Goal: Task Accomplishment & Management: Manage account settings

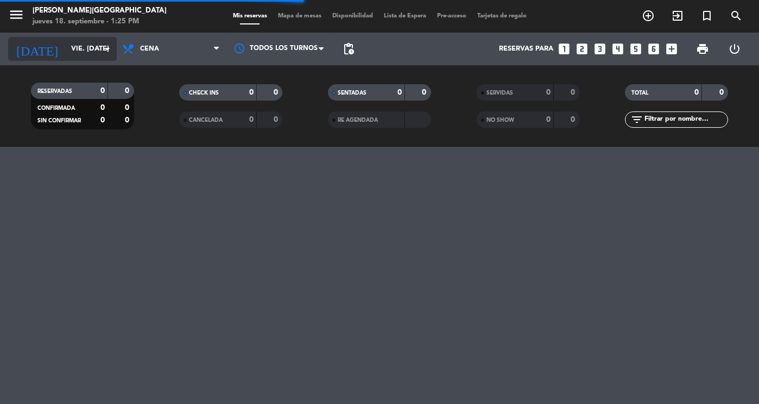
click at [66, 50] on input "vie. [DATE]" at bounding box center [112, 49] width 93 height 20
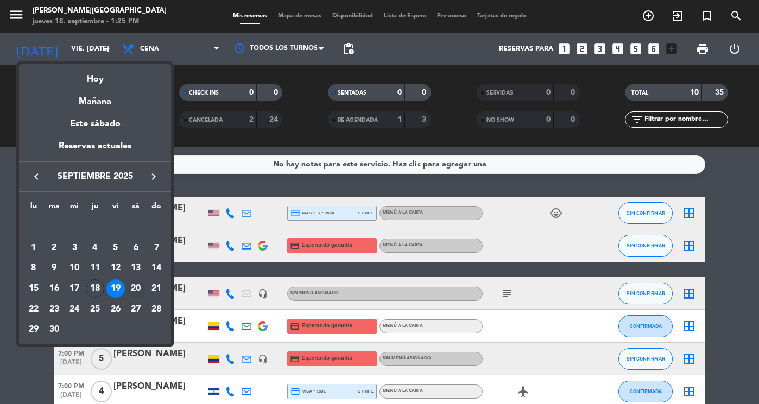
click at [137, 288] on div "20" at bounding box center [136, 288] width 18 height 18
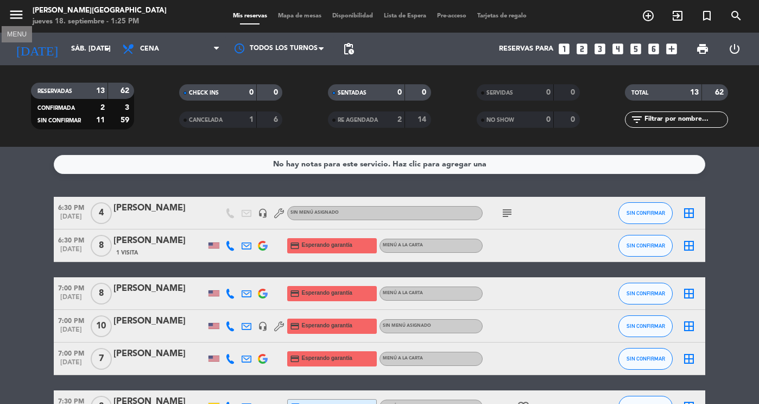
click at [14, 14] on icon "menu" at bounding box center [16, 15] width 16 height 16
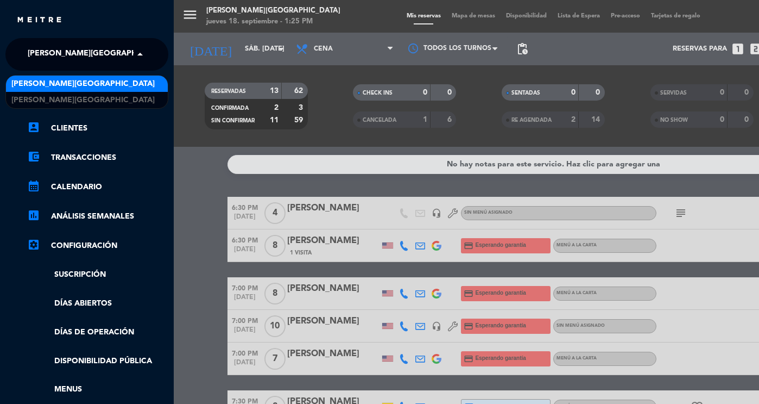
click at [71, 43] on span "[PERSON_NAME][GEOGRAPHIC_DATA]" at bounding box center [99, 54] width 143 height 23
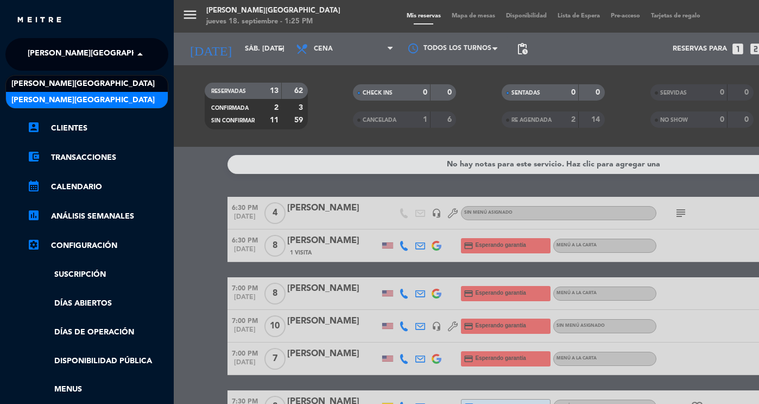
click at [77, 95] on span "[PERSON_NAME][GEOGRAPHIC_DATA]" at bounding box center [82, 100] width 143 height 12
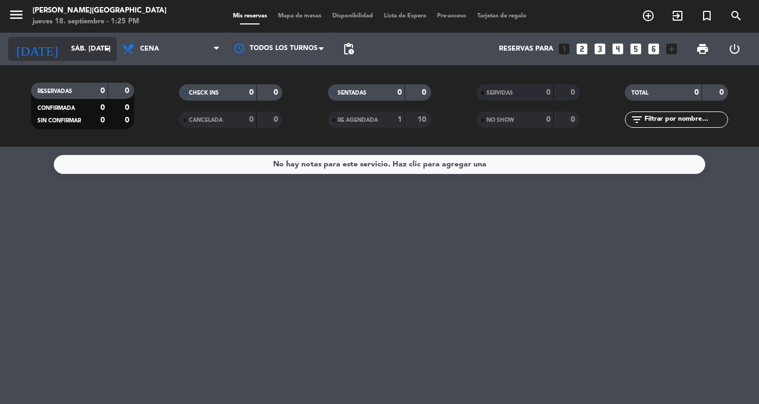
click at [86, 49] on input "sáb. [DATE]" at bounding box center [112, 49] width 93 height 20
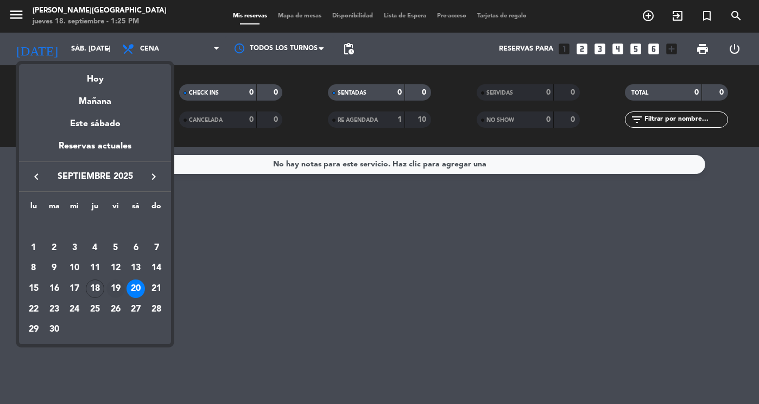
click at [117, 286] on div "19" at bounding box center [115, 288] width 18 height 18
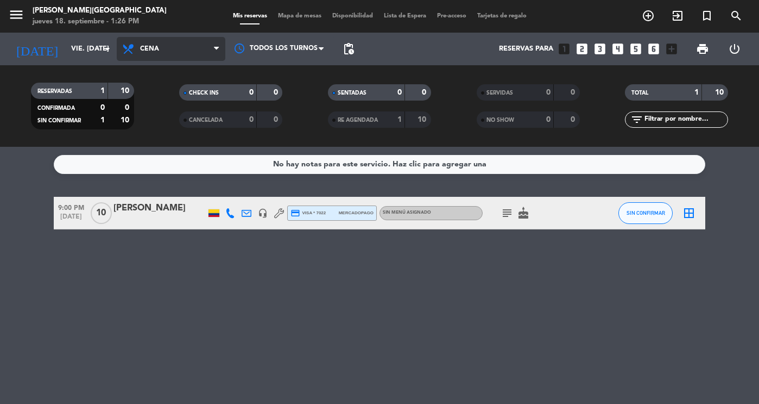
click at [137, 53] on icon at bounding box center [130, 48] width 16 height 13
click at [156, 105] on div "menu DON DIABLO [GEOGRAPHIC_DATA] jueves 18. septiembre - 1:26 PM Mis reservas …" at bounding box center [379, 73] width 759 height 147
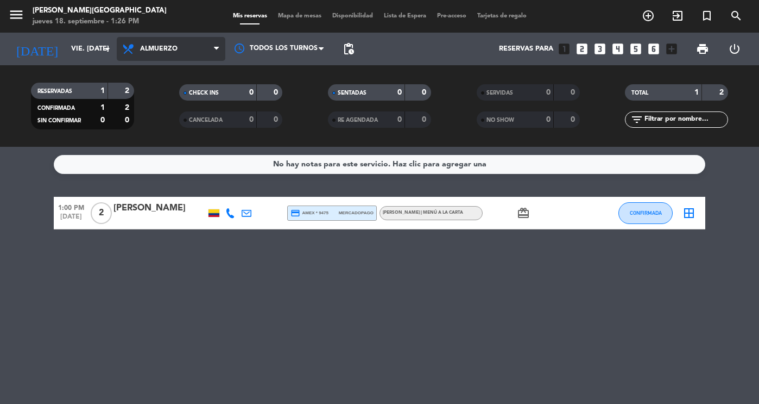
click at [179, 46] on span "Almuerzo" at bounding box center [171, 49] width 109 height 24
click at [15, 12] on icon "menu" at bounding box center [16, 15] width 16 height 16
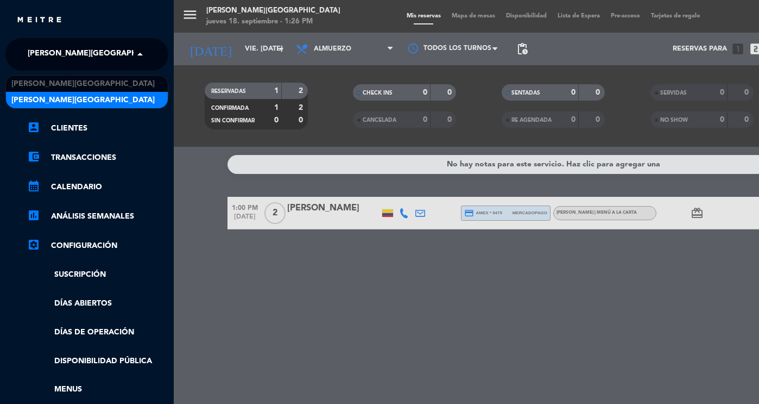
click at [48, 53] on span "[PERSON_NAME][GEOGRAPHIC_DATA]" at bounding box center [99, 54] width 143 height 23
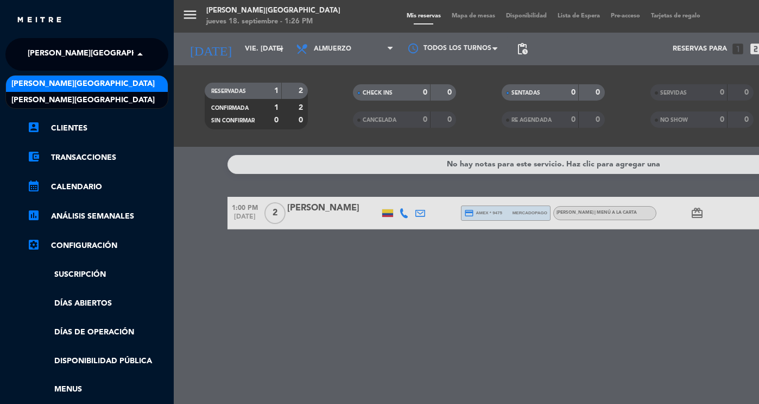
click at [61, 82] on span "[PERSON_NAME][GEOGRAPHIC_DATA]" at bounding box center [82, 84] width 143 height 12
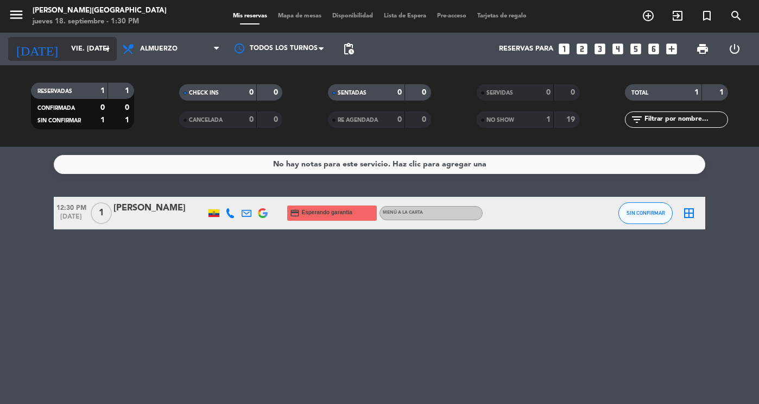
click at [77, 40] on input "vie. [DATE]" at bounding box center [112, 49] width 93 height 20
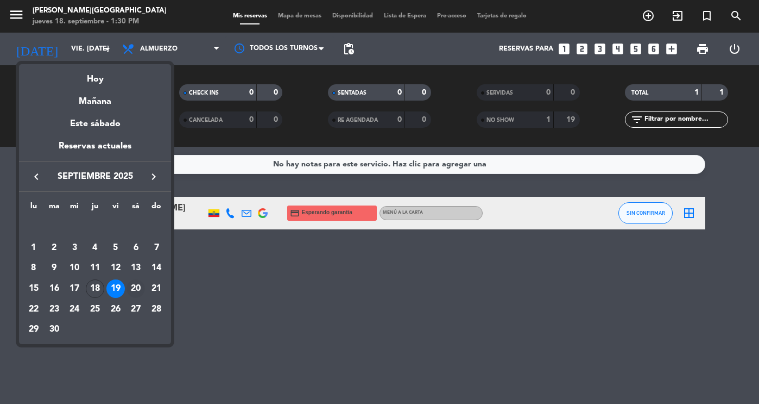
click at [131, 283] on div "20" at bounding box center [136, 288] width 18 height 18
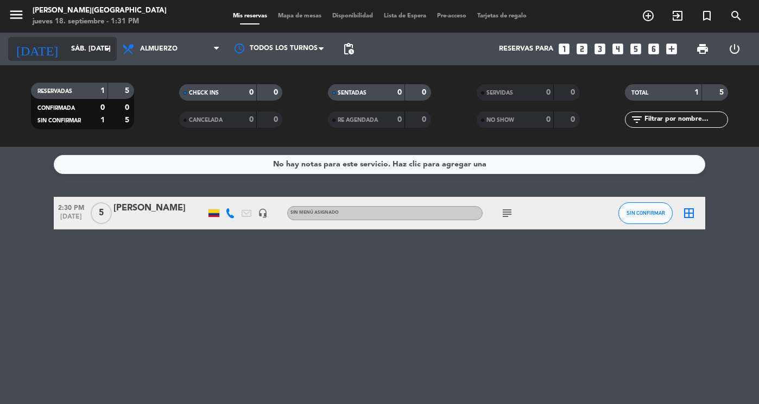
click at [19, 40] on icon "[DATE]" at bounding box center [37, 49] width 58 height 24
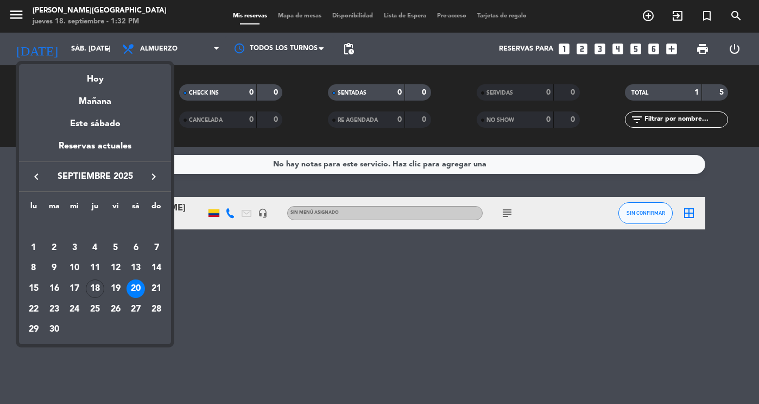
click at [15, 13] on div at bounding box center [379, 202] width 759 height 404
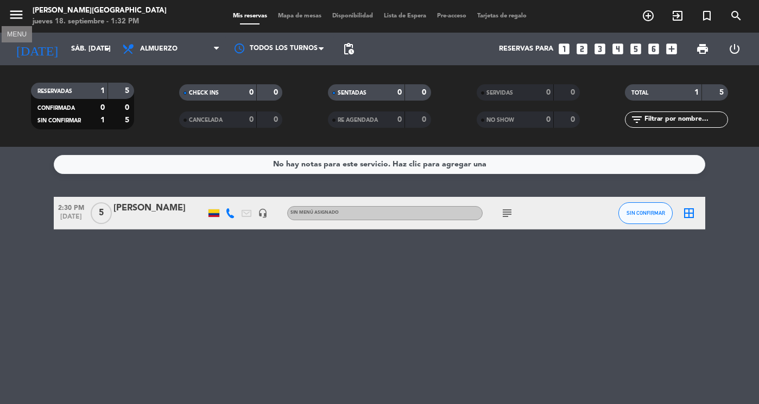
click at [15, 13] on icon "menu" at bounding box center [16, 15] width 16 height 16
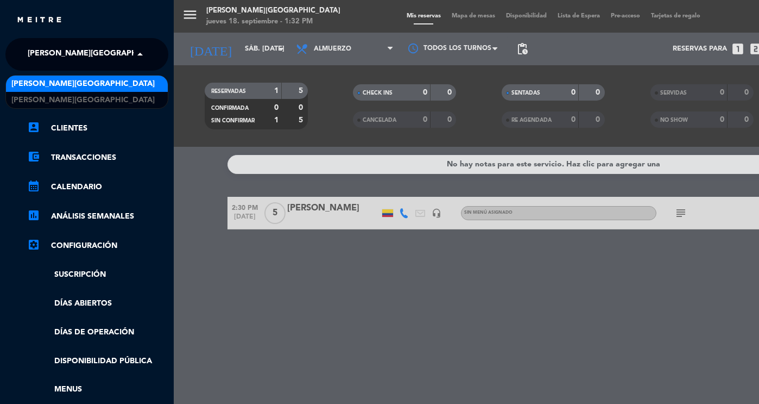
click at [75, 59] on span "[PERSON_NAME][GEOGRAPHIC_DATA]" at bounding box center [99, 54] width 143 height 23
click at [276, 81] on div "menu [PERSON_NAME][GEOGRAPHIC_DATA] jueves 18. septiembre - 1:32 PM Mis reserva…" at bounding box center [553, 202] width 759 height 404
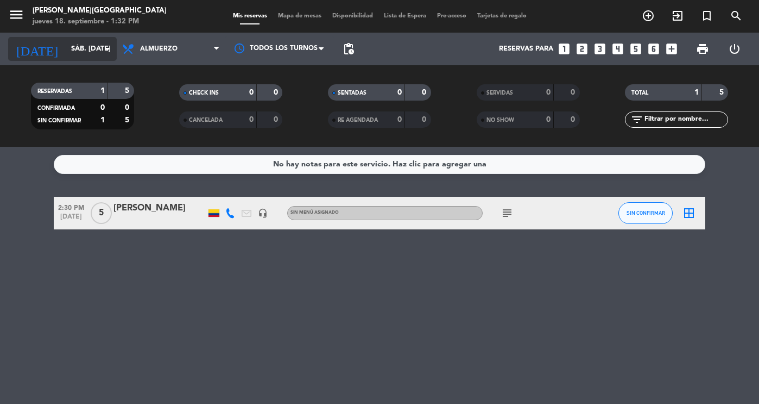
click at [78, 50] on input "sáb. [DATE]" at bounding box center [112, 49] width 93 height 20
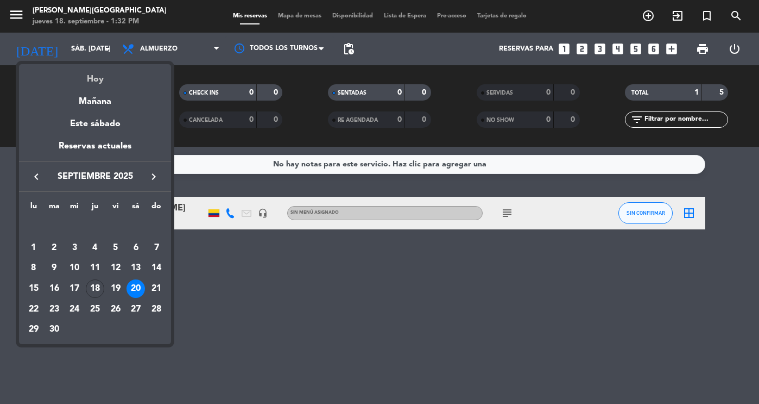
click at [93, 75] on div "Hoy" at bounding box center [95, 75] width 152 height 22
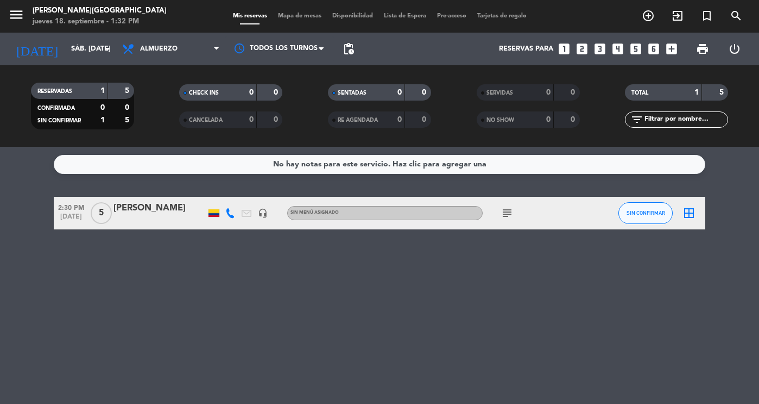
type input "[DEMOGRAPHIC_DATA] [DATE]"
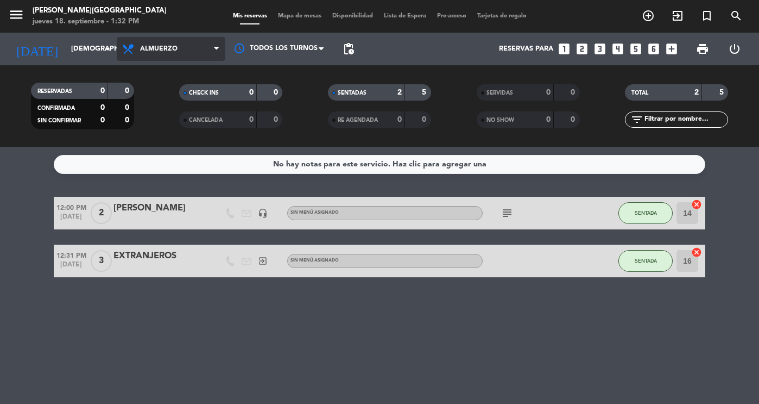
click at [155, 43] on span "Almuerzo" at bounding box center [171, 49] width 109 height 24
click at [156, 122] on div "menu [PERSON_NAME][GEOGRAPHIC_DATA] jueves 18. septiembre - 1:32 PM Mis reserva…" at bounding box center [379, 73] width 759 height 147
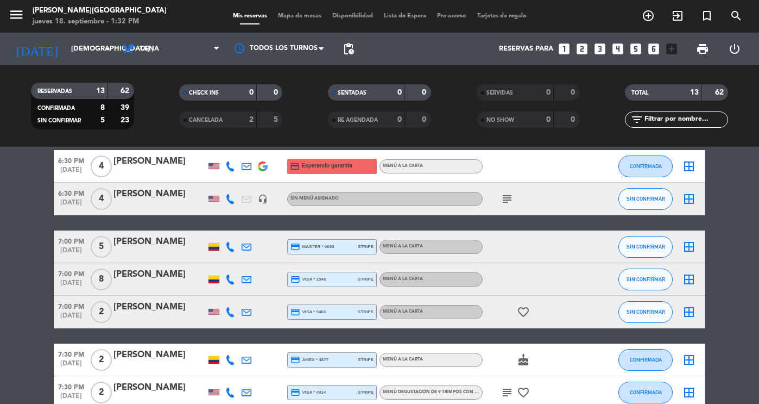
scroll to position [46, 0]
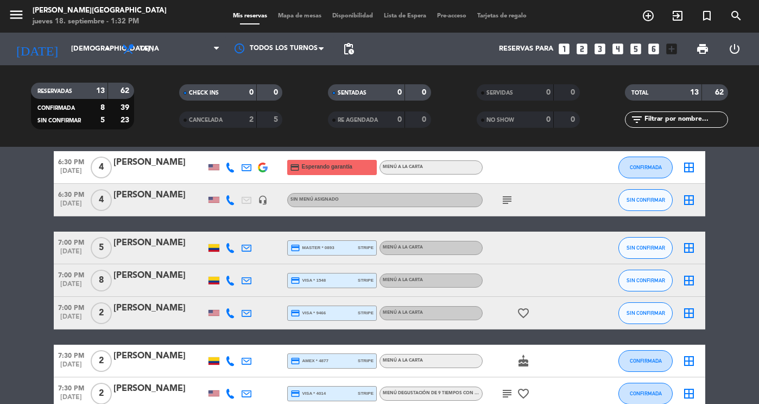
click at [174, 245] on div "[PERSON_NAME]" at bounding box center [160, 243] width 92 height 14
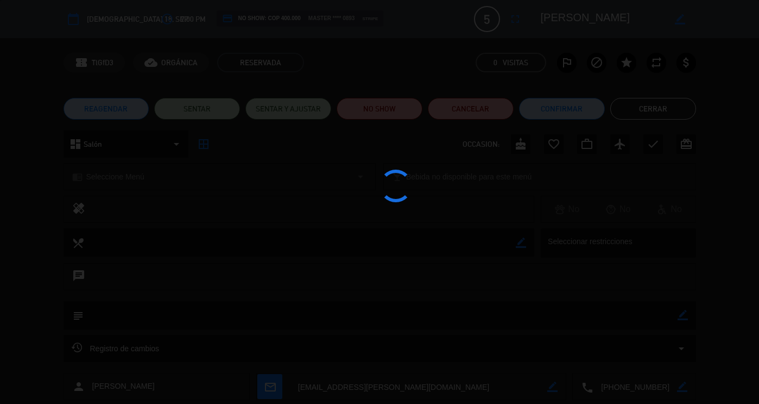
click at [174, 245] on div at bounding box center [379, 202] width 759 height 404
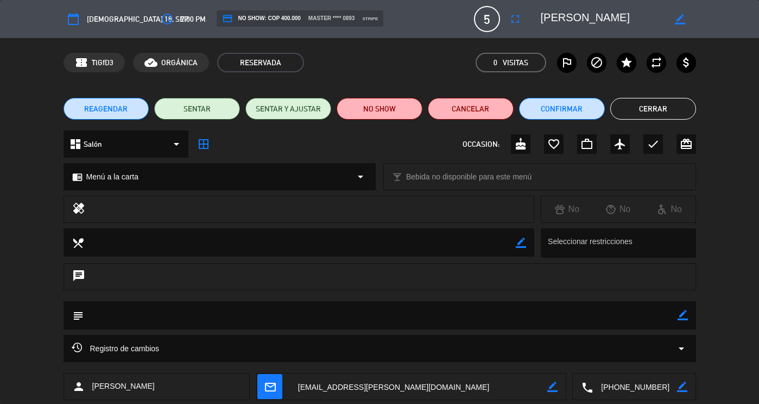
click at [637, 100] on button "Cerrar" at bounding box center [653, 109] width 86 height 22
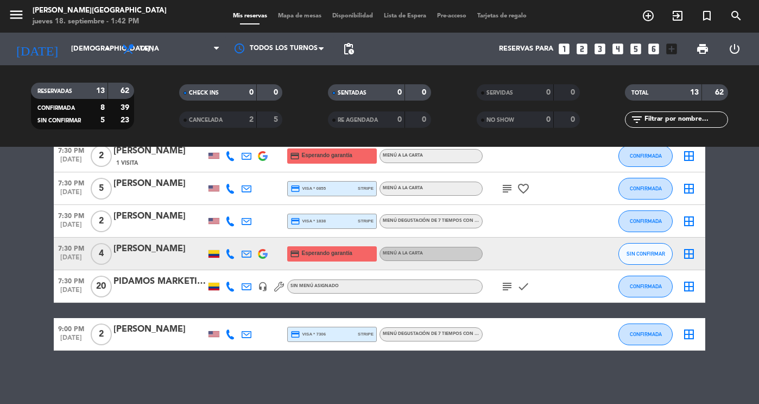
scroll to position [316, 0]
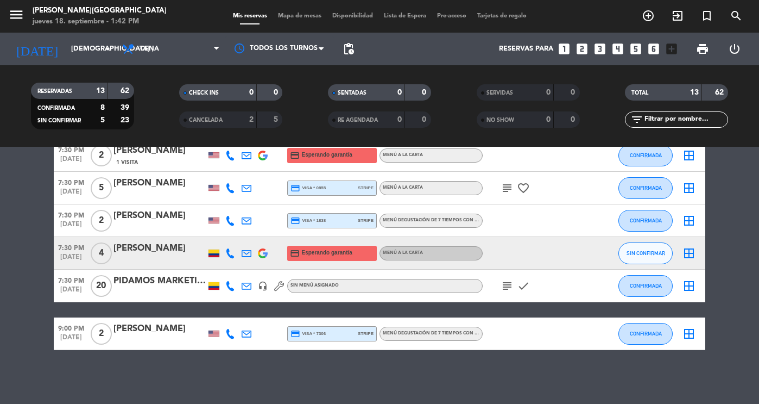
click at [505, 188] on icon "subject" at bounding box center [507, 187] width 13 height 13
click at [141, 228] on div at bounding box center [160, 227] width 92 height 9
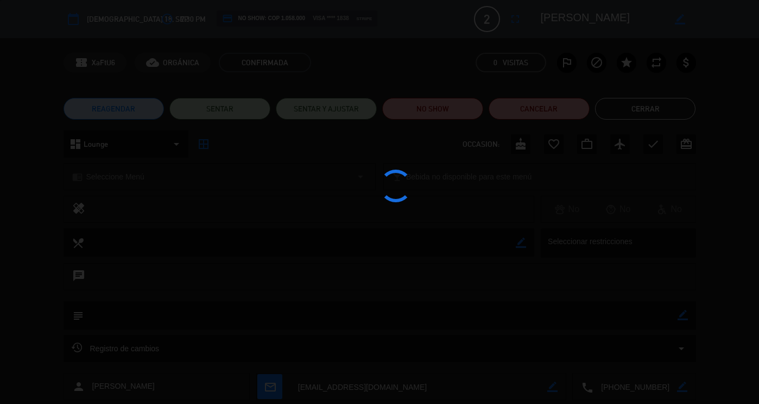
click at [141, 228] on edit-booking-info-modal "calendar_today [DEMOGRAPHIC_DATA] 18, sep. access_time 7:30 PM credit_card NO S…" at bounding box center [379, 202] width 759 height 404
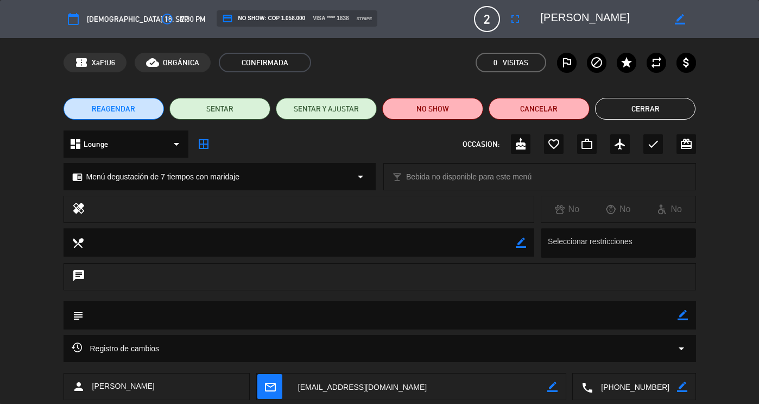
click at [620, 117] on button "Cerrar" at bounding box center [645, 109] width 101 height 22
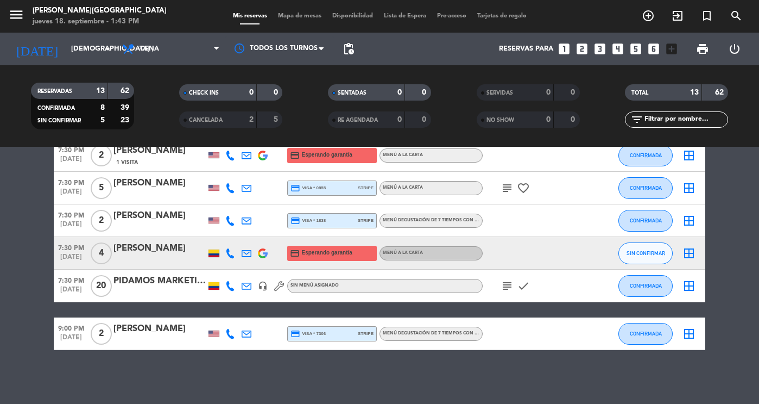
click at [182, 304] on div "6:30 PM [DATE] 4 [PERSON_NAME] credit_card Esperando garantía Menú a la carta C…" at bounding box center [380, 115] width 652 height 469
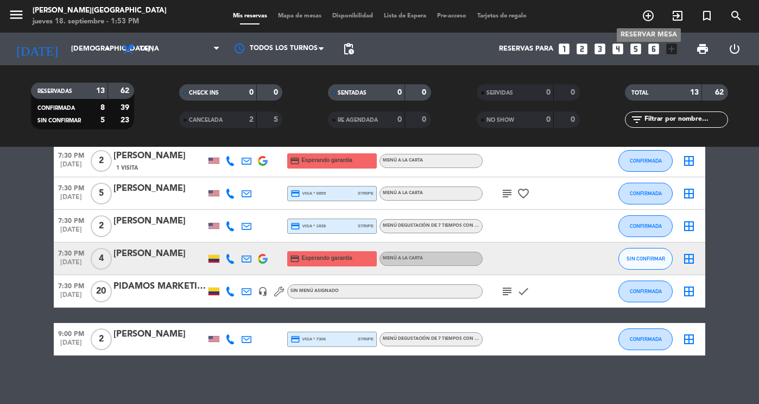
click at [652, 19] on icon "add_circle_outline" at bounding box center [648, 15] width 13 height 13
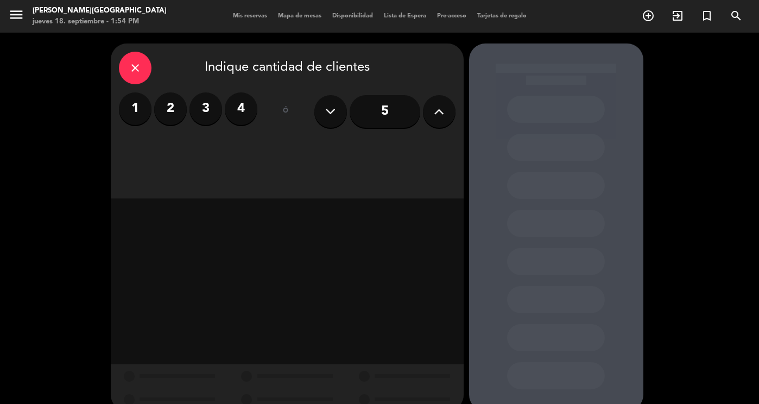
click at [172, 112] on label "2" at bounding box center [170, 108] width 33 height 33
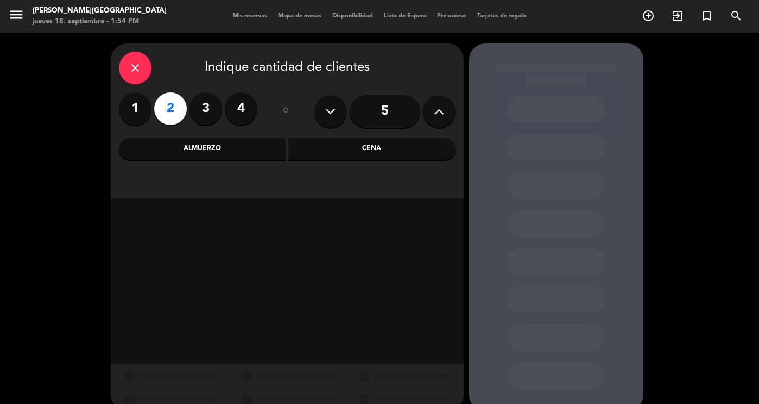
click at [339, 145] on div "Cena" at bounding box center [371, 149] width 167 height 22
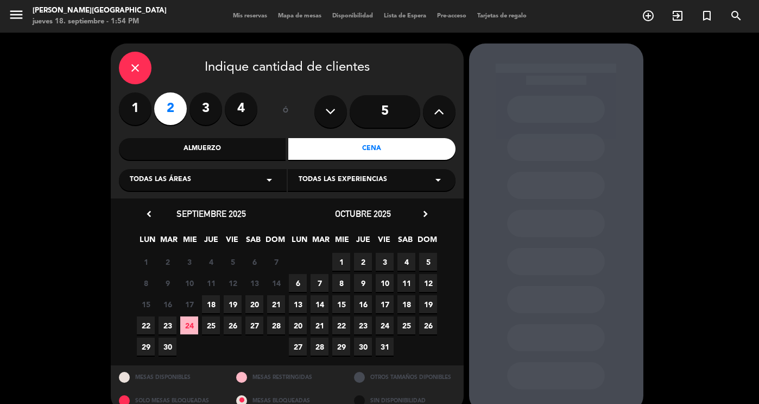
click at [187, 324] on span "24" at bounding box center [189, 325] width 18 height 18
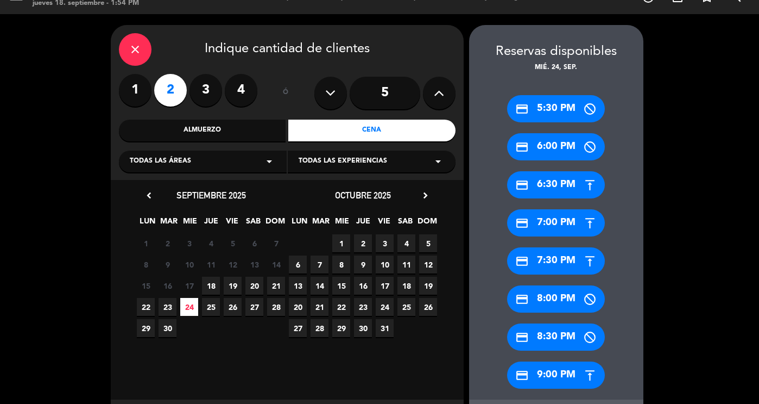
scroll to position [71, 0]
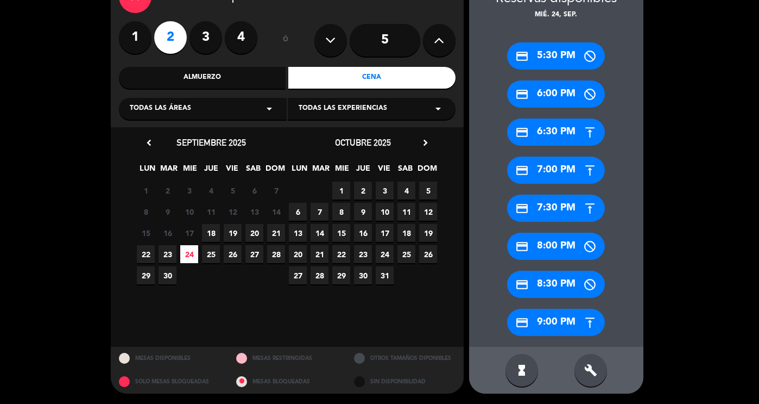
click at [209, 235] on span "18" at bounding box center [211, 233] width 18 height 18
click at [598, 373] on div "build" at bounding box center [591, 370] width 33 height 33
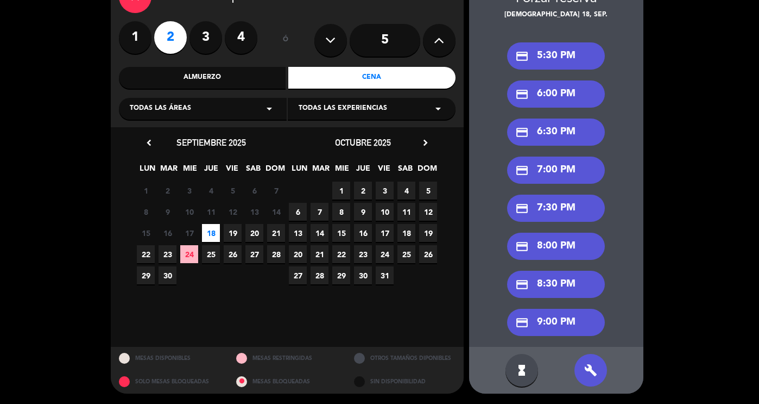
click at [559, 130] on div "credit_card 6:30 PM" at bounding box center [556, 131] width 98 height 27
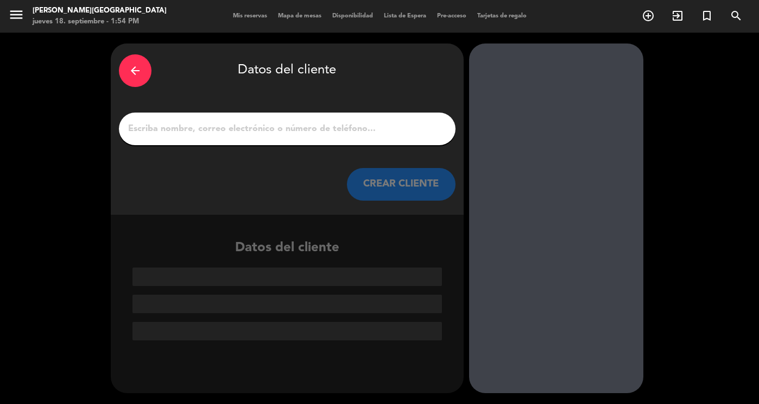
click at [369, 133] on input "1" at bounding box center [287, 128] width 320 height 15
paste input "[PERSON_NAME]"
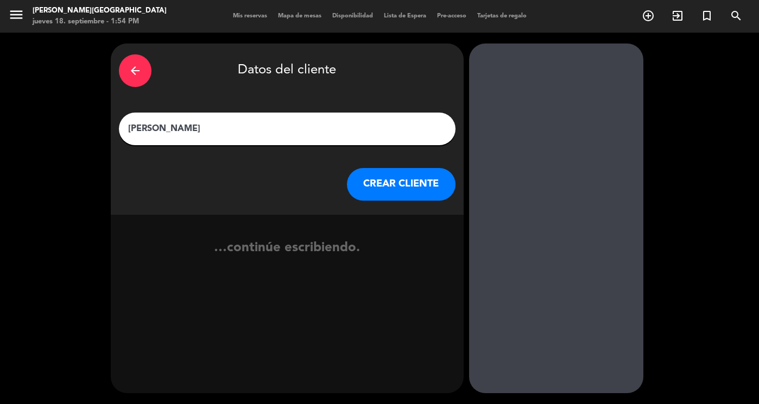
type input "[PERSON_NAME]"
click at [425, 184] on button "CREAR CLIENTE" at bounding box center [401, 184] width 109 height 33
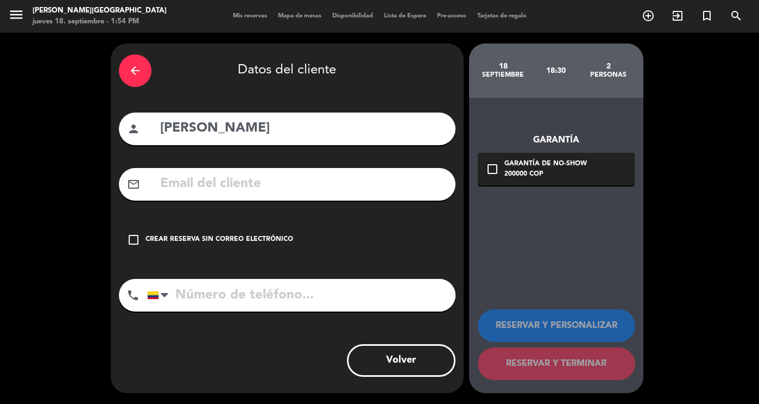
click at [345, 185] on input "text" at bounding box center [303, 184] width 288 height 22
click at [181, 240] on div "Crear reserva sin correo electrónico" at bounding box center [220, 239] width 148 height 11
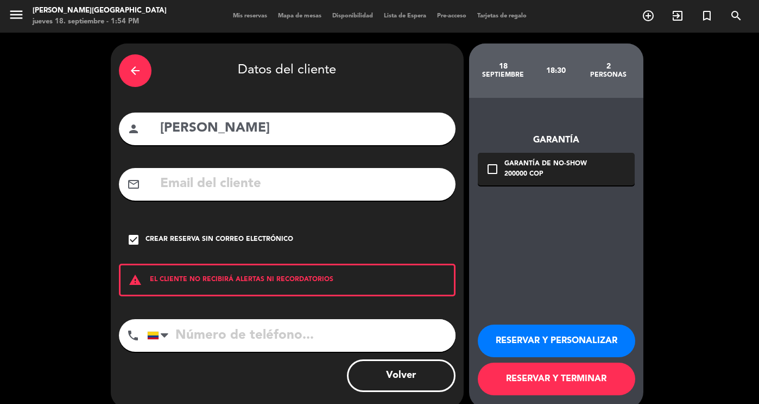
click at [215, 342] on input "tel" at bounding box center [301, 335] width 308 height 33
paste input "1- 3058153270"
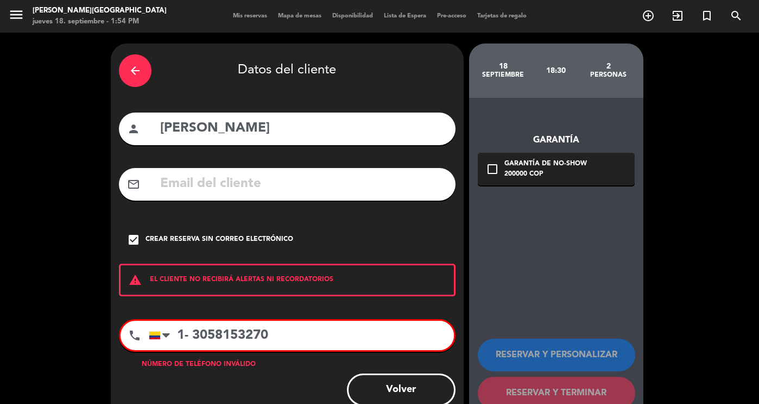
click at [179, 333] on input "1- 3058153270" at bounding box center [301, 334] width 305 height 29
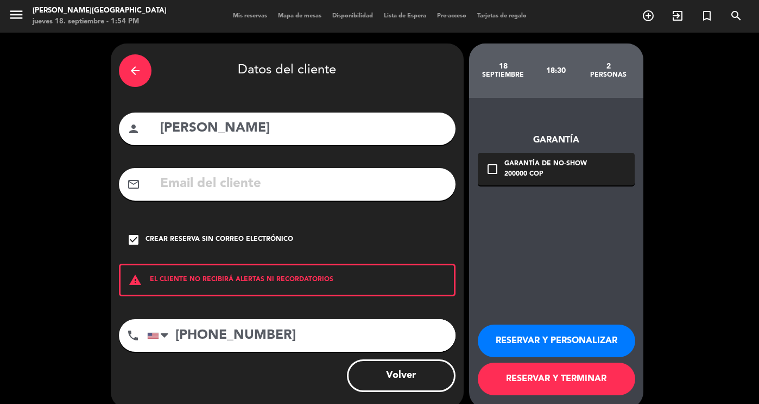
click at [201, 337] on input "[PHONE_NUMBER]" at bounding box center [301, 335] width 308 height 33
type input "[PHONE_NUMBER]"
click at [580, 380] on button "RESERVAR Y TERMINAR" at bounding box center [556, 378] width 157 height 33
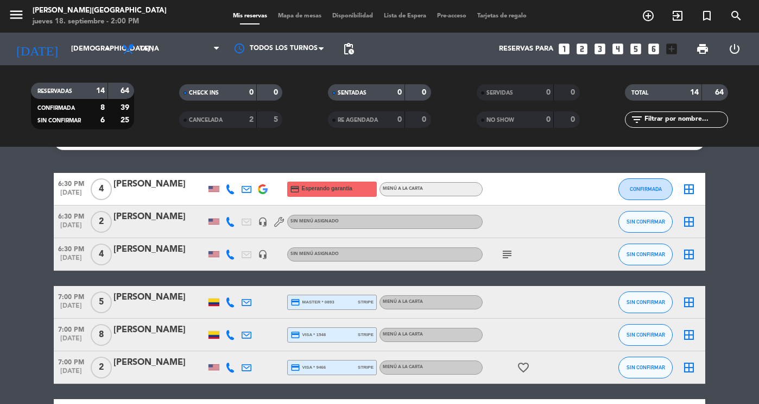
scroll to position [24, 0]
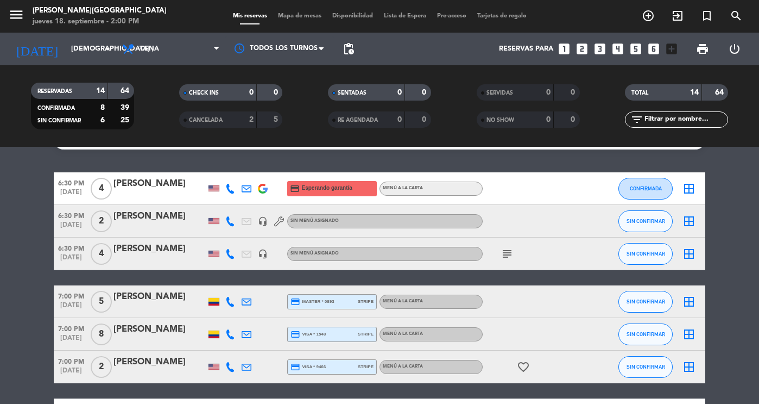
click at [505, 253] on icon "subject" at bounding box center [507, 253] width 13 height 13
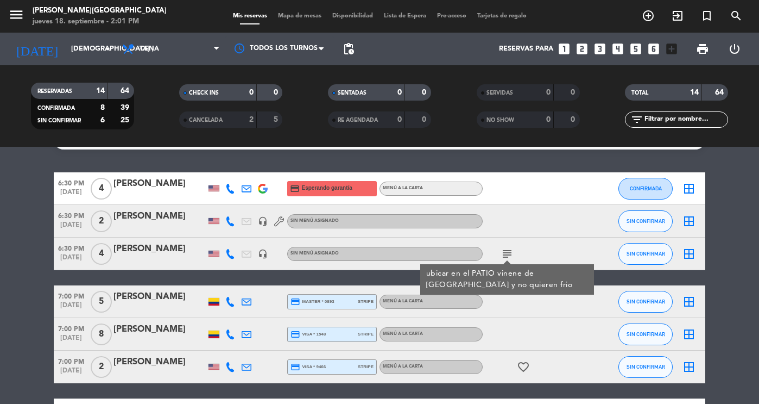
click at [505, 253] on icon "subject" at bounding box center [507, 253] width 13 height 13
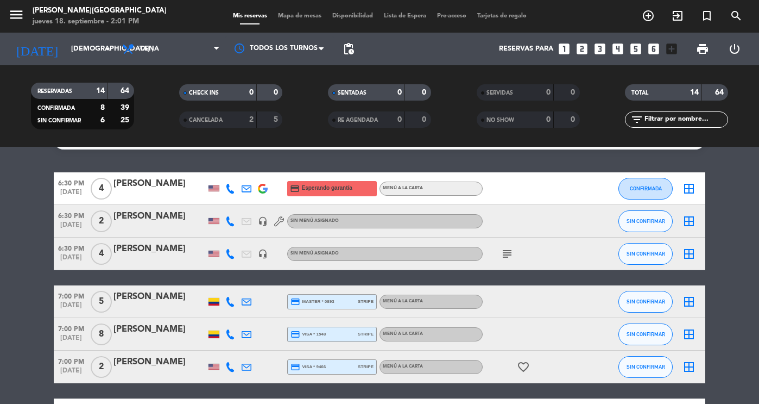
scroll to position [0, 0]
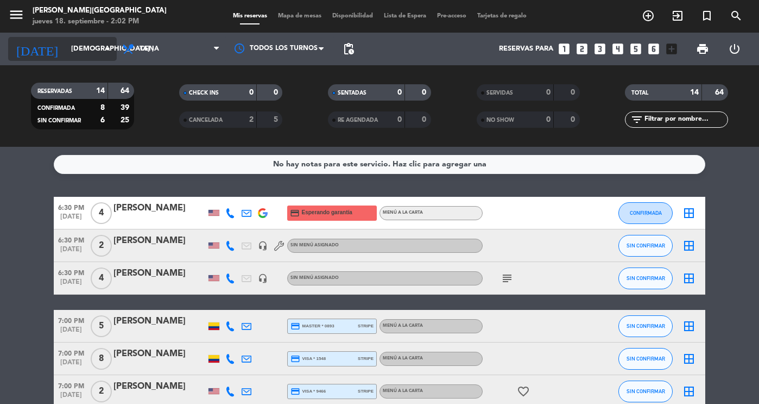
click at [73, 51] on input "[DEMOGRAPHIC_DATA] [DATE]" at bounding box center [112, 49] width 93 height 20
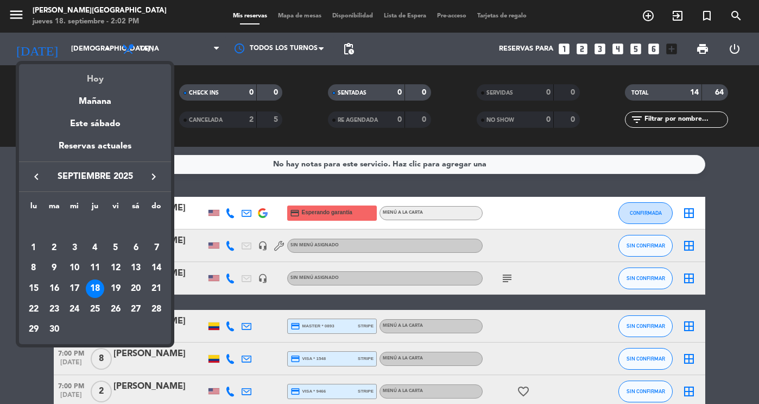
click at [110, 81] on div "Hoy" at bounding box center [95, 75] width 152 height 22
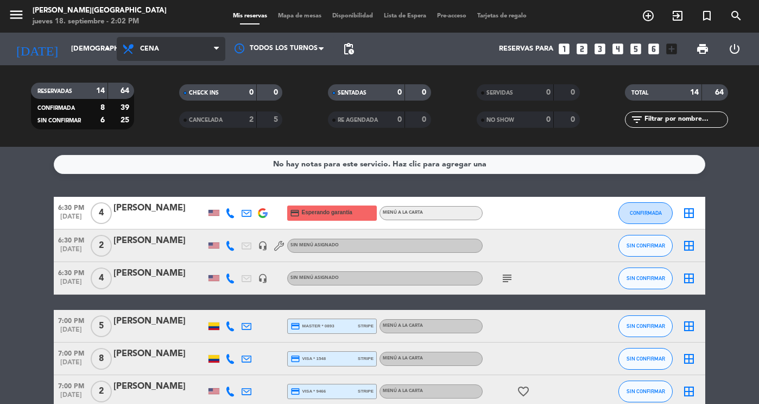
click at [176, 43] on span "Cena" at bounding box center [171, 49] width 109 height 24
click at [190, 91] on div "menu [PERSON_NAME][GEOGRAPHIC_DATA] jueves 18. septiembre - 2:02 PM Mis reserva…" at bounding box center [379, 73] width 759 height 147
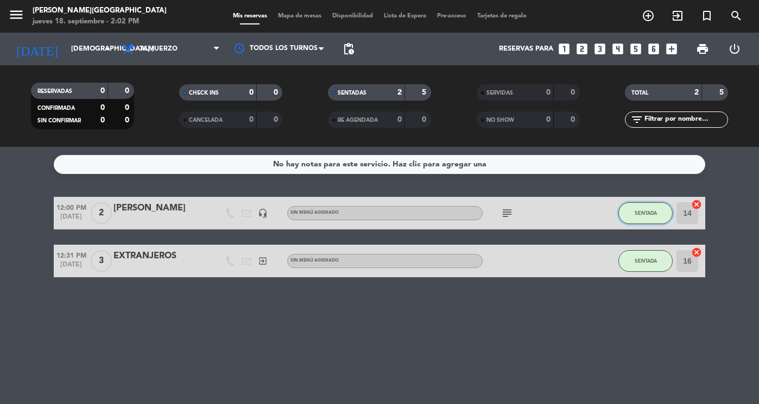
click at [654, 211] on span "SENTADA" at bounding box center [646, 213] width 22 height 6
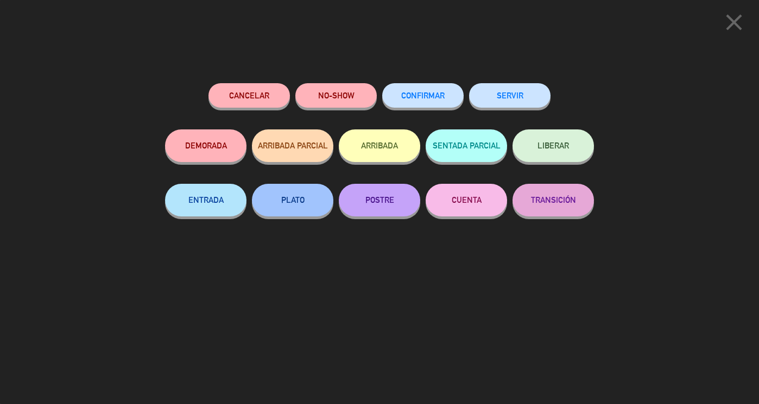
click at [539, 103] on button "SERVIR" at bounding box center [509, 95] width 81 height 24
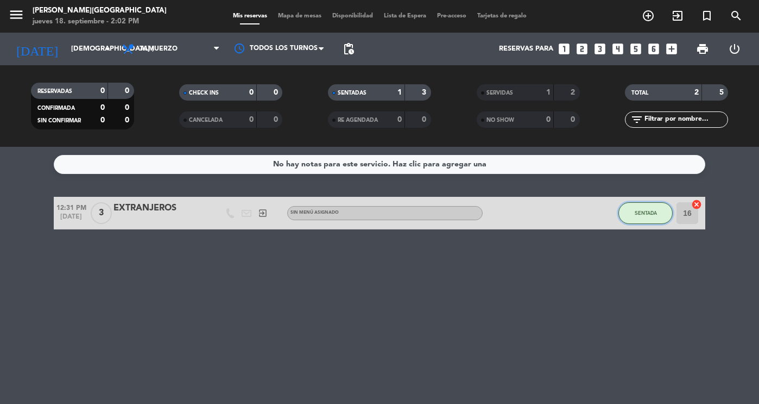
click at [633, 213] on button "SENTADA" at bounding box center [646, 213] width 54 height 22
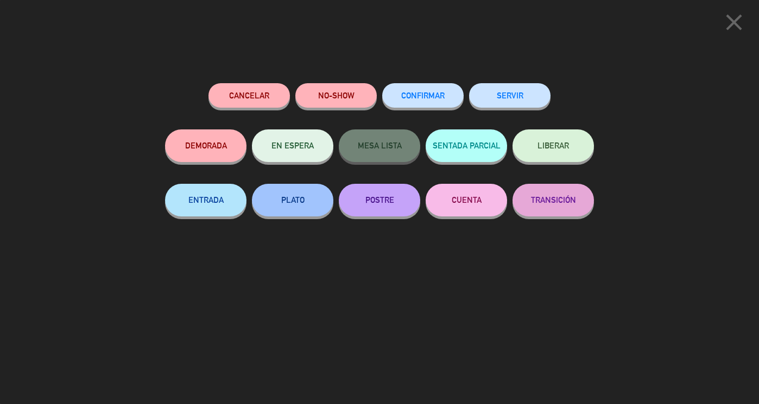
click at [531, 98] on button "SERVIR" at bounding box center [509, 95] width 81 height 24
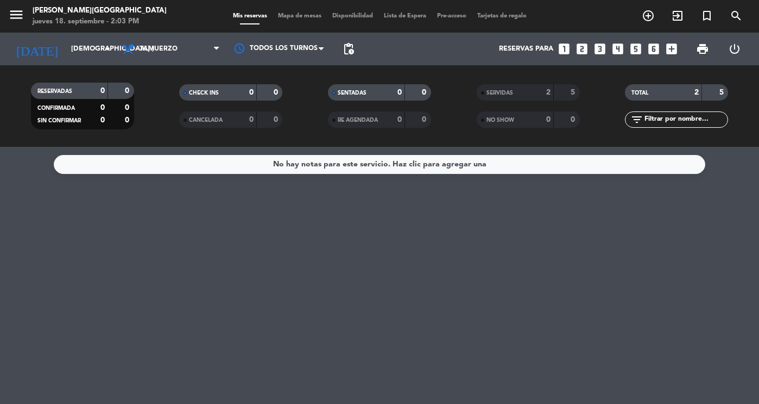
click at [516, 93] on div "SERVIDAS" at bounding box center [505, 92] width 50 height 12
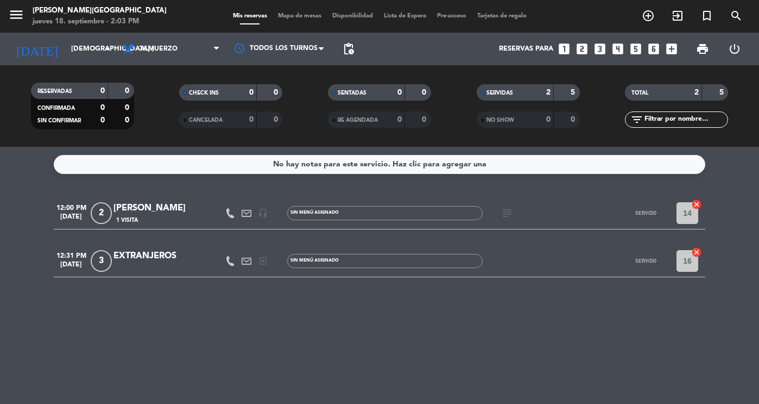
click at [181, 215] on div "[PERSON_NAME]" at bounding box center [160, 208] width 92 height 14
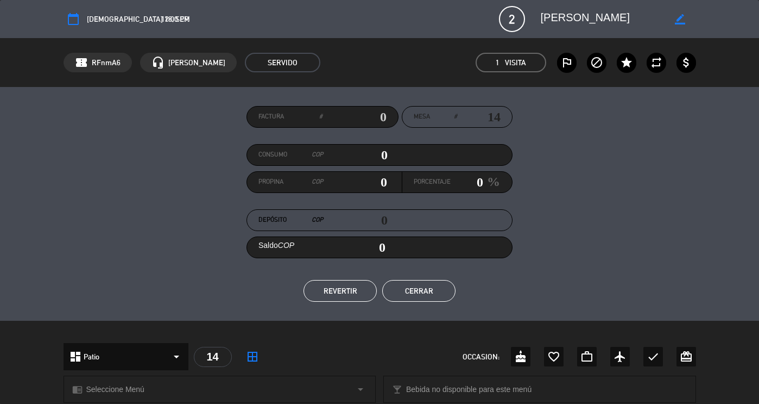
click at [408, 294] on button "Cerrar" at bounding box center [418, 291] width 73 height 22
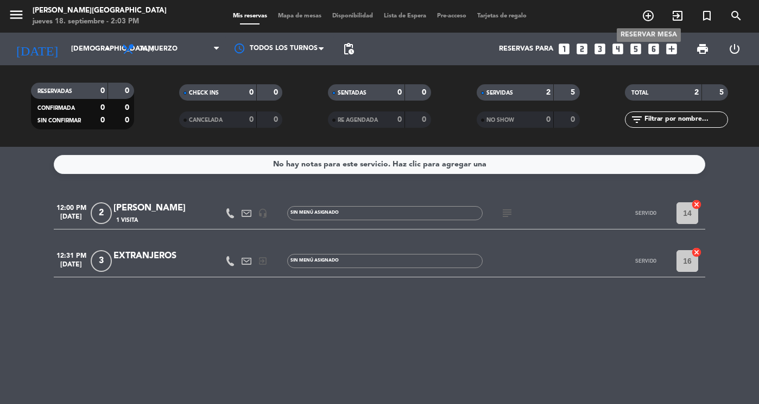
click at [653, 17] on icon "add_circle_outline" at bounding box center [648, 15] width 13 height 13
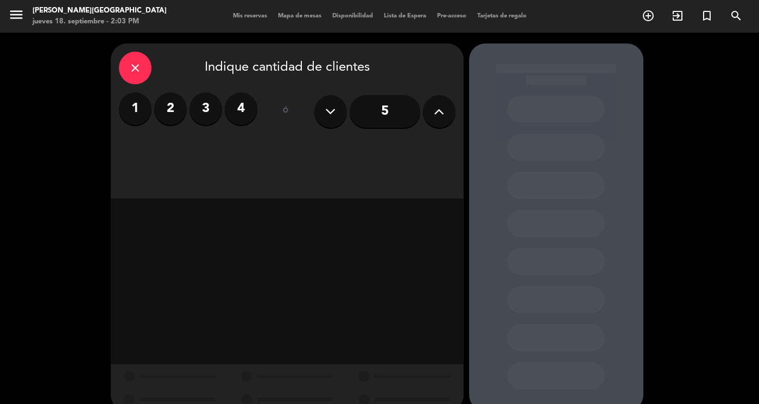
click at [135, 73] on icon "close" at bounding box center [135, 67] width 13 height 13
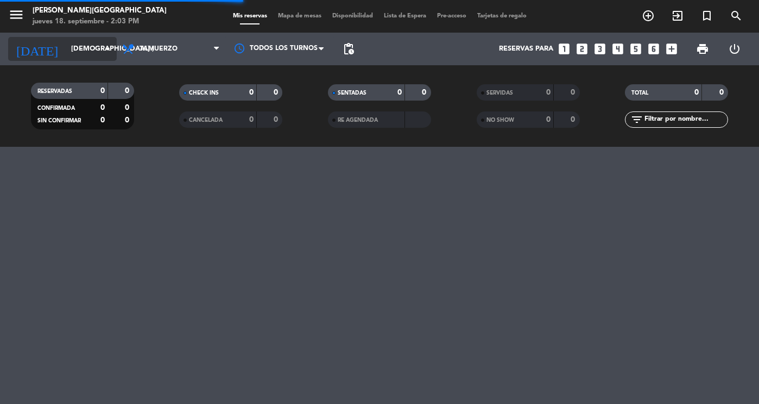
click at [66, 47] on input "[DEMOGRAPHIC_DATA] [DATE]" at bounding box center [112, 49] width 93 height 20
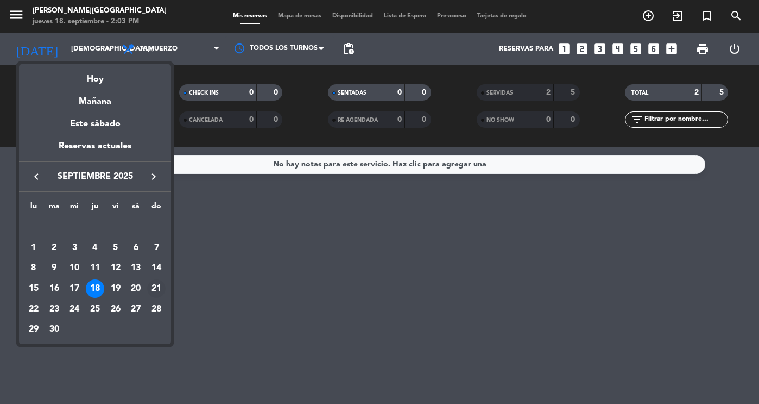
click at [151, 285] on div "21" at bounding box center [156, 288] width 18 height 18
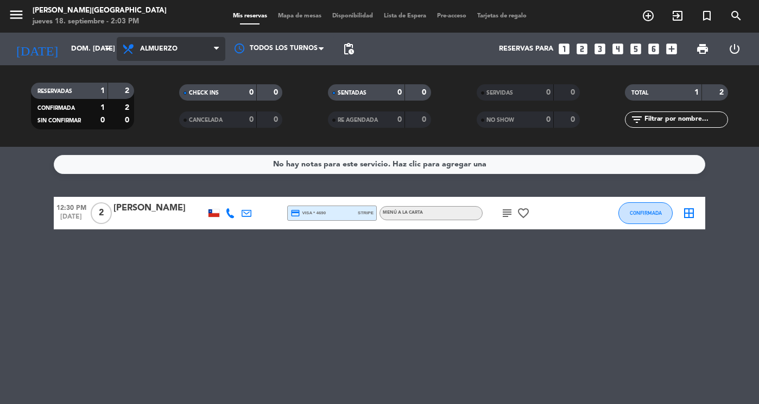
click at [129, 48] on icon at bounding box center [130, 48] width 16 height 13
click at [143, 116] on div "menu [PERSON_NAME][GEOGRAPHIC_DATA] jueves 18. septiembre - 2:03 PM Mis reserva…" at bounding box center [379, 73] width 759 height 147
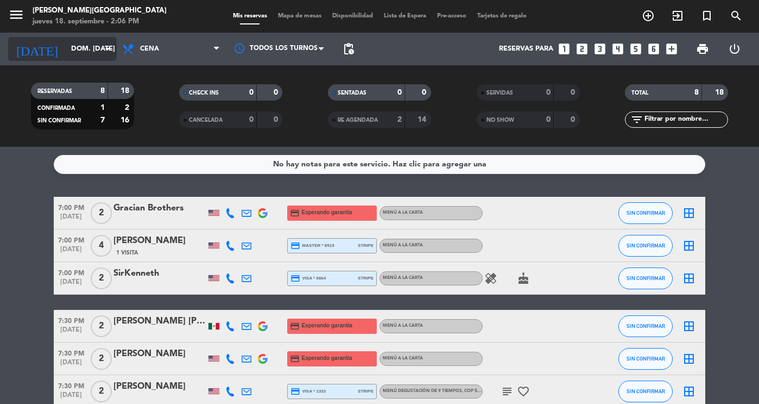
click at [78, 37] on div "[DATE] dom. [DATE] arrow_drop_down" at bounding box center [62, 49] width 109 height 24
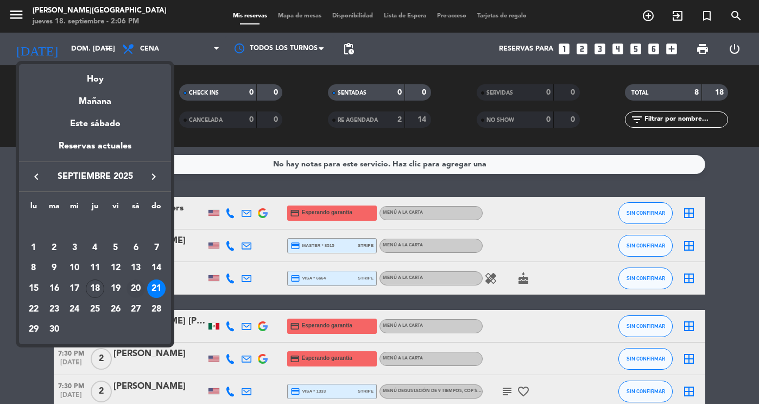
click at [136, 287] on div "20" at bounding box center [136, 288] width 18 height 18
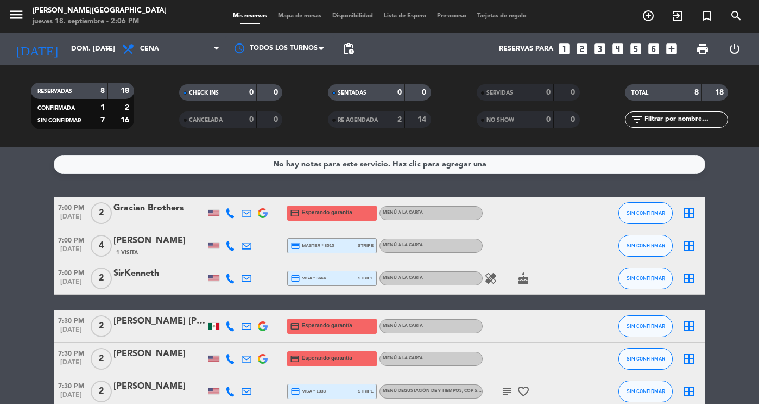
type input "sáb. [DATE]"
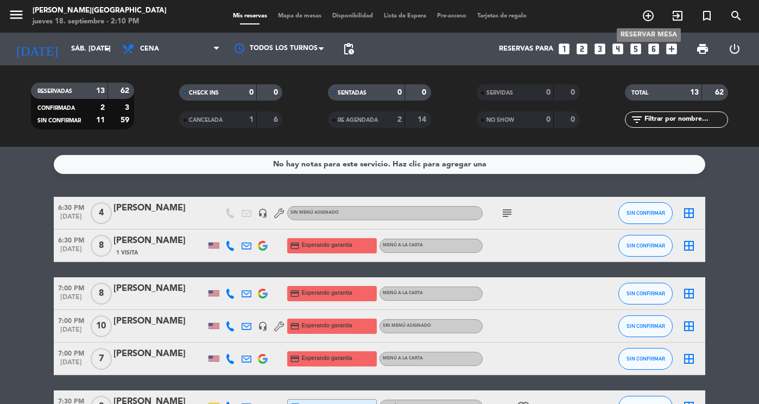
click at [654, 10] on icon "add_circle_outline" at bounding box center [648, 15] width 13 height 13
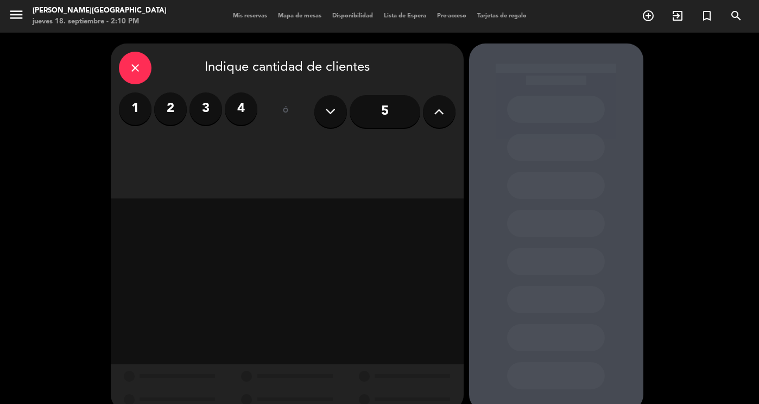
click at [437, 118] on icon at bounding box center [439, 111] width 10 height 16
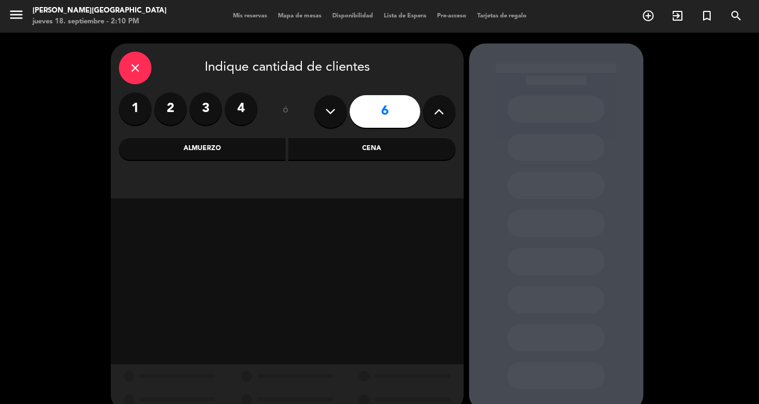
click at [372, 144] on div "Cena" at bounding box center [371, 149] width 167 height 22
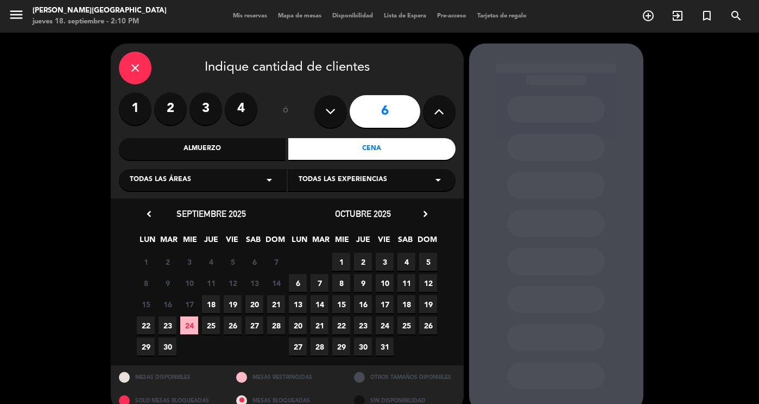
click at [254, 307] on span "20" at bounding box center [254, 304] width 18 height 18
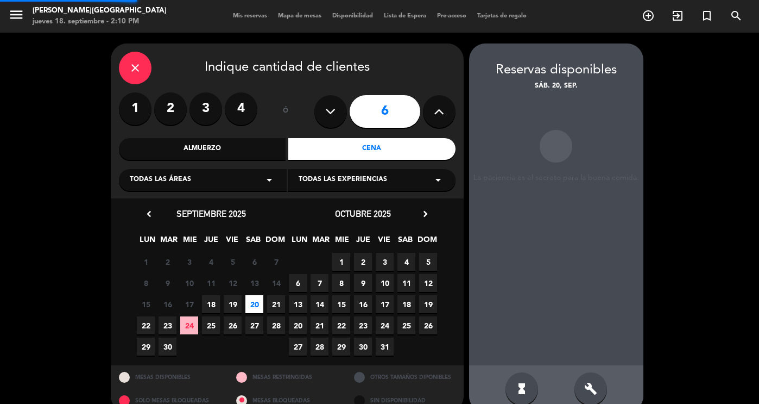
scroll to position [18, 0]
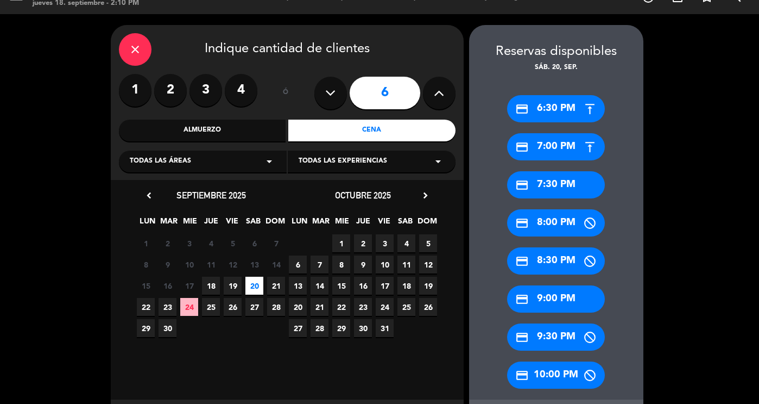
click at [550, 189] on div "credit_card 7:30 PM" at bounding box center [556, 184] width 98 height 27
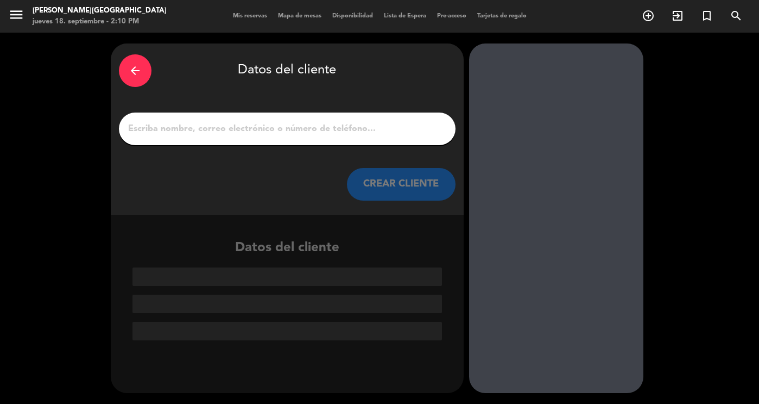
click at [293, 135] on input "1" at bounding box center [287, 128] width 320 height 15
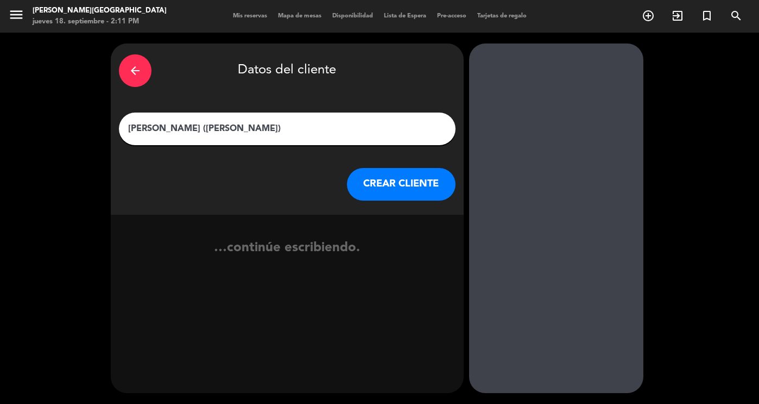
type input "[PERSON_NAME] ([PERSON_NAME])"
click at [389, 197] on button "CREAR CLIENTE" at bounding box center [401, 184] width 109 height 33
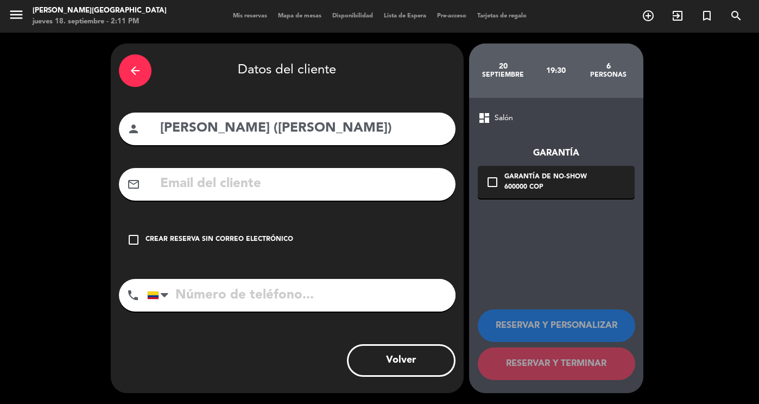
click at [255, 232] on div "check_box_outline_blank Crear reserva sin correo electrónico" at bounding box center [287, 239] width 337 height 33
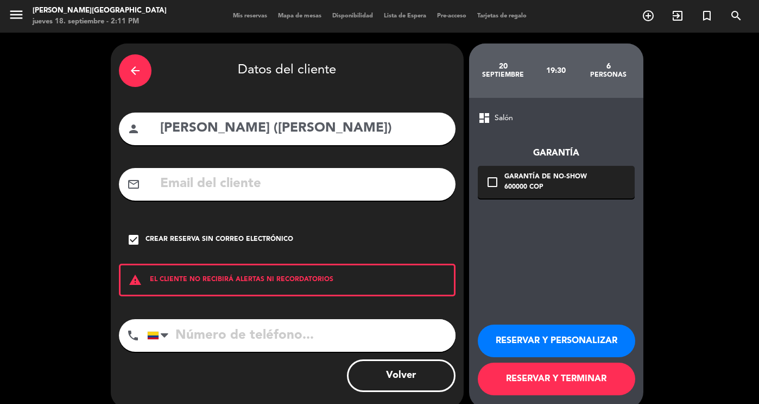
click at [550, 380] on button "RESERVAR Y TERMINAR" at bounding box center [556, 378] width 157 height 33
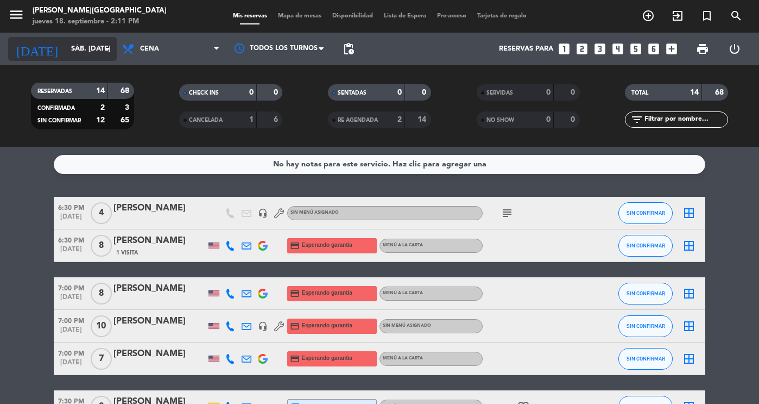
click at [35, 45] on icon "[DATE]" at bounding box center [37, 49] width 58 height 24
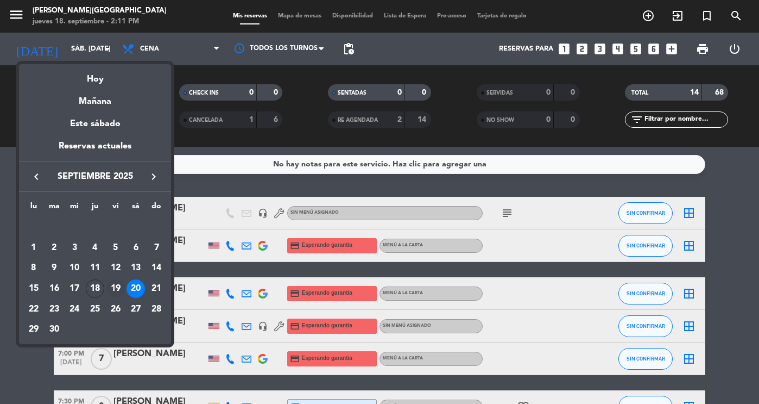
click at [116, 285] on div "19" at bounding box center [115, 288] width 18 height 18
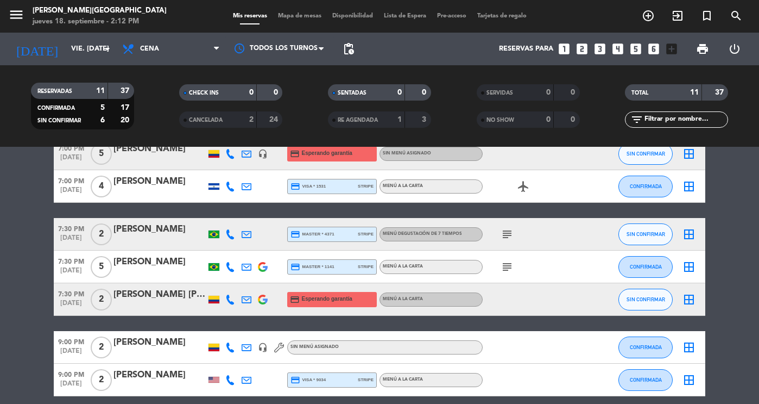
scroll to position [205, 0]
click at [139, 299] on div "[PERSON_NAME] [PERSON_NAME]" at bounding box center [160, 294] width 92 height 14
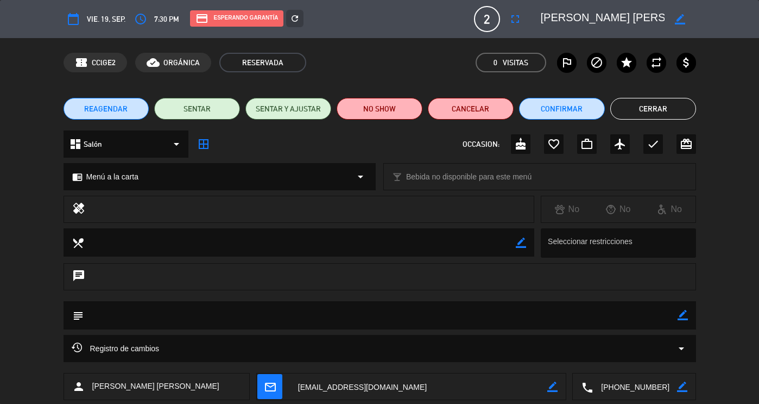
click at [666, 108] on button "Cerrar" at bounding box center [653, 109] width 86 height 22
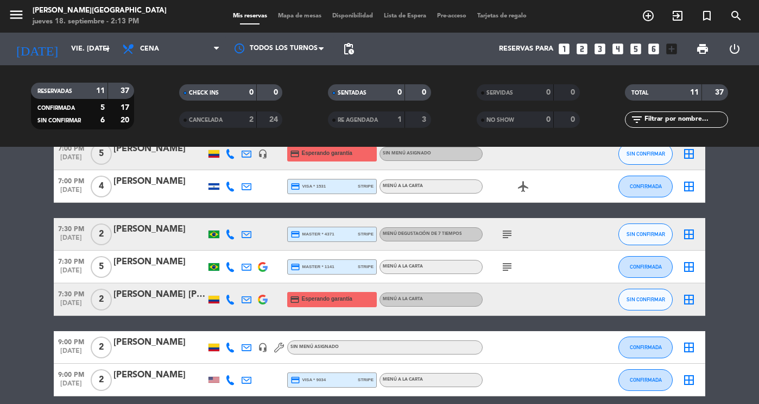
scroll to position [251, 0]
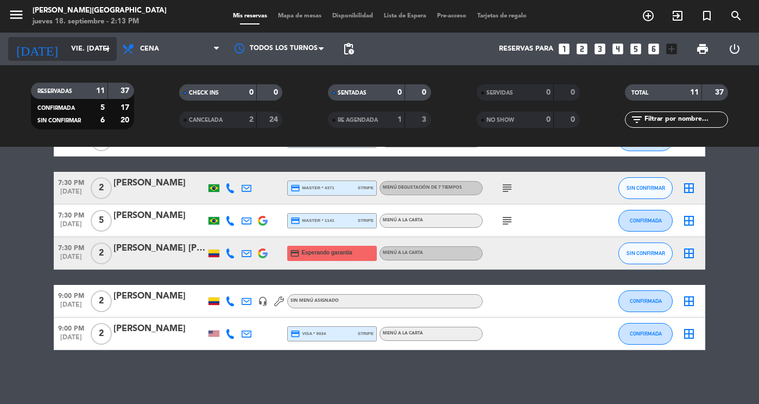
click at [71, 40] on input "vie. [DATE]" at bounding box center [112, 49] width 93 height 20
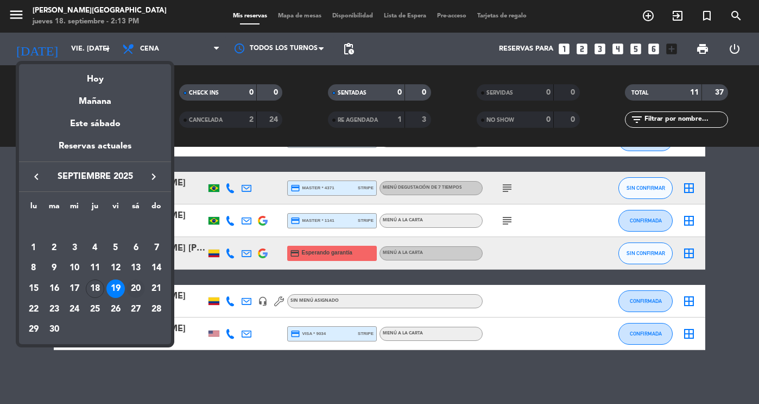
click at [136, 287] on div "20" at bounding box center [136, 288] width 18 height 18
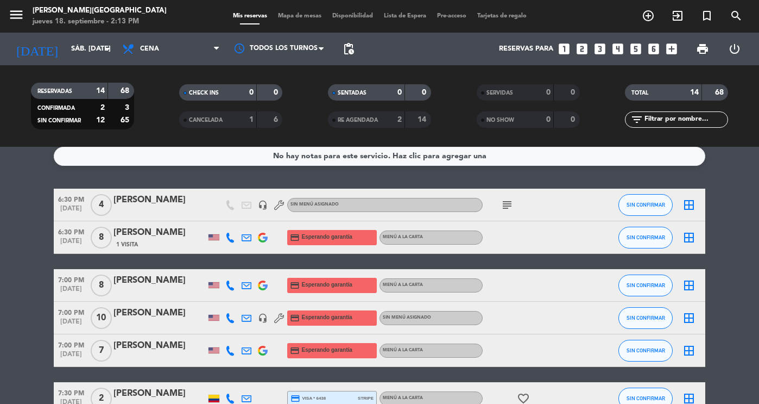
scroll to position [9, 0]
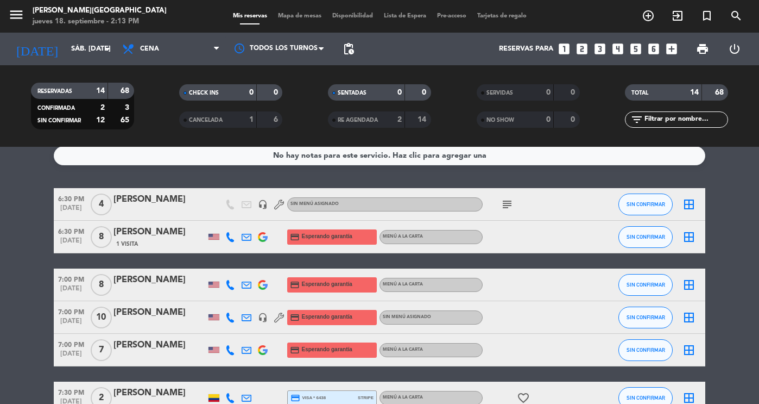
click at [172, 245] on div "1 Visita" at bounding box center [160, 243] width 92 height 9
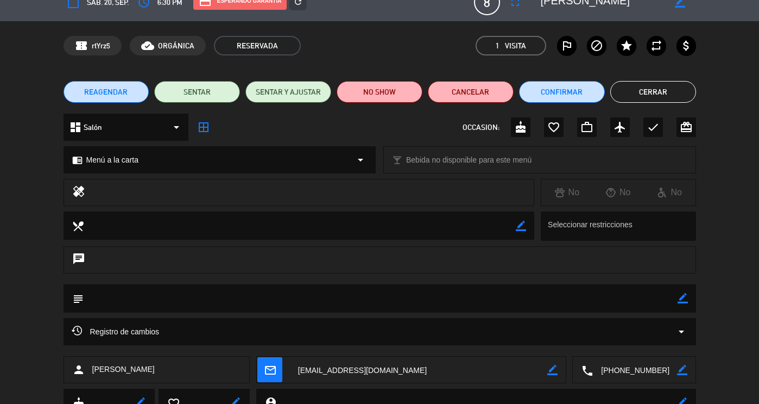
scroll to position [17, 0]
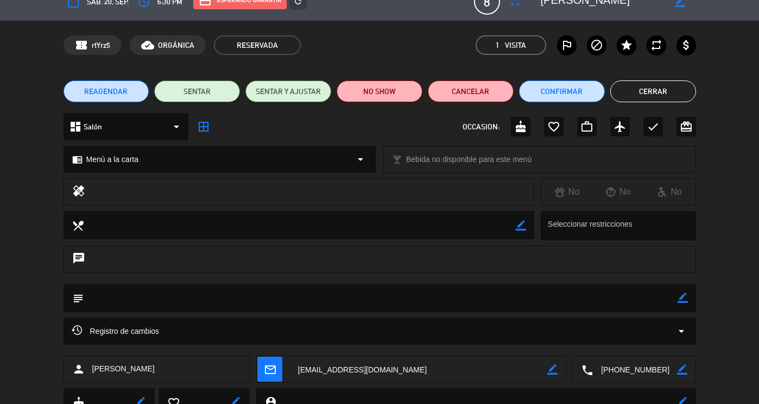
click at [338, 319] on div "Registro de cambios arrow_drop_down" at bounding box center [380, 330] width 633 height 27
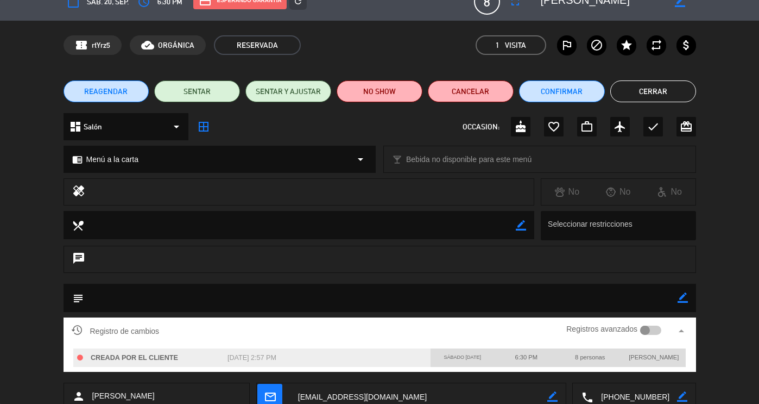
click at [338, 319] on div "Registro de cambios Registros avanzados arrow_drop_up" at bounding box center [380, 330] width 633 height 27
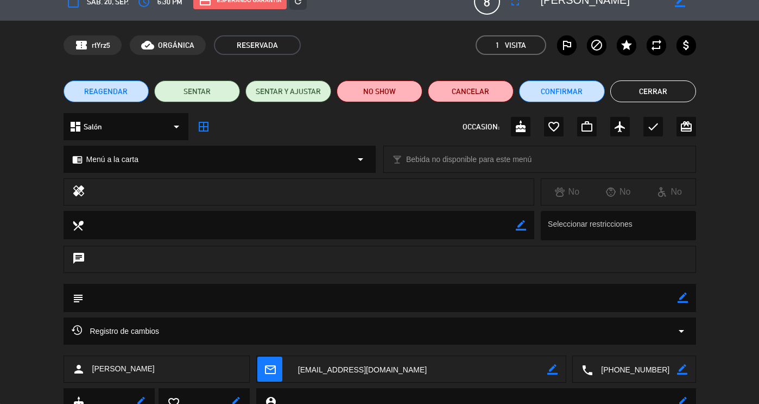
click at [670, 89] on button "Cerrar" at bounding box center [653, 91] width 86 height 22
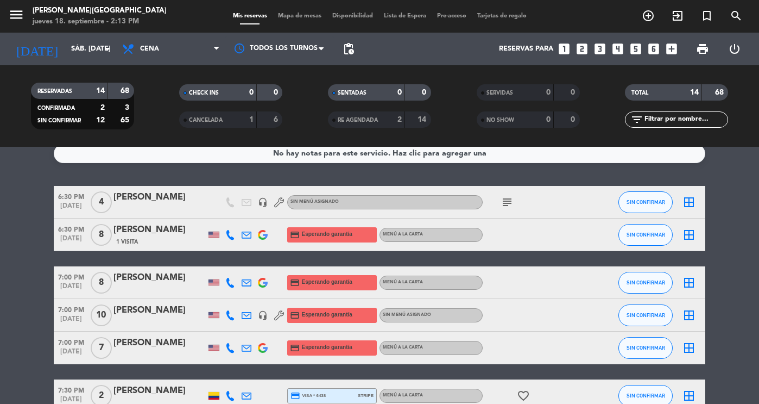
scroll to position [11, 0]
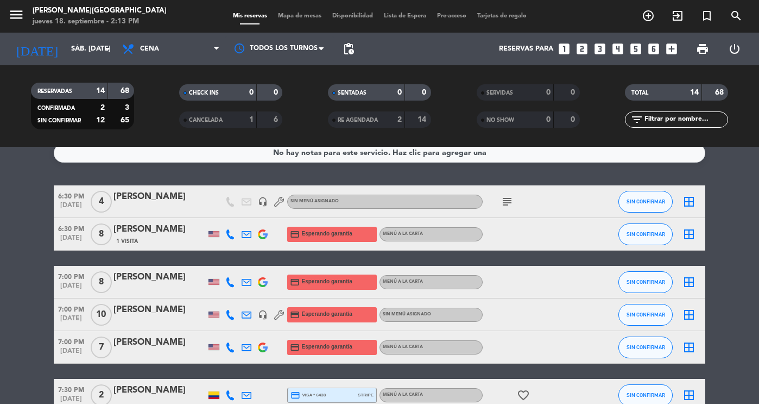
click at [169, 280] on div "[PERSON_NAME]" at bounding box center [160, 277] width 92 height 14
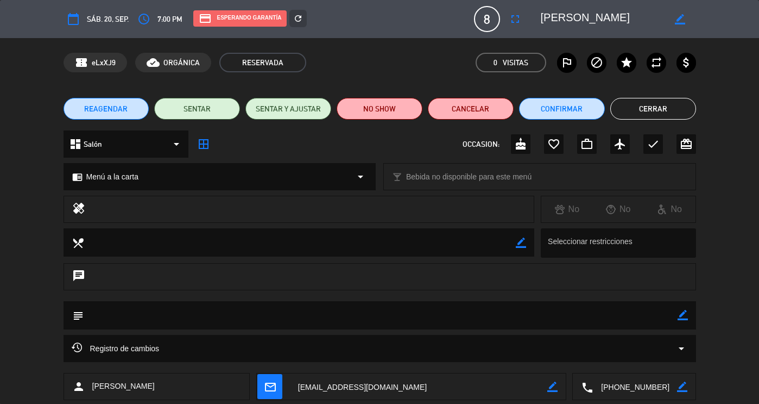
click at [387, 352] on div "Registro de cambios arrow_drop_down" at bounding box center [380, 348] width 616 height 13
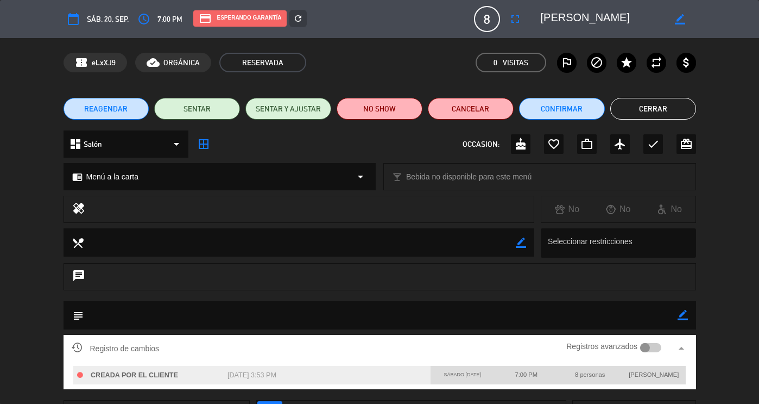
click at [653, 116] on button "Cerrar" at bounding box center [653, 109] width 86 height 22
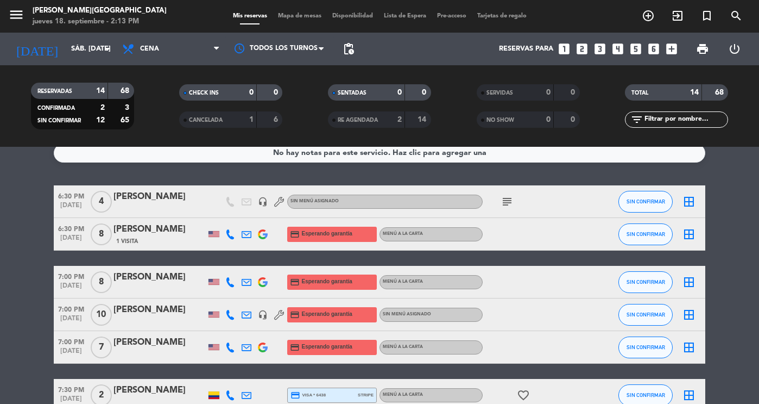
click at [159, 237] on div "1 Visita" at bounding box center [160, 240] width 92 height 9
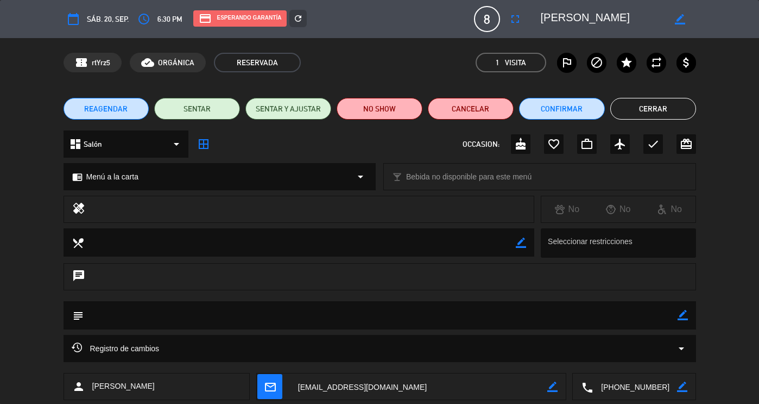
click at [659, 107] on button "Cerrar" at bounding box center [653, 109] width 86 height 22
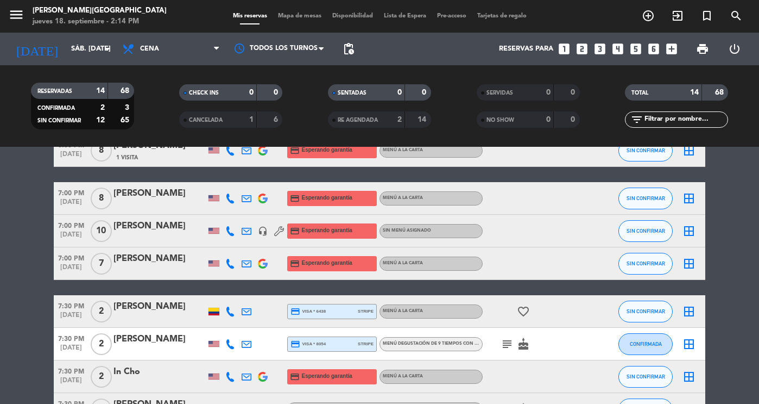
scroll to position [96, 0]
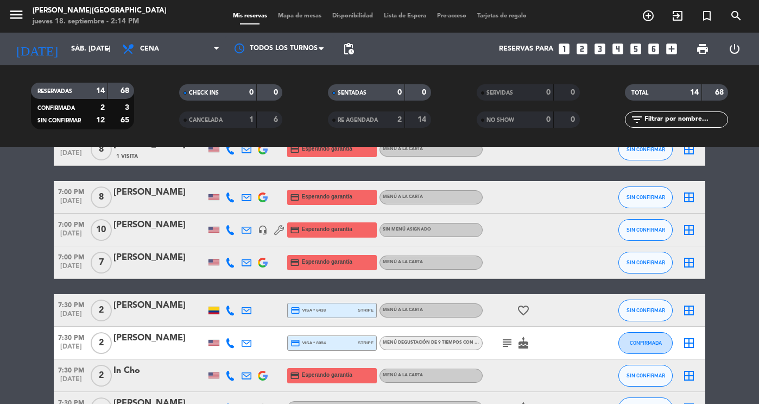
click at [167, 261] on div "[PERSON_NAME]" at bounding box center [160, 257] width 92 height 14
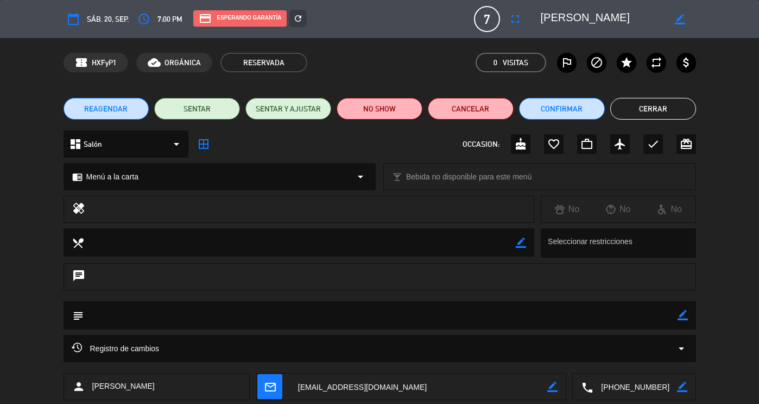
click at [672, 105] on button "Cerrar" at bounding box center [653, 109] width 86 height 22
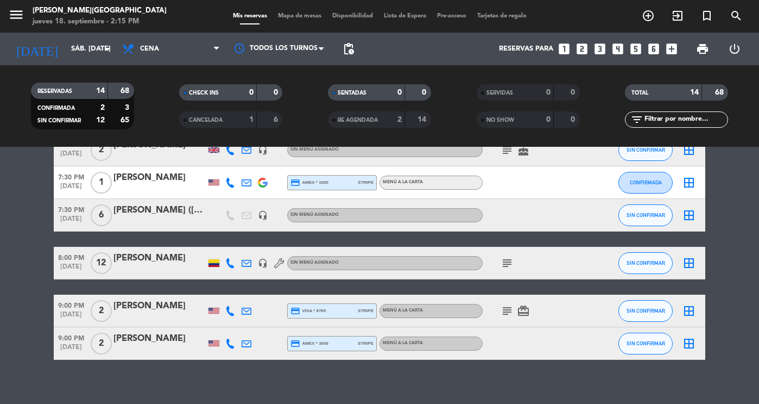
scroll to position [364, 0]
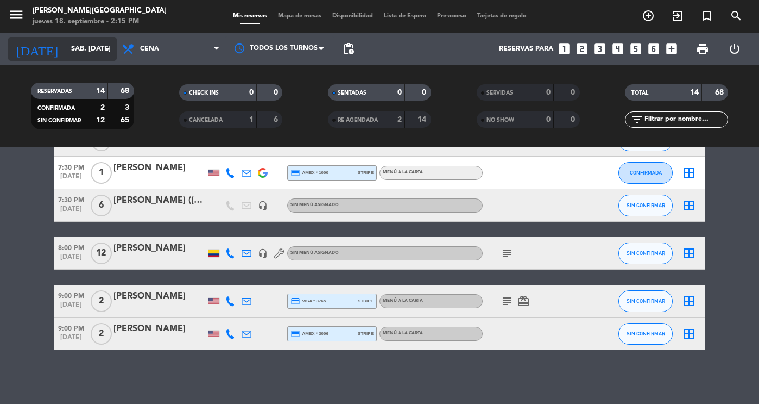
click at [84, 50] on input "sáb. [DATE]" at bounding box center [112, 49] width 93 height 20
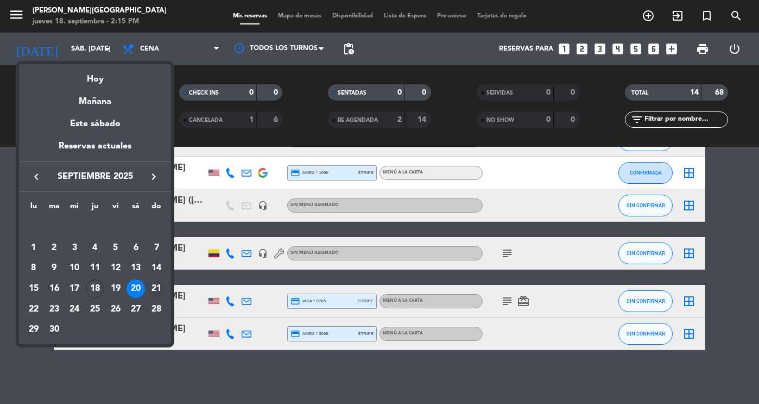
click at [153, 286] on div "21" at bounding box center [156, 288] width 18 height 18
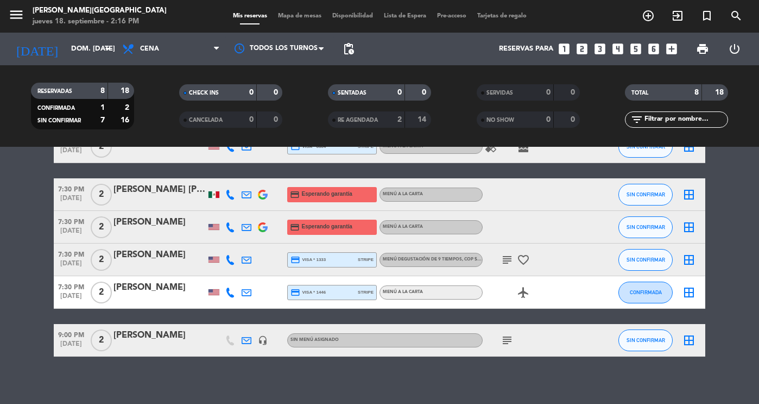
scroll to position [138, 0]
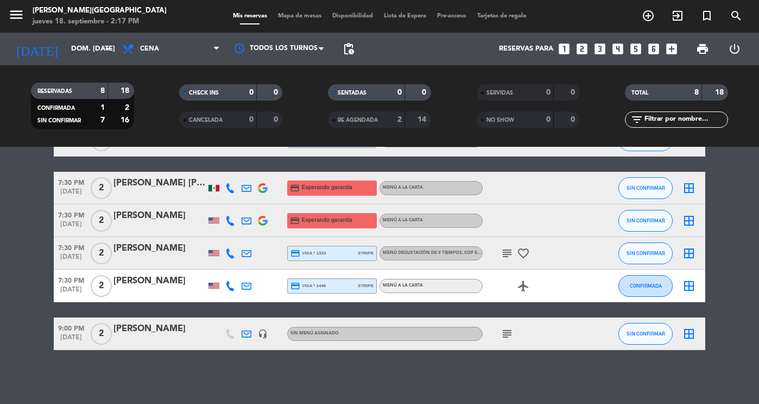
click at [509, 333] on icon "subject" at bounding box center [507, 333] width 13 height 13
click at [90, 42] on input "dom. [DATE]" at bounding box center [112, 49] width 93 height 20
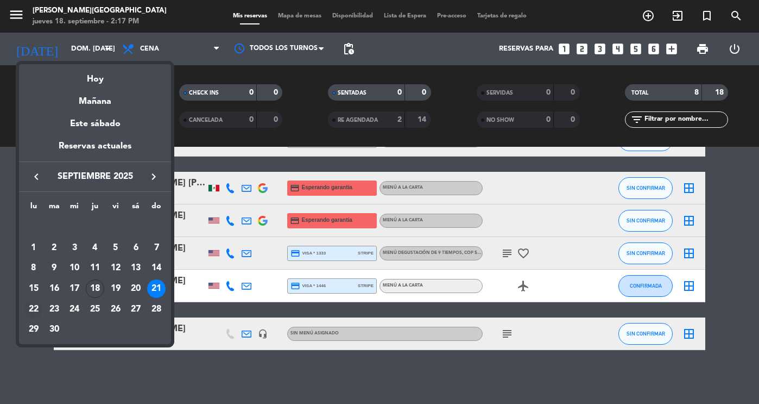
click at [29, 301] on div "22" at bounding box center [33, 309] width 18 height 18
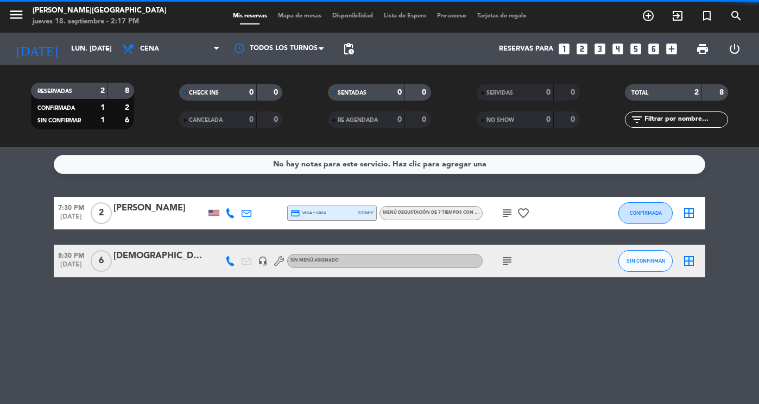
scroll to position [0, 0]
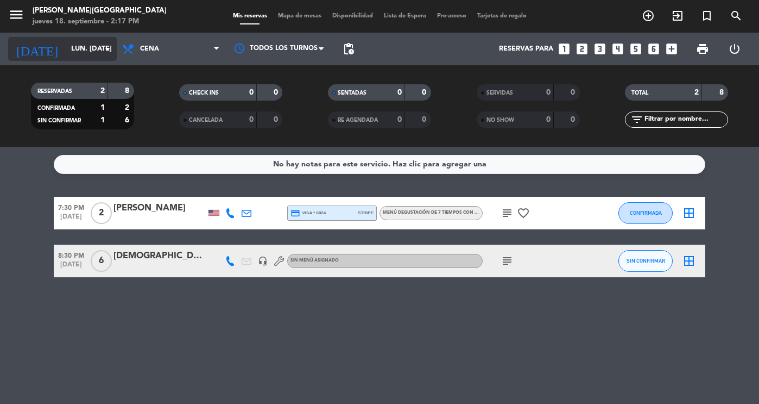
click at [66, 47] on input "lun. [DATE]" at bounding box center [112, 49] width 93 height 20
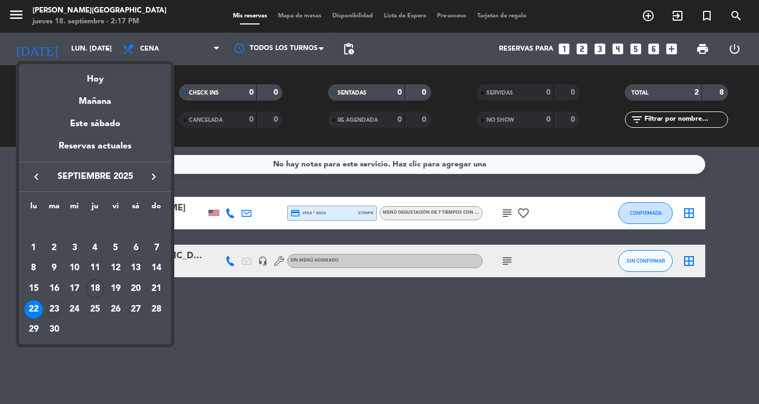
click at [53, 306] on div "23" at bounding box center [54, 309] width 18 height 18
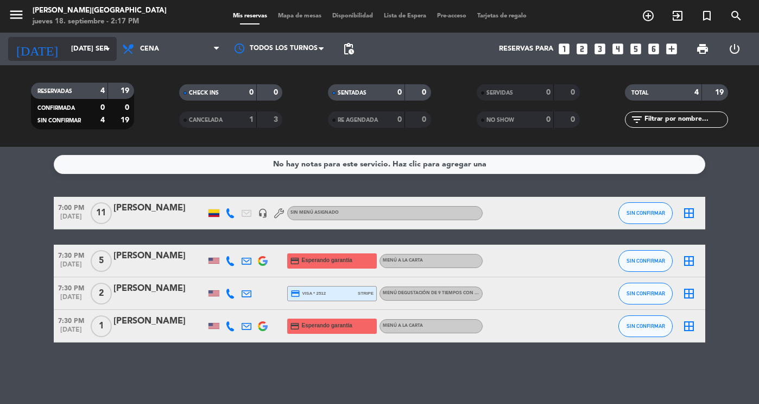
click at [75, 49] on input "[DATE] sep." at bounding box center [112, 49] width 93 height 20
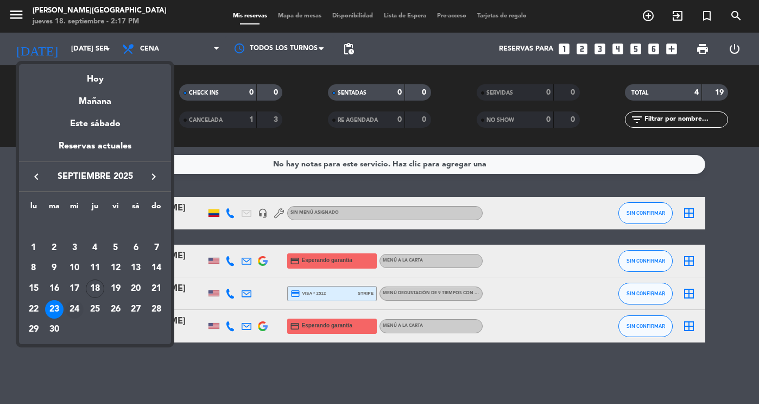
click at [76, 306] on div "24" at bounding box center [74, 309] width 18 height 18
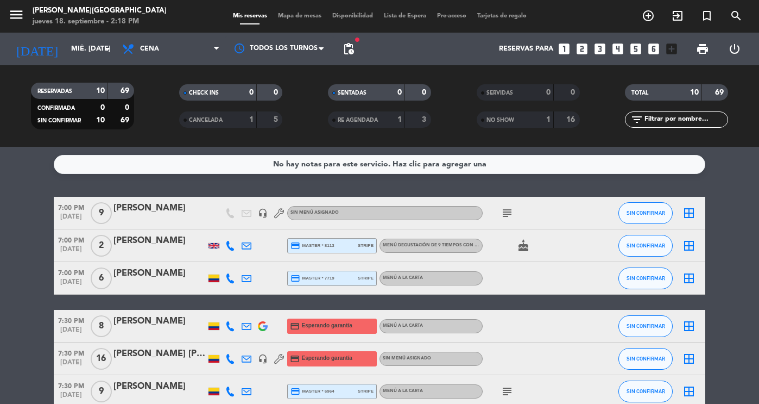
click at [506, 212] on icon "subject" at bounding box center [507, 212] width 13 height 13
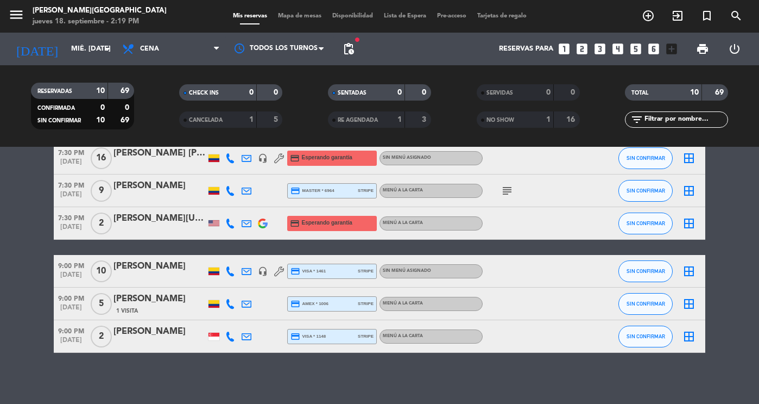
scroll to position [203, 0]
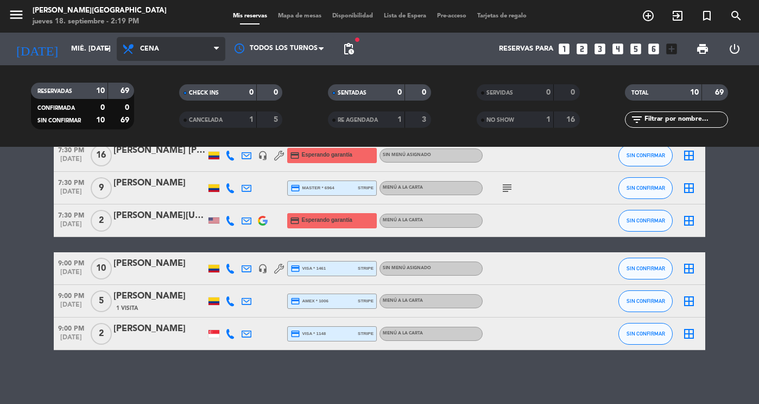
click at [162, 53] on span "Cena" at bounding box center [171, 49] width 109 height 24
click at [166, 98] on div "menu [PERSON_NAME][GEOGRAPHIC_DATA] jueves 18. septiembre - 2:19 PM Mis reserva…" at bounding box center [379, 73] width 759 height 147
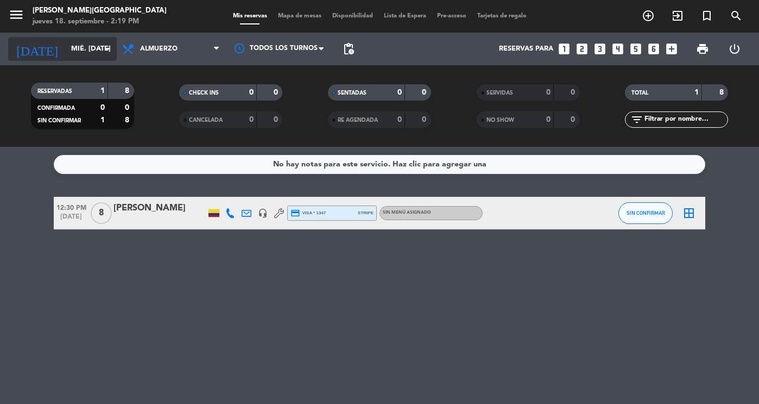
click at [99, 53] on input "mié. [DATE]" at bounding box center [112, 49] width 93 height 20
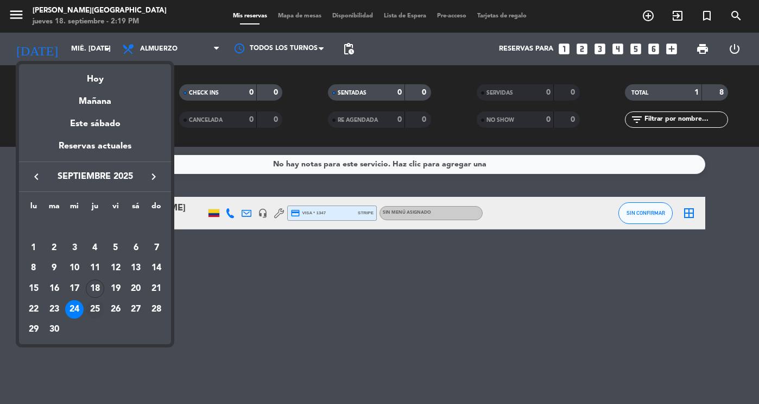
click at [98, 304] on div "25" at bounding box center [95, 309] width 18 height 18
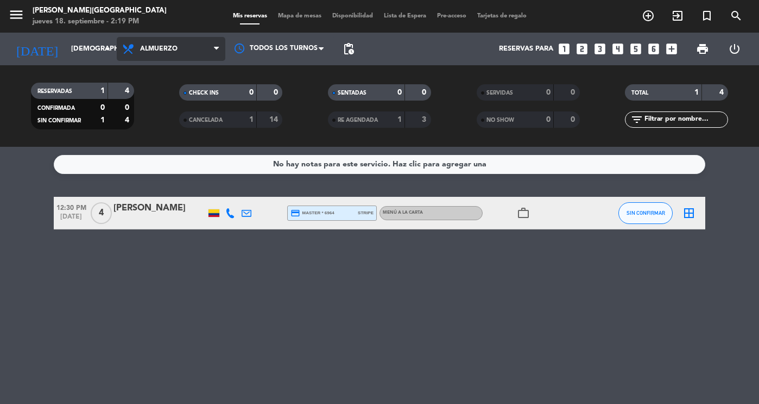
click at [167, 46] on span "Almuerzo" at bounding box center [158, 49] width 37 height 8
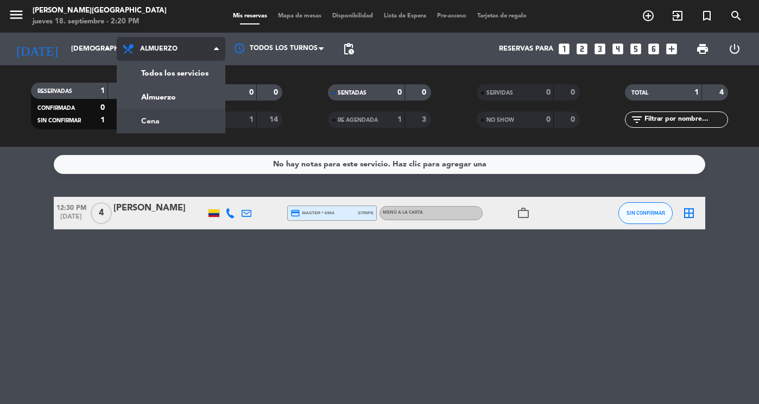
click at [168, 115] on div "menu [PERSON_NAME][GEOGRAPHIC_DATA] jueves 18. septiembre - 2:20 PM Mis reserva…" at bounding box center [379, 73] width 759 height 147
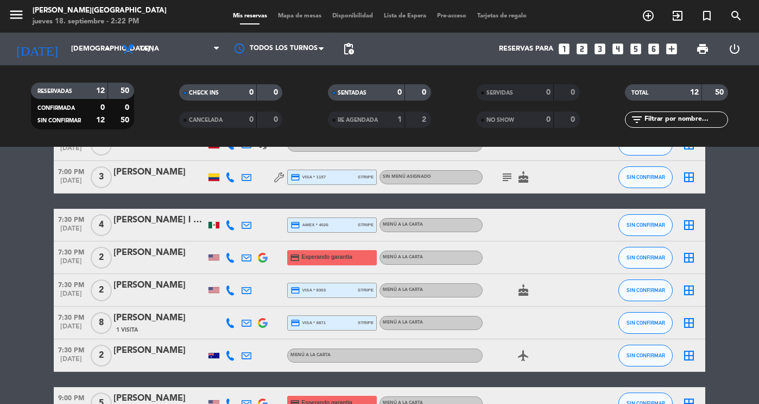
scroll to position [182, 0]
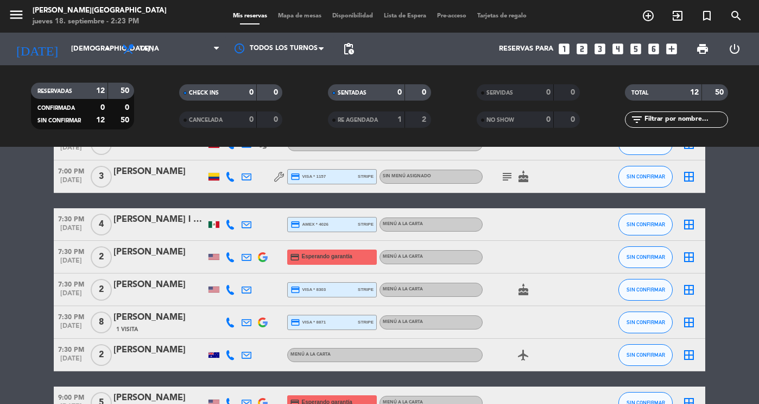
click at [143, 225] on div "[PERSON_NAME] l casaopriego [PERSON_NAME]" at bounding box center [160, 219] width 92 height 14
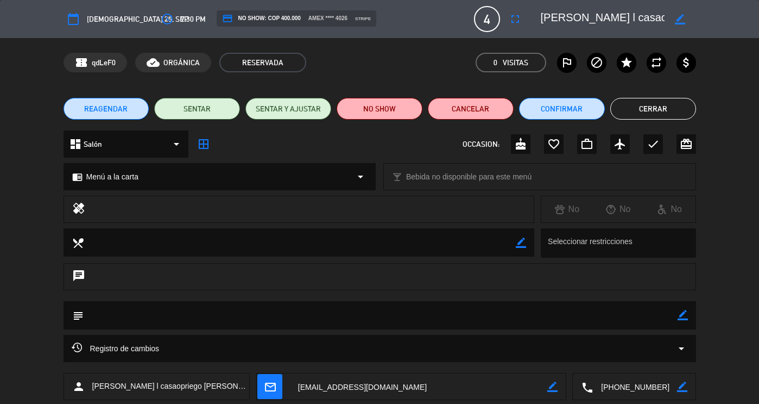
click at [657, 101] on button "Cerrar" at bounding box center [653, 109] width 86 height 22
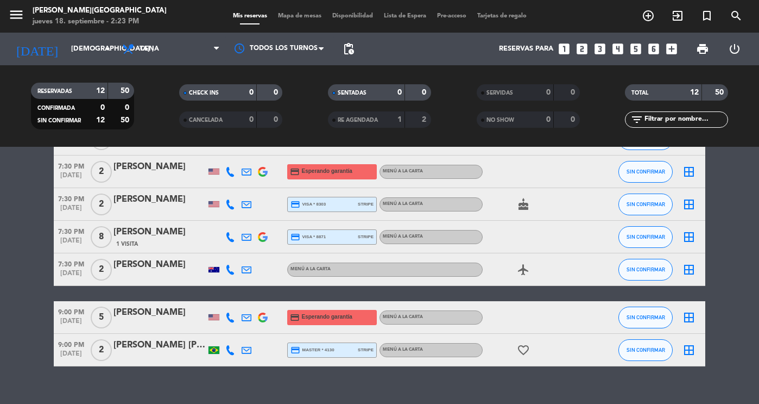
scroll to position [283, 0]
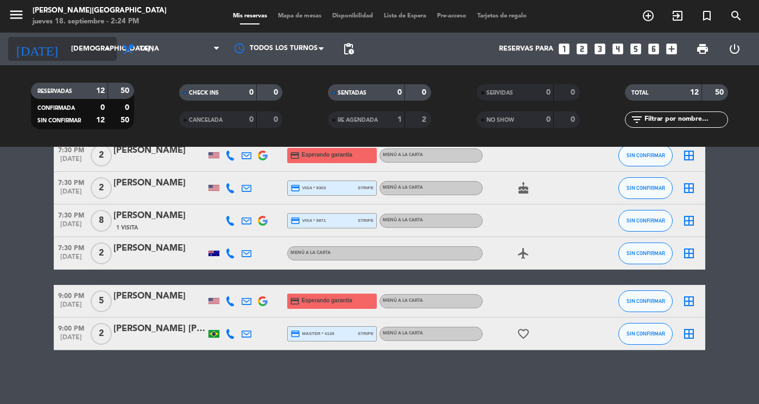
click at [66, 48] on input "[DEMOGRAPHIC_DATA] [DATE]" at bounding box center [112, 49] width 93 height 20
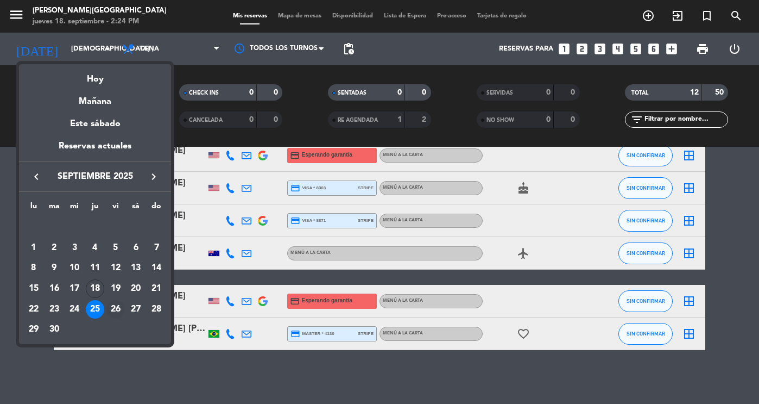
click at [121, 305] on div "26" at bounding box center [115, 309] width 18 height 18
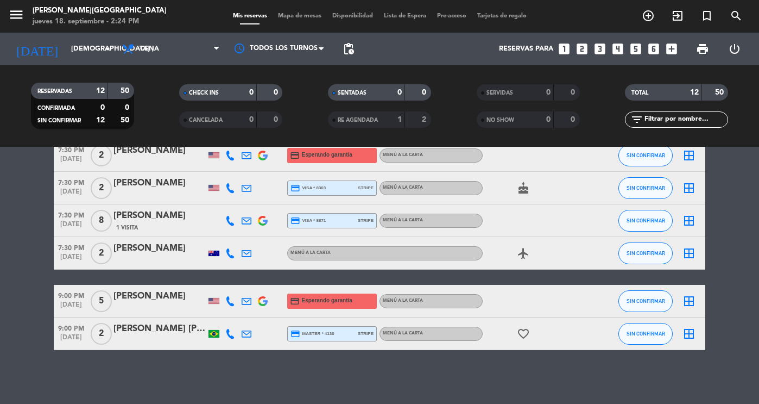
type input "vie. [DATE]"
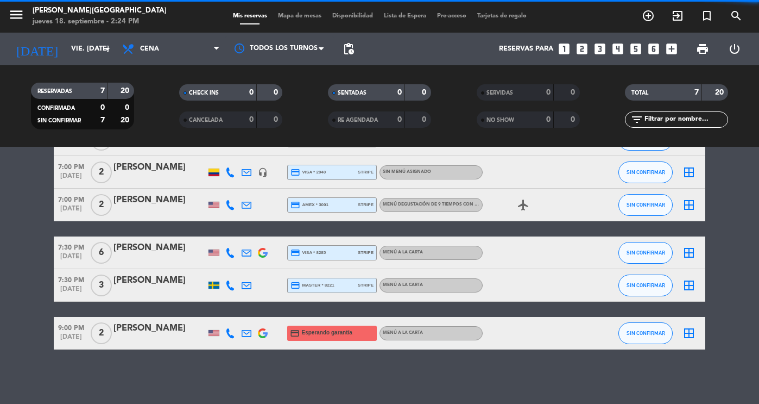
scroll to position [121, 0]
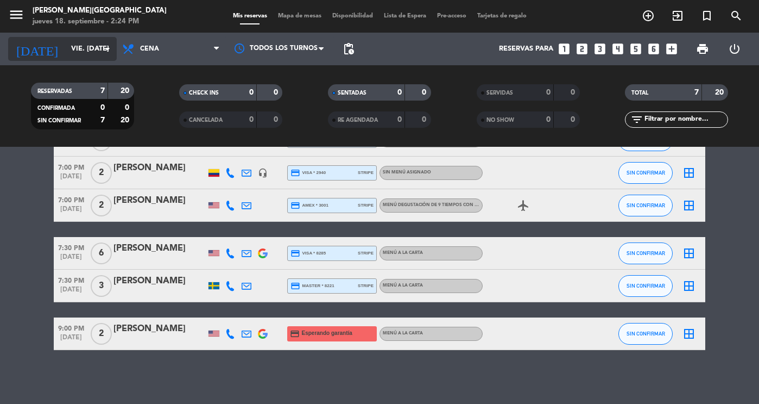
click at [71, 49] on input "vie. [DATE]" at bounding box center [112, 49] width 93 height 20
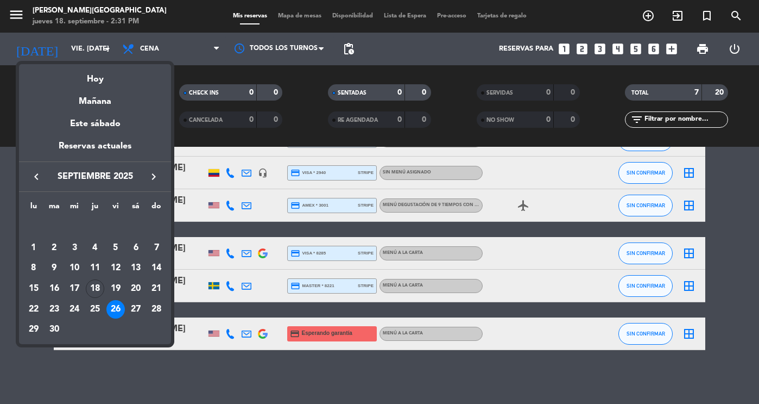
click at [190, 360] on div at bounding box center [379, 202] width 759 height 404
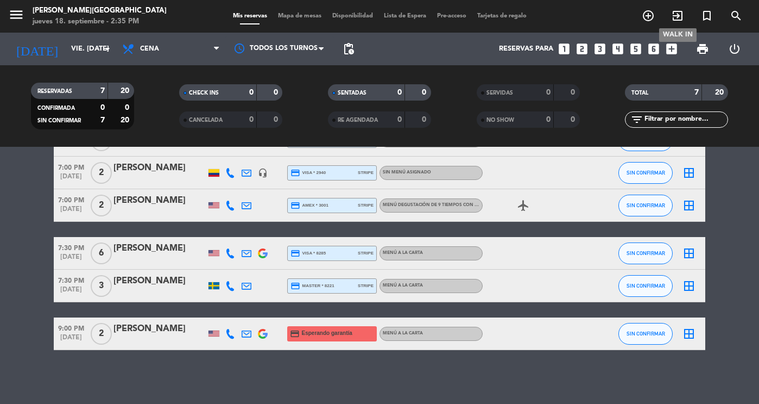
click at [678, 15] on icon "exit_to_app" at bounding box center [677, 15] width 13 height 13
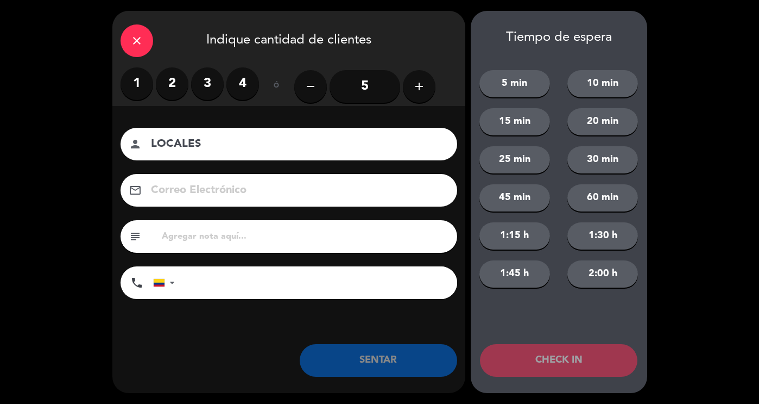
type input "LOCALES"
click at [418, 93] on button "add" at bounding box center [419, 86] width 33 height 33
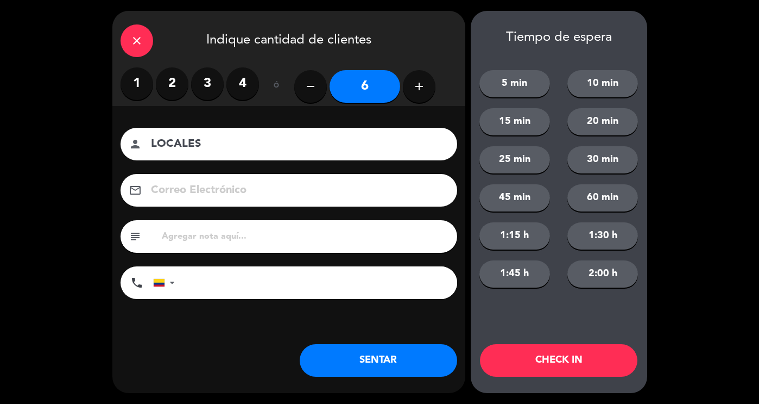
click at [418, 93] on button "add" at bounding box center [419, 86] width 33 height 33
type input "7"
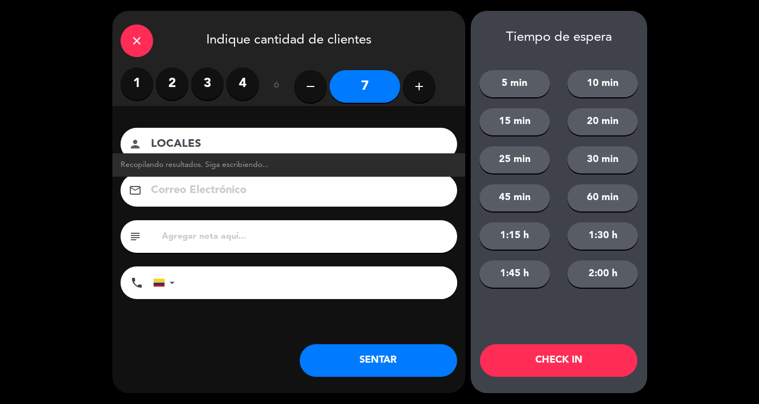
click at [358, 366] on button "SENTAR" at bounding box center [378, 360] width 157 height 33
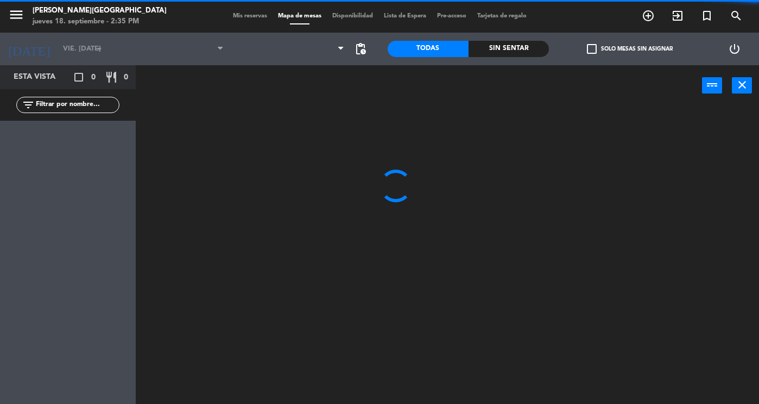
type input "[DEMOGRAPHIC_DATA] [DATE]"
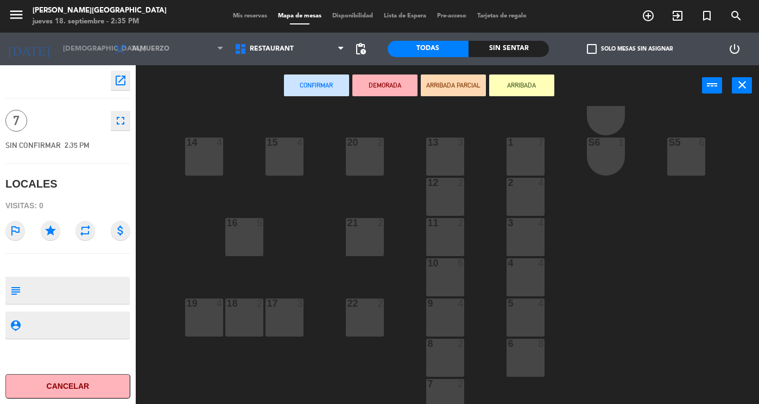
scroll to position [109, 0]
click at [508, 144] on div "1" at bounding box center [508, 142] width 1 height 10
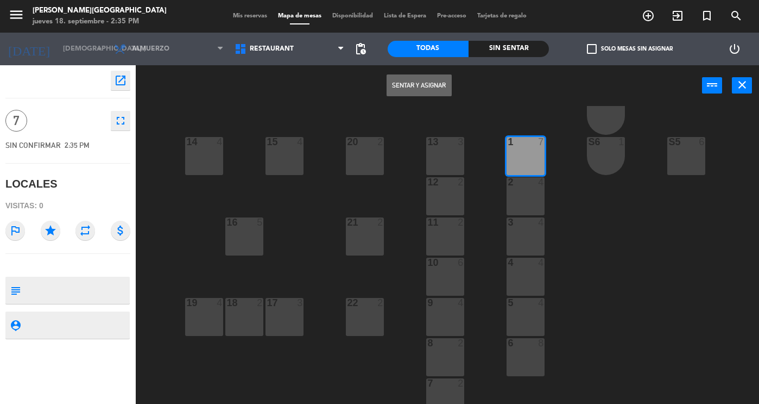
click at [393, 79] on button "Sentar y Asignar" at bounding box center [419, 85] width 65 height 22
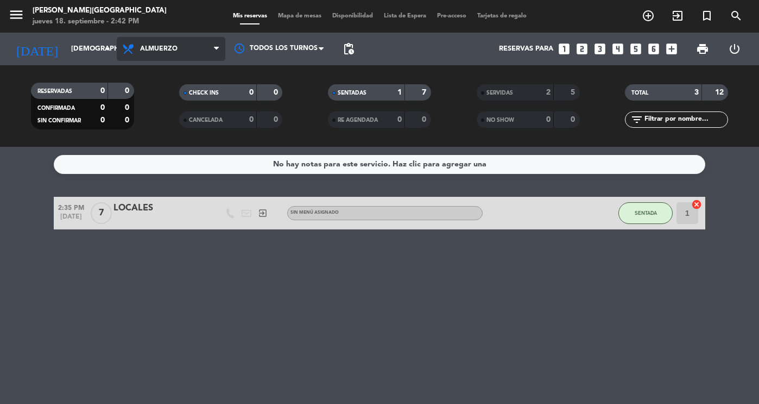
click at [152, 54] on span "Almuerzo" at bounding box center [171, 49] width 109 height 24
click at [162, 118] on div "menu [PERSON_NAME][GEOGRAPHIC_DATA] jueves 18. septiembre - 2:42 PM Mis reserva…" at bounding box center [379, 73] width 759 height 147
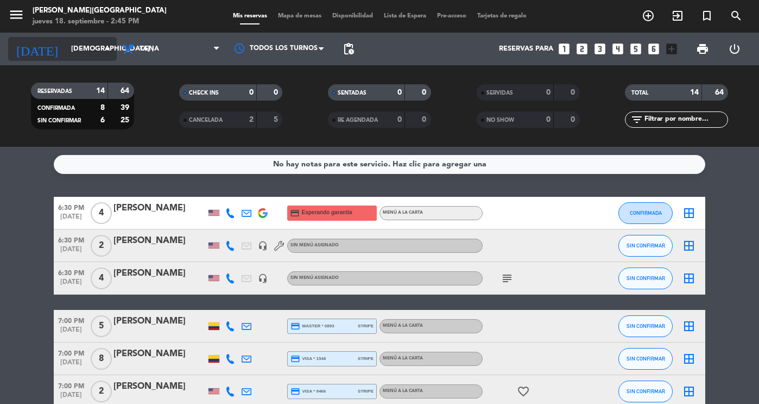
click at [66, 43] on input "[DEMOGRAPHIC_DATA] [DATE]" at bounding box center [112, 49] width 93 height 20
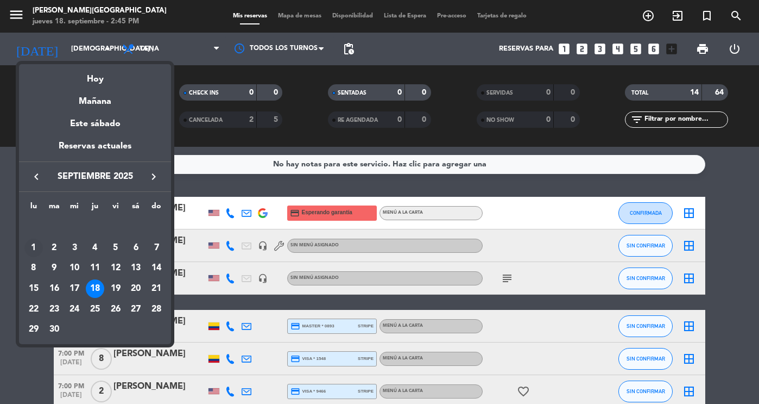
click at [34, 250] on div "1" at bounding box center [33, 247] width 18 height 18
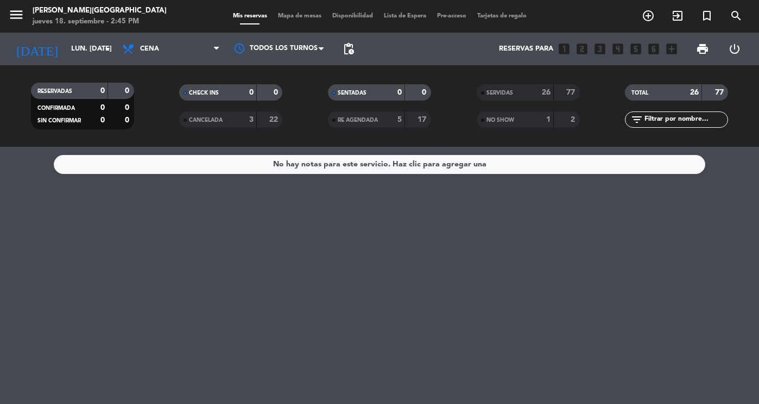
click at [493, 86] on div "SERVIDAS" at bounding box center [505, 92] width 50 height 12
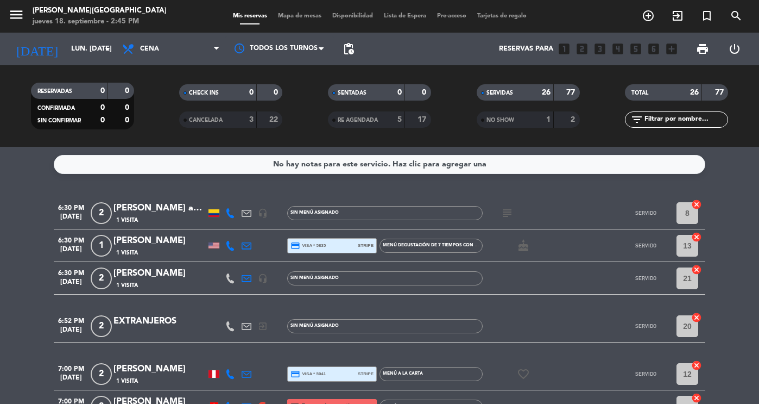
click at [507, 209] on icon "subject" at bounding box center [507, 212] width 13 height 13
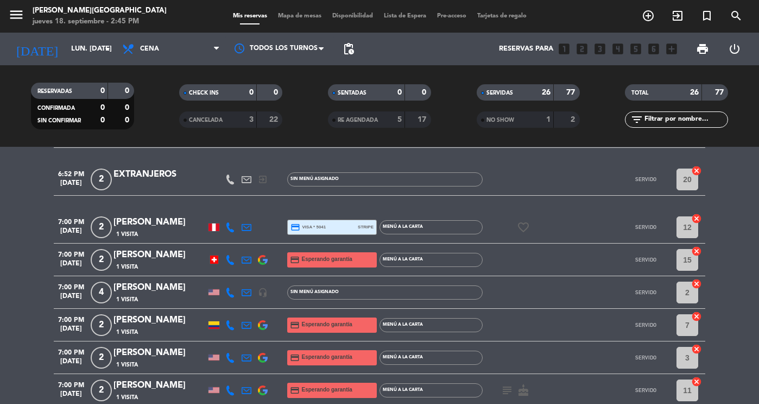
scroll to position [228, 0]
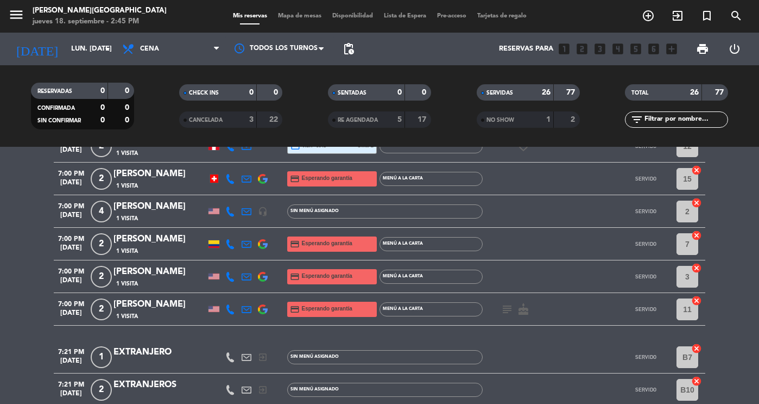
click at [511, 310] on icon "subject" at bounding box center [507, 309] width 13 height 13
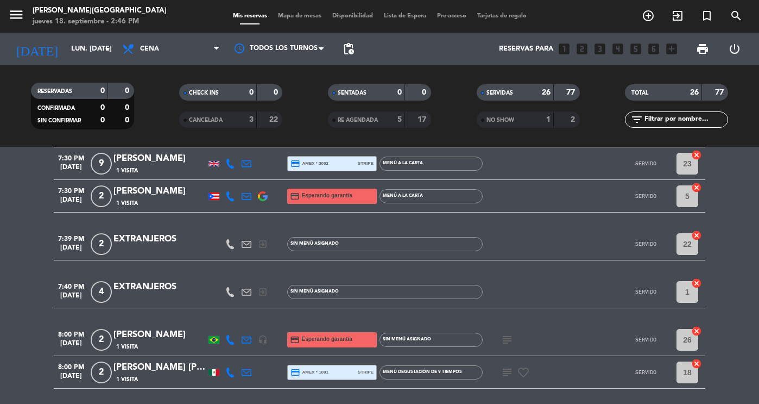
scroll to position [647, 0]
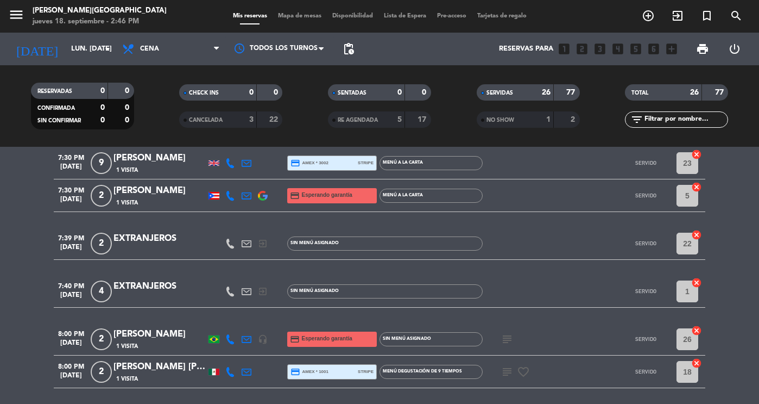
click at [503, 341] on icon "subject" at bounding box center [507, 338] width 13 height 13
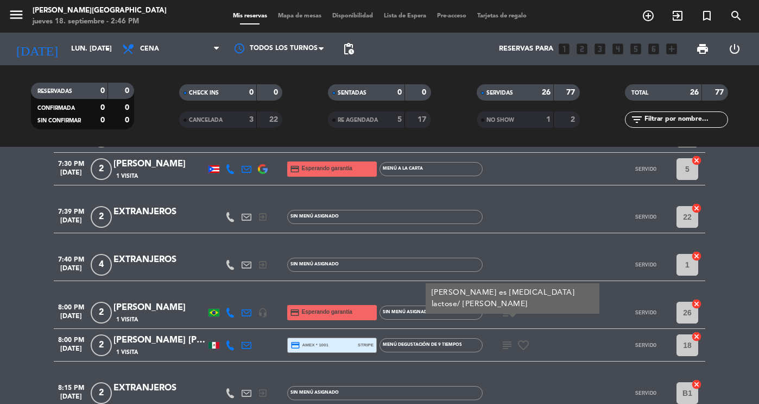
scroll to position [675, 0]
click at [503, 341] on icon "subject" at bounding box center [507, 344] width 13 height 13
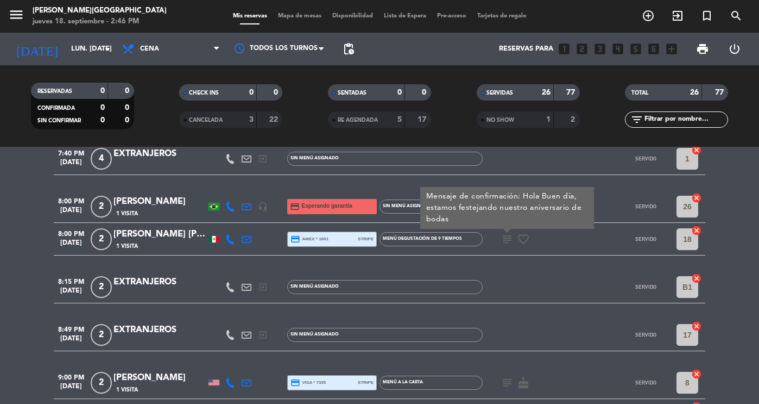
scroll to position [780, 0]
click at [502, 385] on icon "subject" at bounding box center [507, 381] width 13 height 13
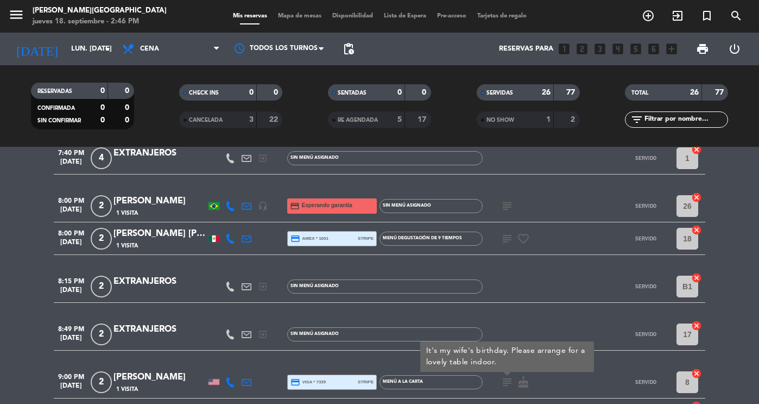
scroll to position [861, 0]
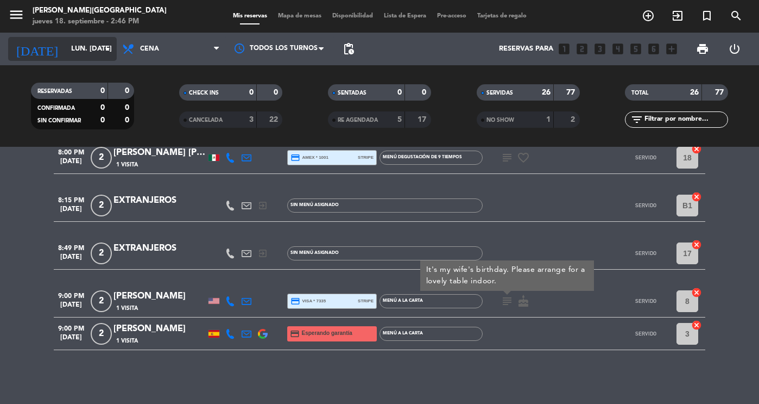
click at [71, 42] on input "lun. [DATE]" at bounding box center [112, 49] width 93 height 20
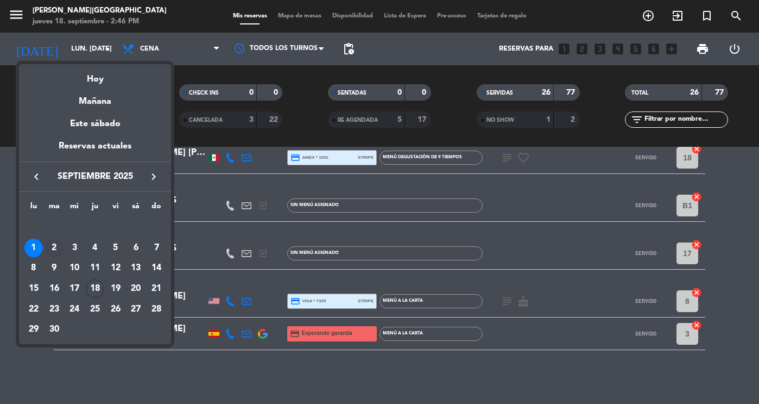
click at [56, 248] on div "2" at bounding box center [54, 247] width 18 height 18
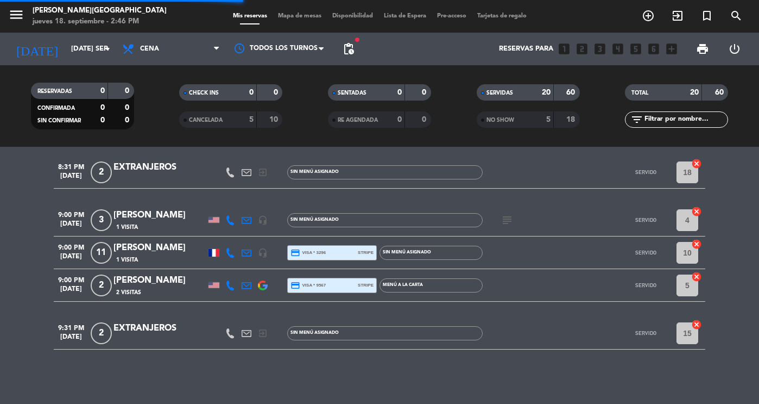
scroll to position [696, 0]
click at [506, 215] on icon "subject" at bounding box center [507, 220] width 13 height 13
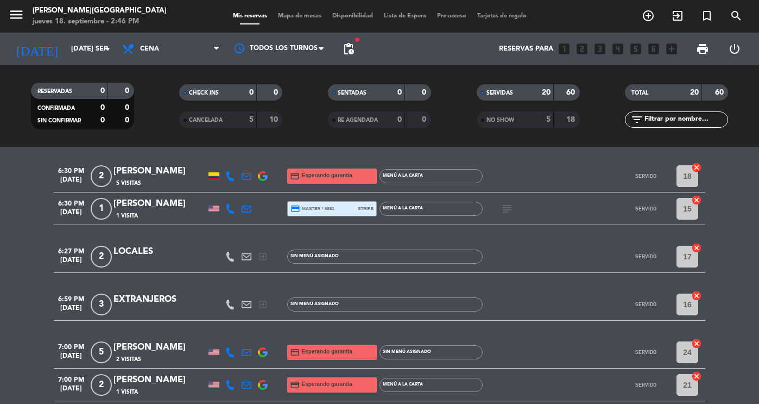
scroll to position [0, 0]
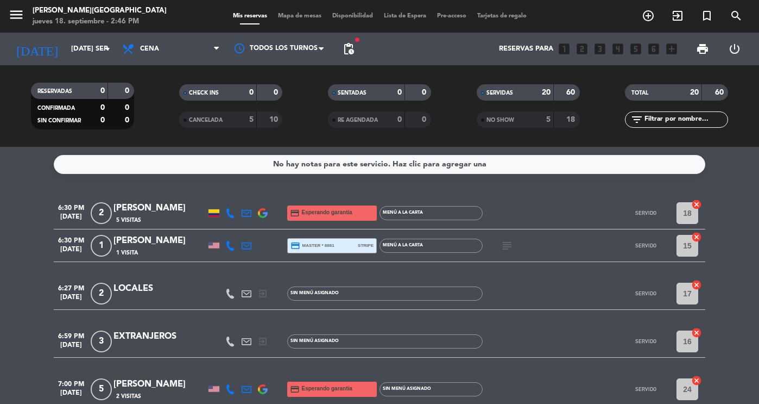
click at [504, 245] on icon "subject" at bounding box center [507, 245] width 13 height 13
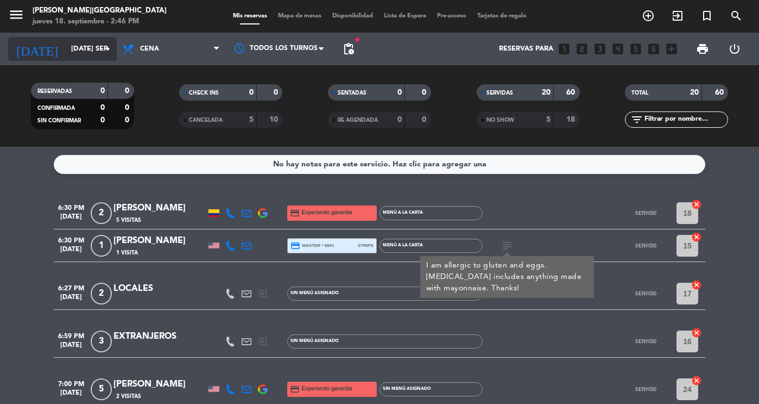
click at [75, 43] on input "[DATE] sep." at bounding box center [112, 49] width 93 height 20
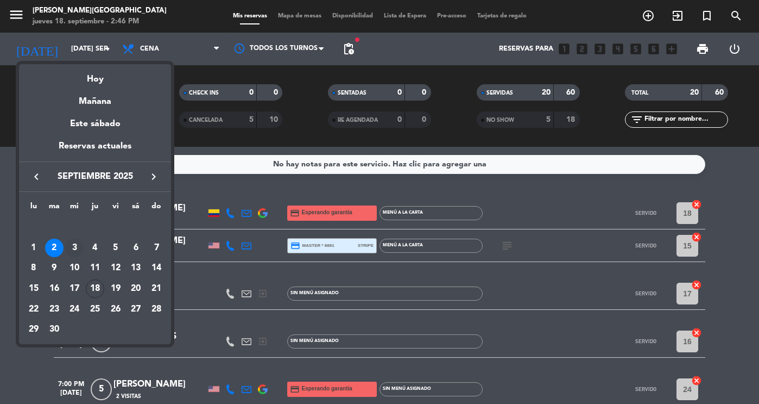
click at [75, 242] on div "3" at bounding box center [74, 247] width 18 height 18
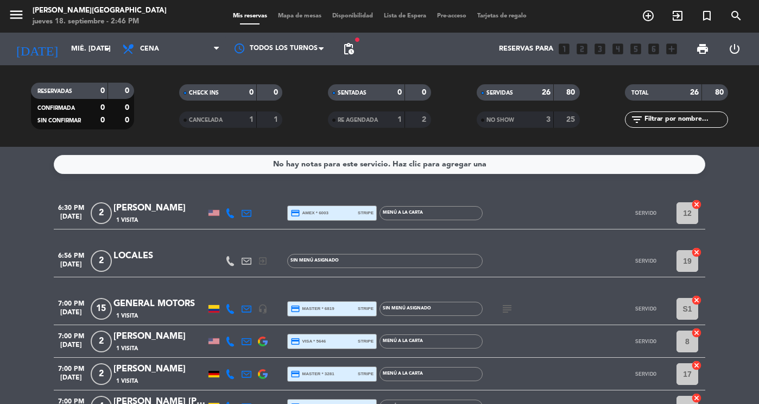
click at [502, 309] on icon "subject" at bounding box center [507, 308] width 13 height 13
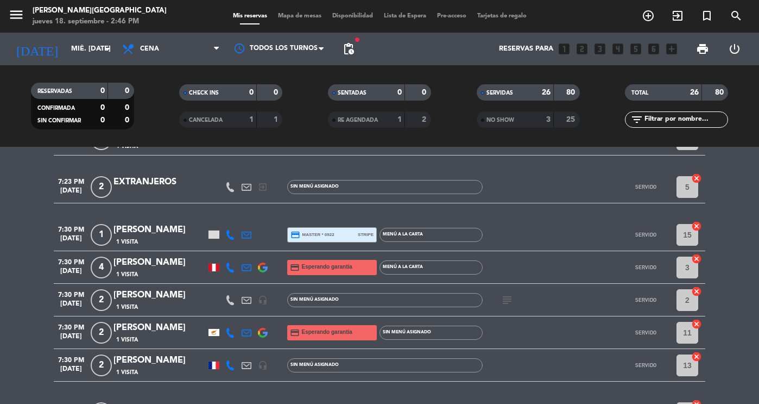
scroll to position [268, 0]
click at [508, 299] on icon "subject" at bounding box center [507, 299] width 13 height 13
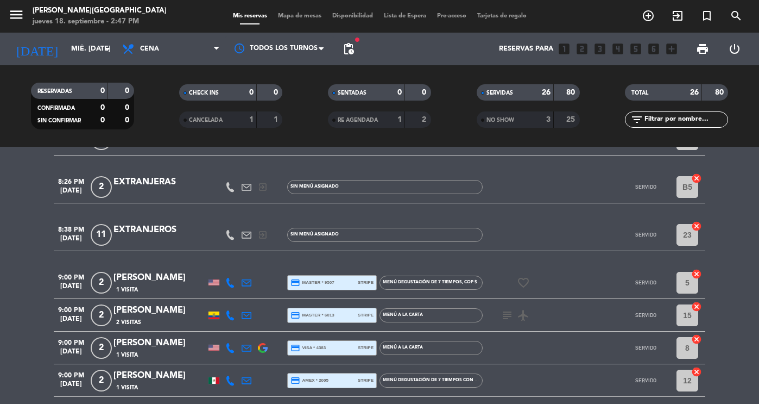
scroll to position [828, 0]
click at [507, 316] on icon "subject" at bounding box center [507, 314] width 13 height 13
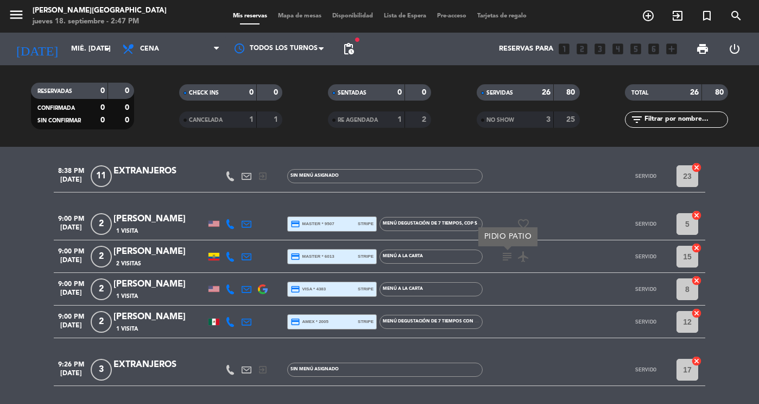
scroll to position [922, 0]
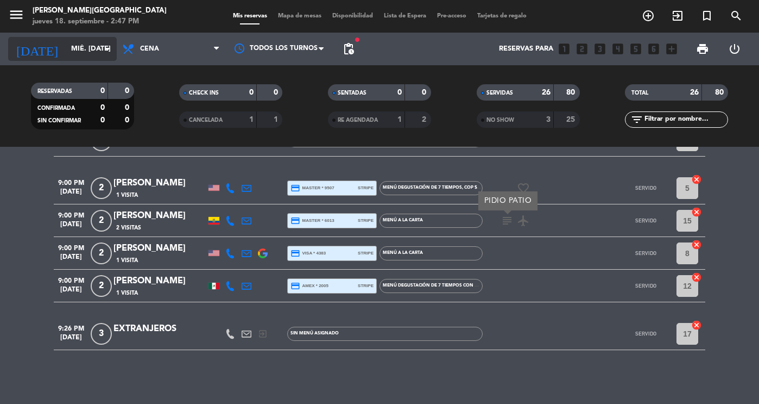
click at [66, 50] on input "mié. [DATE]" at bounding box center [112, 49] width 93 height 20
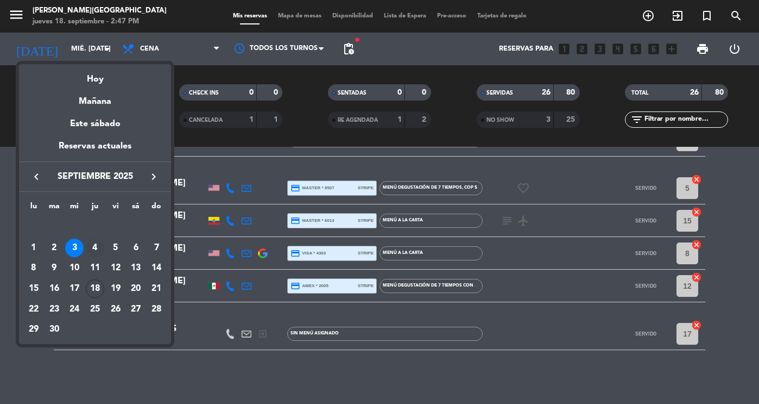
click at [100, 246] on div "4" at bounding box center [95, 247] width 18 height 18
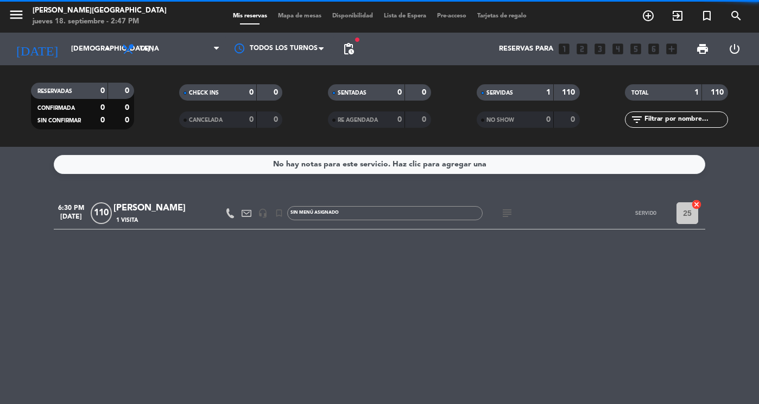
scroll to position [0, 0]
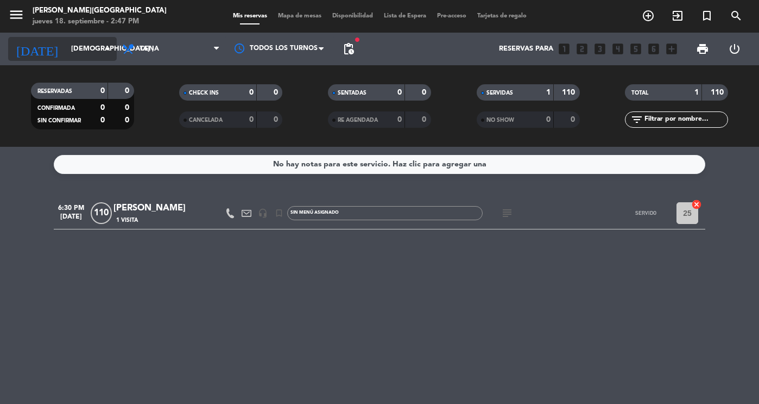
click at [68, 48] on input "[DEMOGRAPHIC_DATA] [DATE]" at bounding box center [112, 49] width 93 height 20
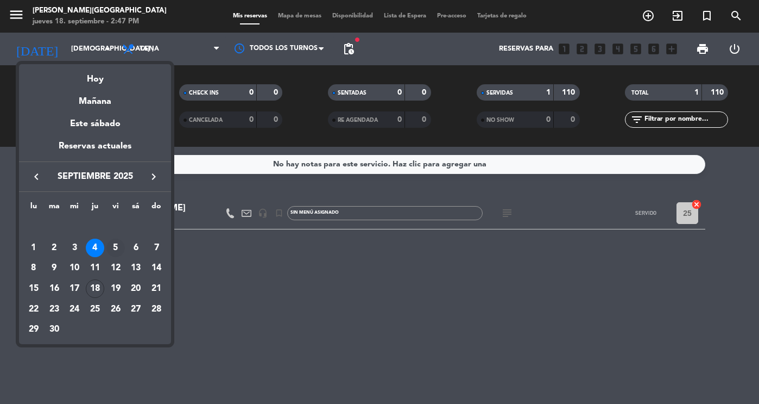
click at [112, 250] on div "5" at bounding box center [115, 247] width 18 height 18
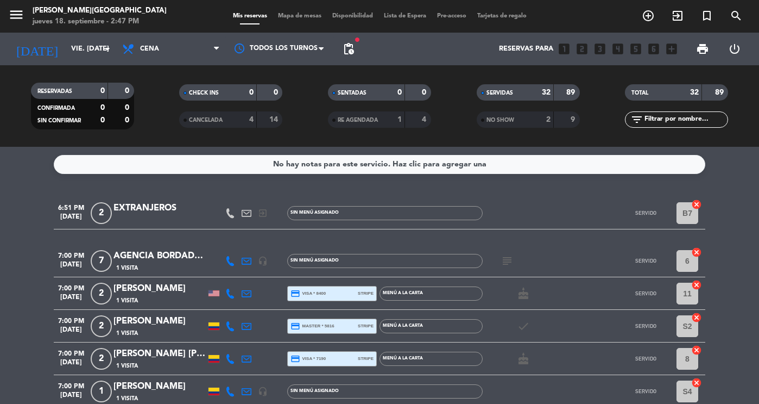
click at [505, 256] on icon "subject" at bounding box center [507, 260] width 13 height 13
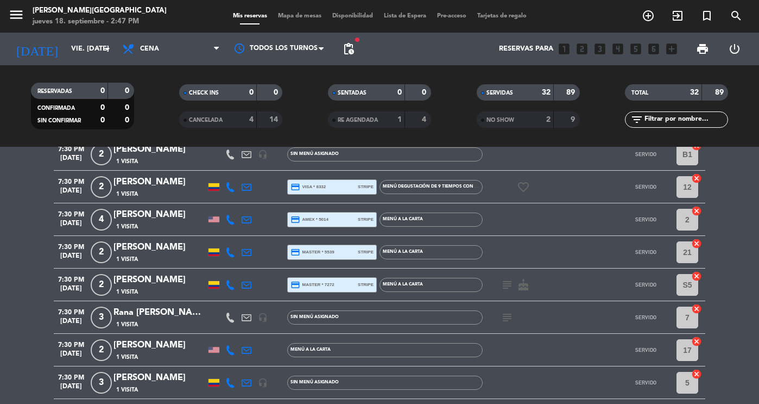
scroll to position [512, 0]
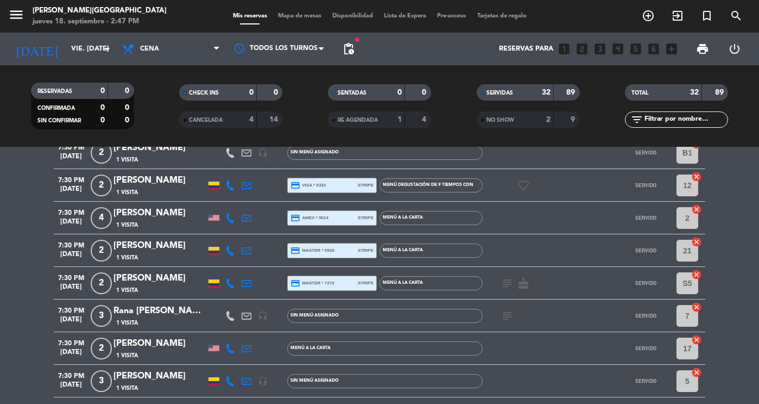
click at [505, 282] on icon "subject" at bounding box center [507, 282] width 13 height 13
click at [506, 313] on icon "subject" at bounding box center [507, 315] width 13 height 13
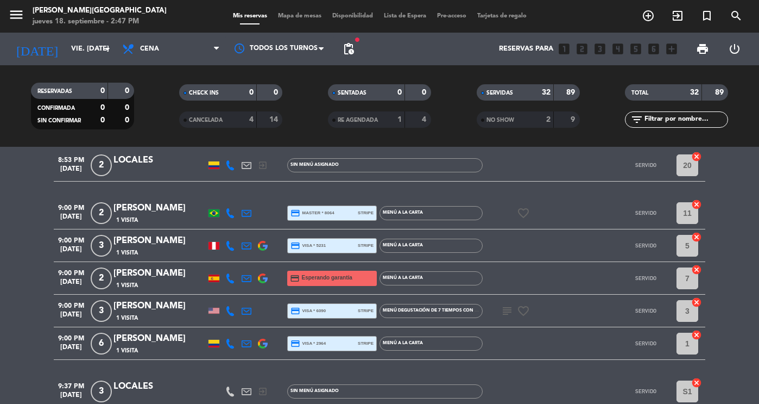
scroll to position [1015, 0]
click at [507, 305] on icon "subject" at bounding box center [507, 310] width 13 height 13
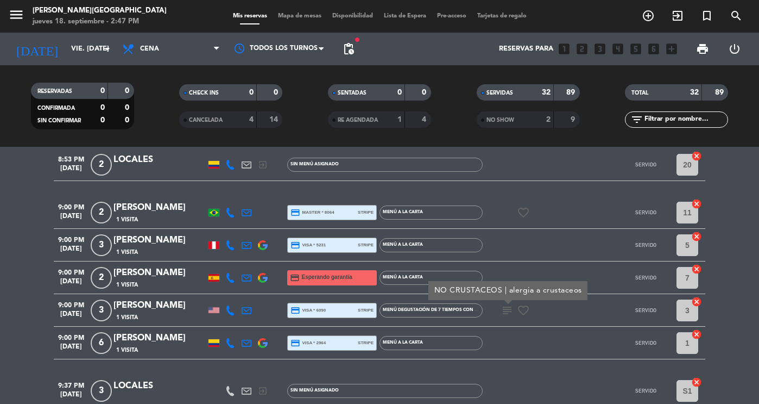
scroll to position [1072, 0]
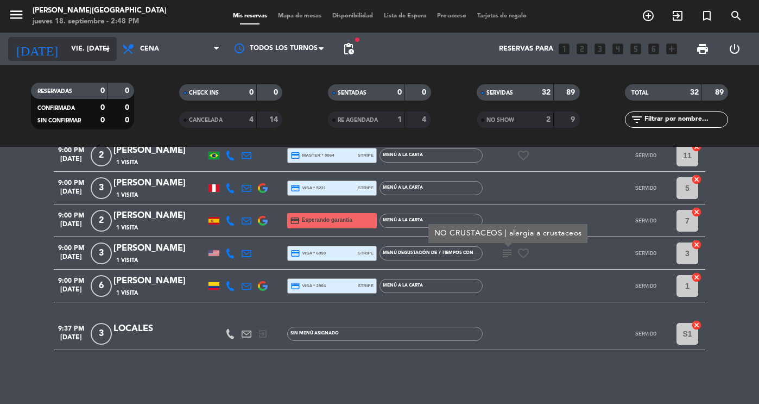
click at [66, 53] on input "vie. [DATE]" at bounding box center [112, 49] width 93 height 20
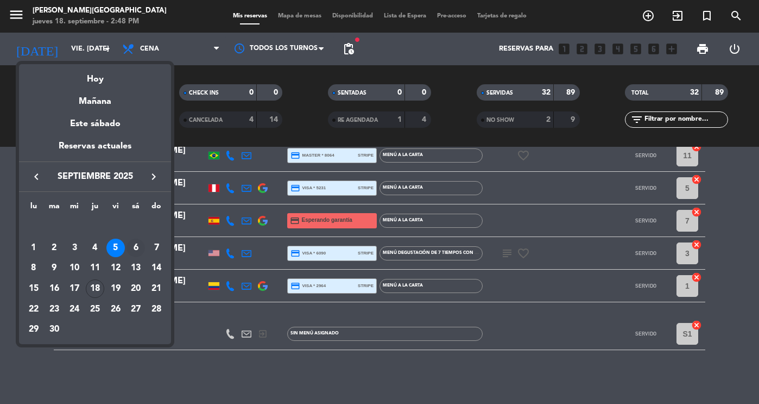
click at [130, 250] on div "6" at bounding box center [136, 247] width 18 height 18
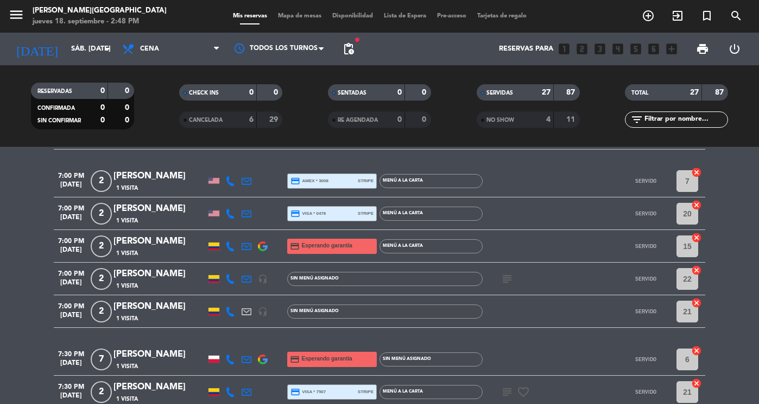
scroll to position [251, 0]
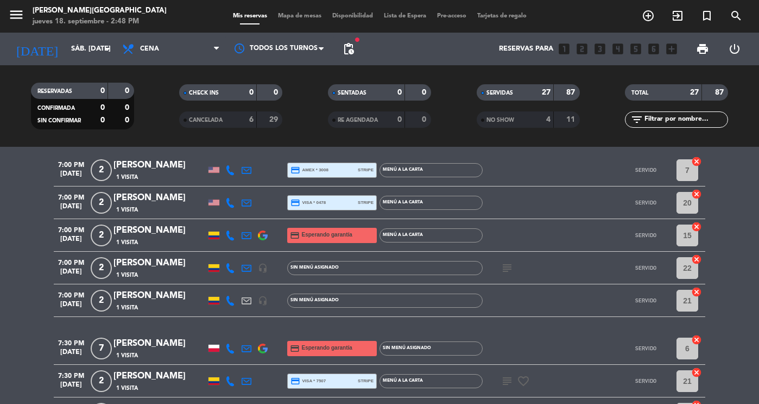
click at [508, 263] on icon "subject" at bounding box center [507, 267] width 13 height 13
click at [505, 376] on icon "subject" at bounding box center [507, 380] width 13 height 13
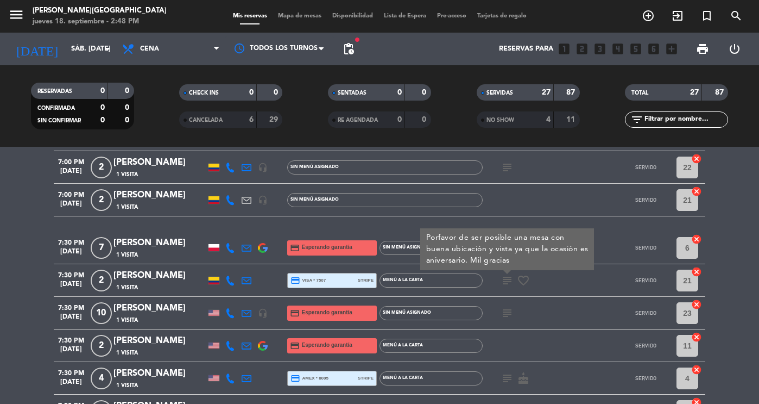
scroll to position [352, 0]
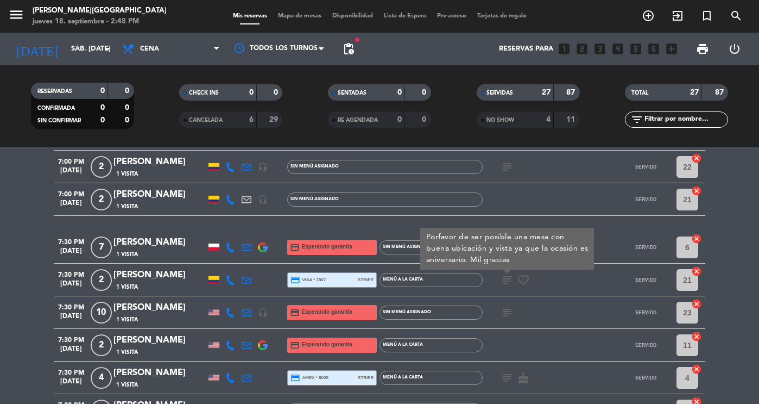
click at [503, 311] on icon "subject" at bounding box center [507, 312] width 13 height 13
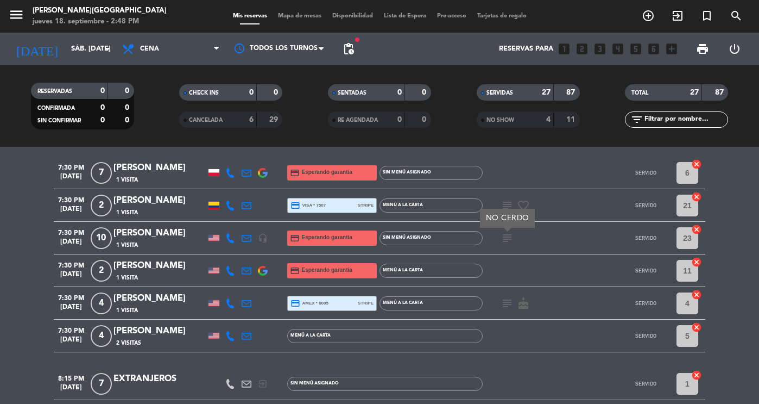
scroll to position [427, 0]
click at [507, 298] on icon "subject" at bounding box center [507, 302] width 13 height 13
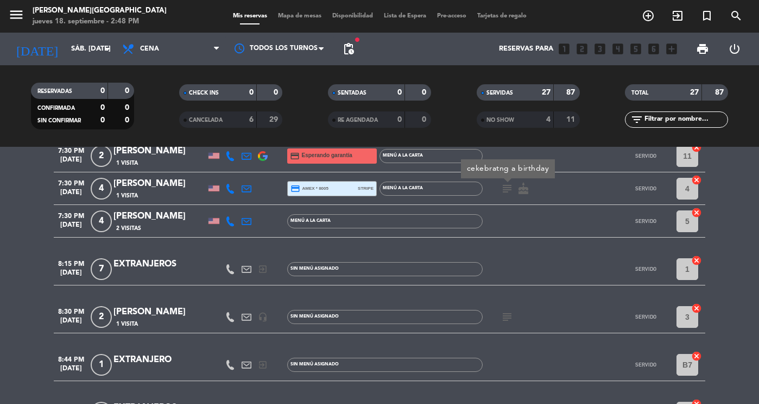
scroll to position [556, 0]
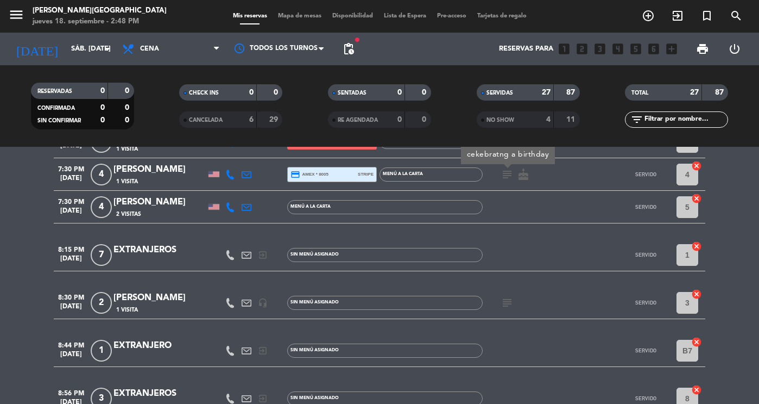
click at [507, 298] on icon "subject" at bounding box center [507, 302] width 13 height 13
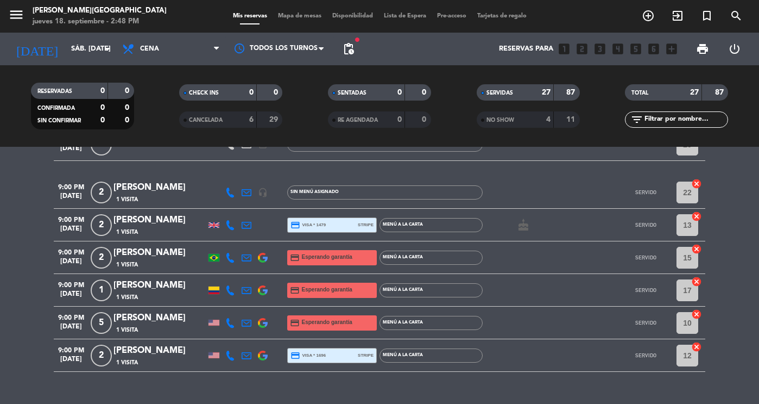
scroll to position [879, 0]
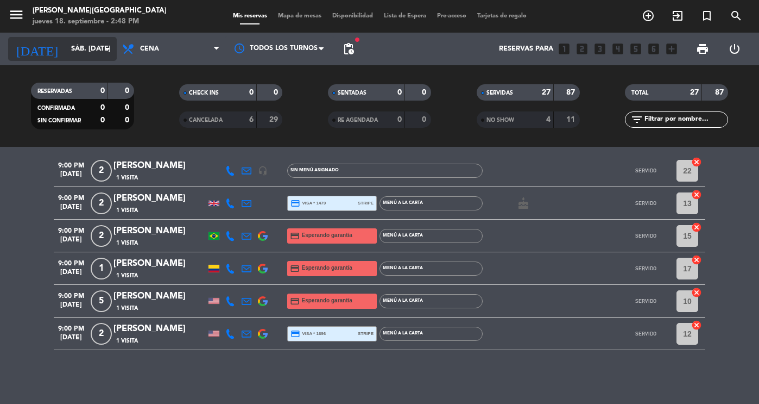
click at [77, 56] on input "sáb. [DATE]" at bounding box center [112, 49] width 93 height 20
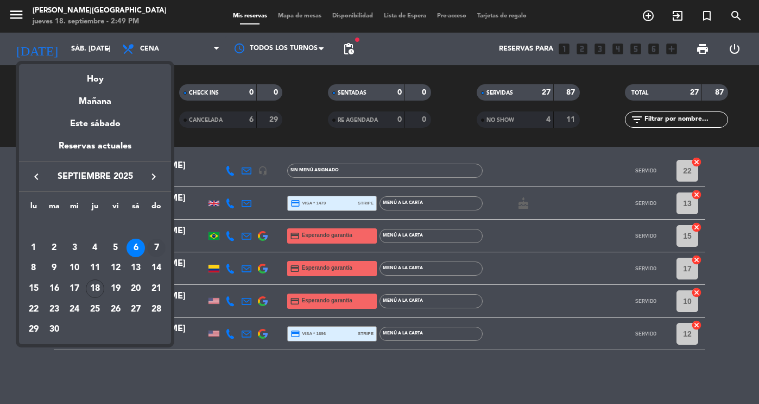
click at [150, 247] on div "7" at bounding box center [156, 247] width 18 height 18
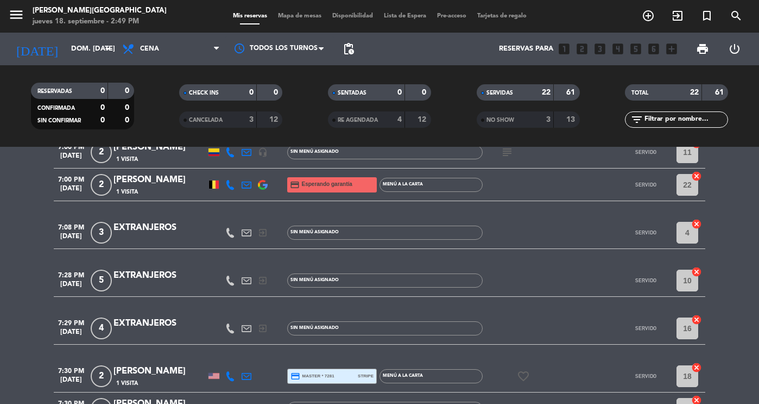
scroll to position [0, 0]
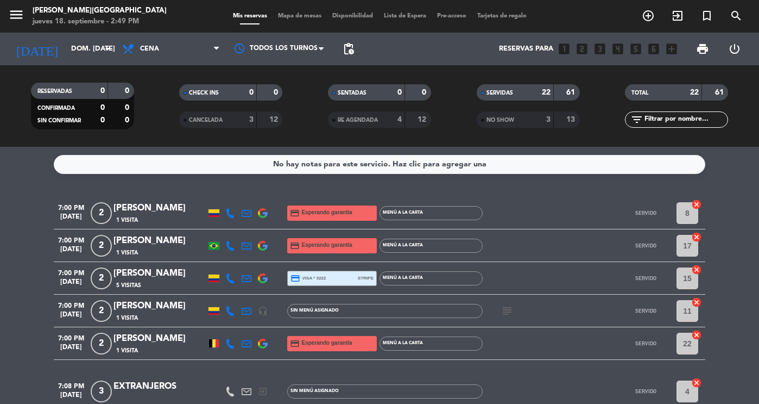
click at [506, 307] on icon "subject" at bounding box center [507, 310] width 13 height 13
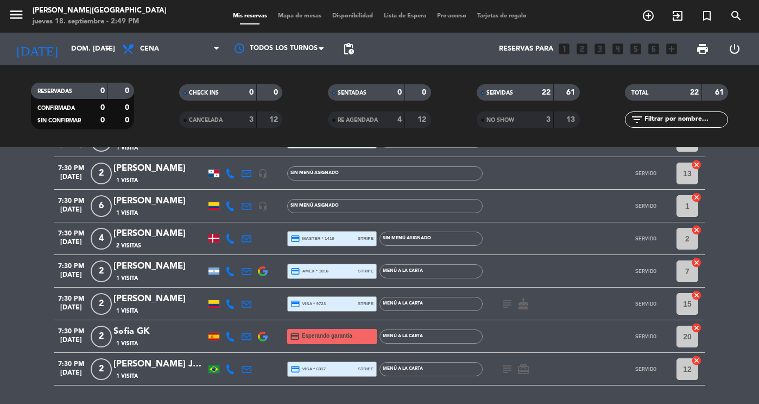
scroll to position [395, 0]
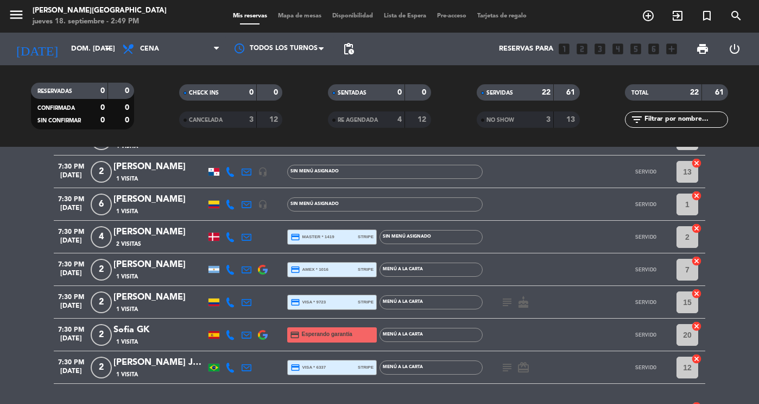
click at [507, 301] on icon "subject" at bounding box center [507, 301] width 13 height 13
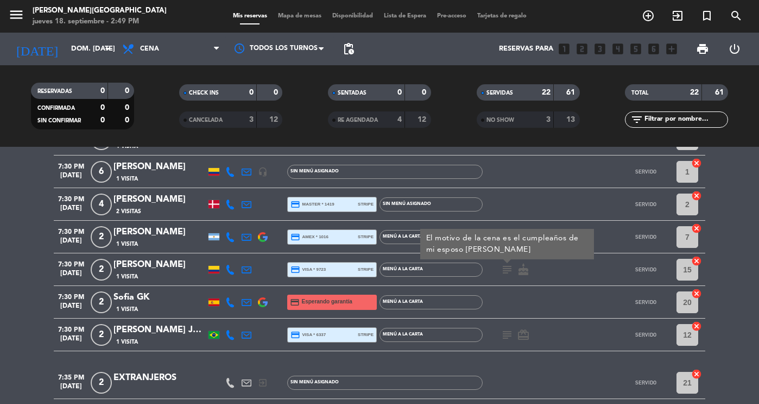
scroll to position [430, 0]
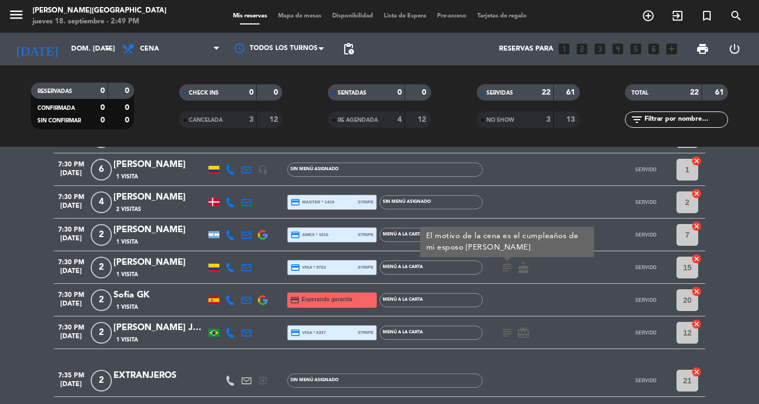
click at [505, 331] on icon "subject" at bounding box center [507, 332] width 13 height 13
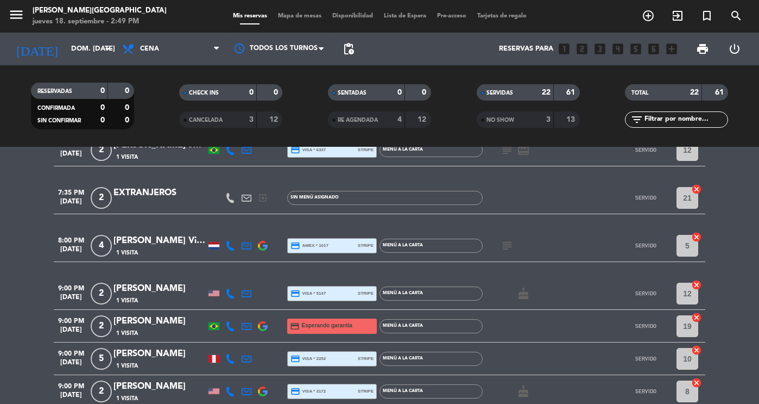
scroll to position [615, 0]
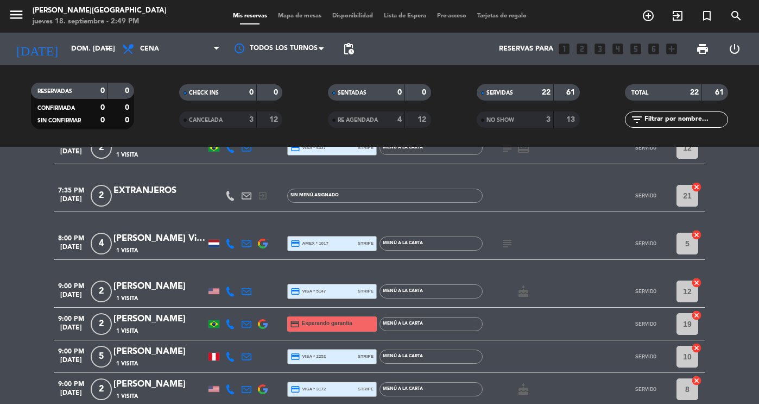
click at [504, 238] on icon "subject" at bounding box center [507, 243] width 13 height 13
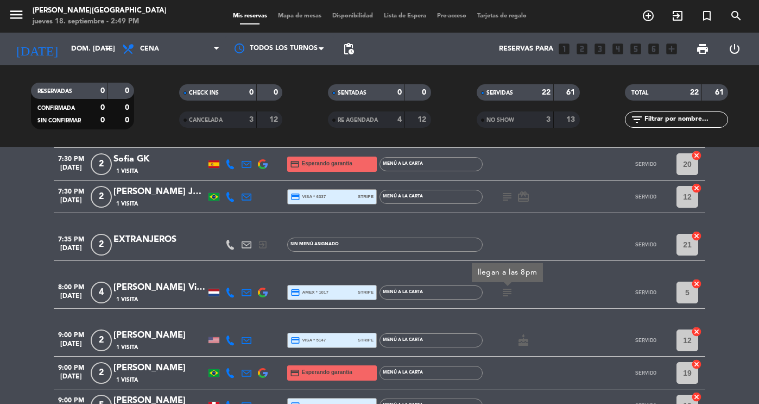
scroll to position [565, 0]
click at [505, 191] on icon "subject" at bounding box center [507, 197] width 13 height 13
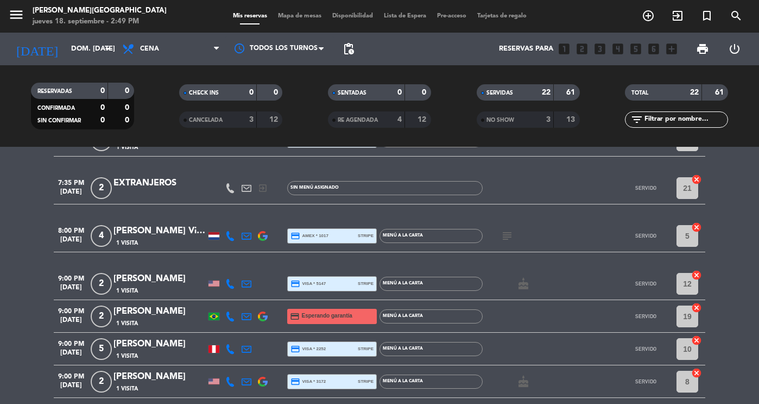
scroll to position [670, 0]
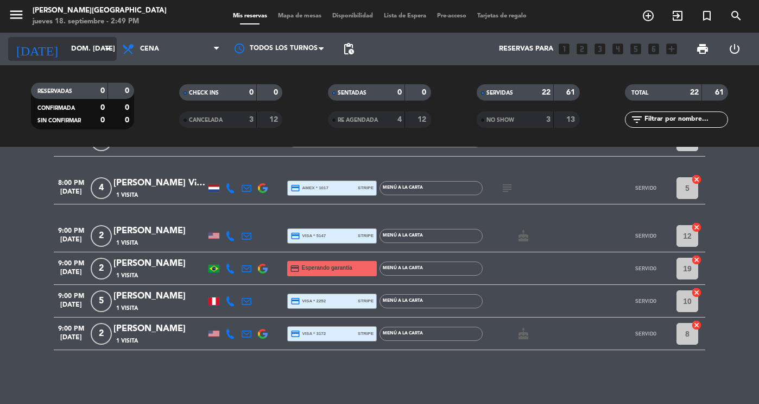
click at [66, 51] on input "dom. [DATE]" at bounding box center [112, 49] width 93 height 20
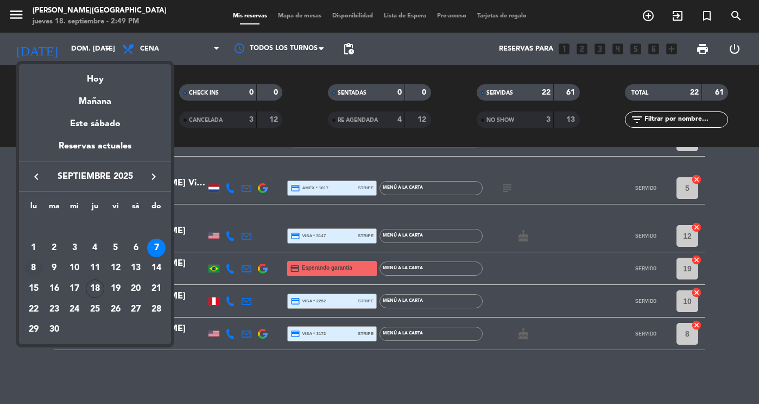
click at [31, 264] on div "8" at bounding box center [33, 268] width 18 height 18
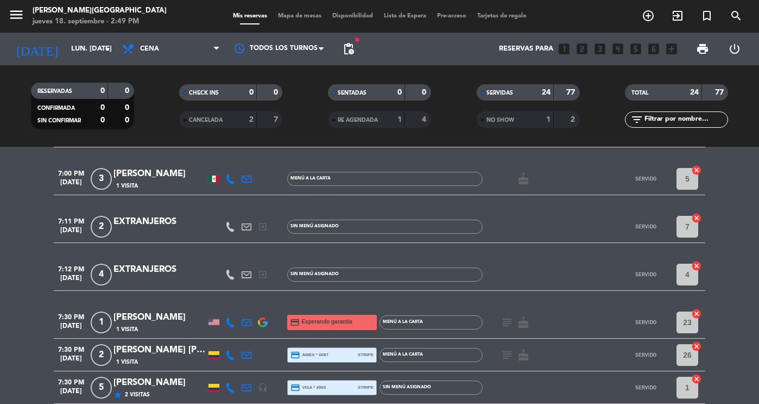
scroll to position [196, 0]
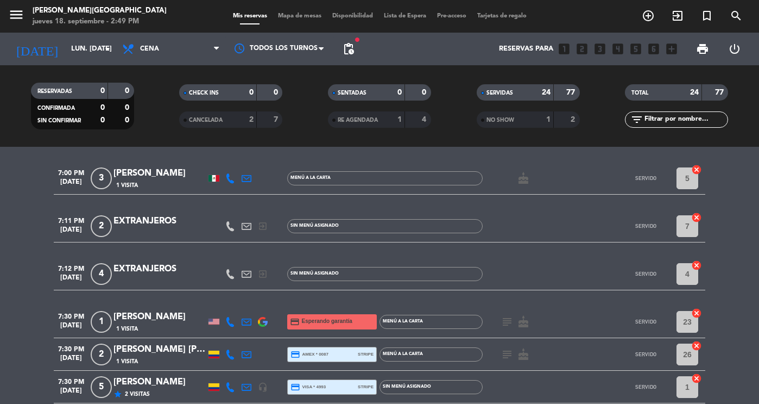
click at [509, 316] on icon "subject" at bounding box center [507, 321] width 13 height 13
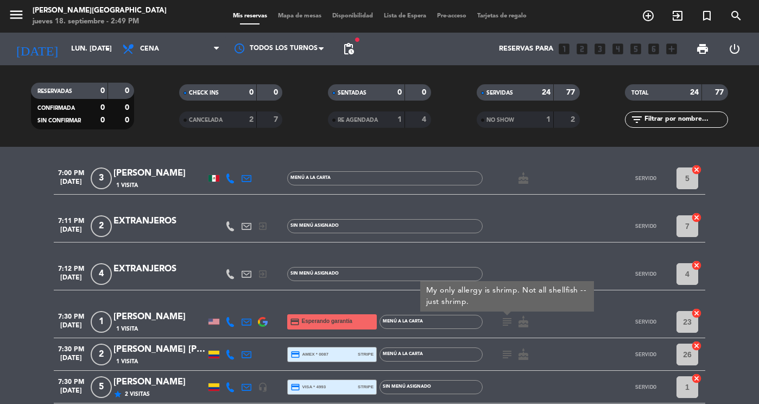
drag, startPoint x: 509, startPoint y: 316, endPoint x: 505, endPoint y: 346, distance: 31.2
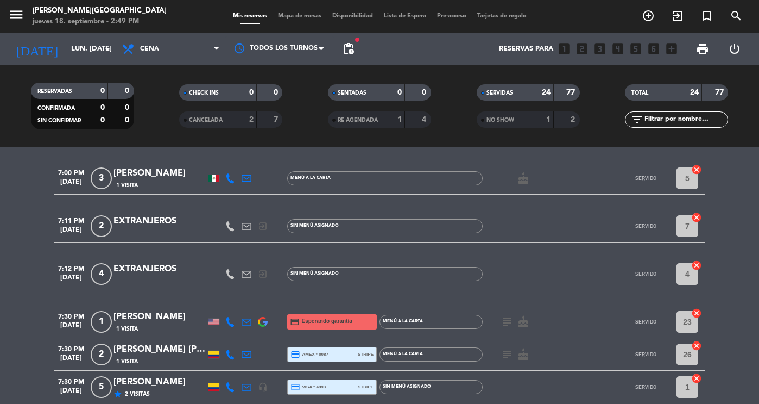
click at [505, 349] on icon "subject" at bounding box center [507, 354] width 13 height 13
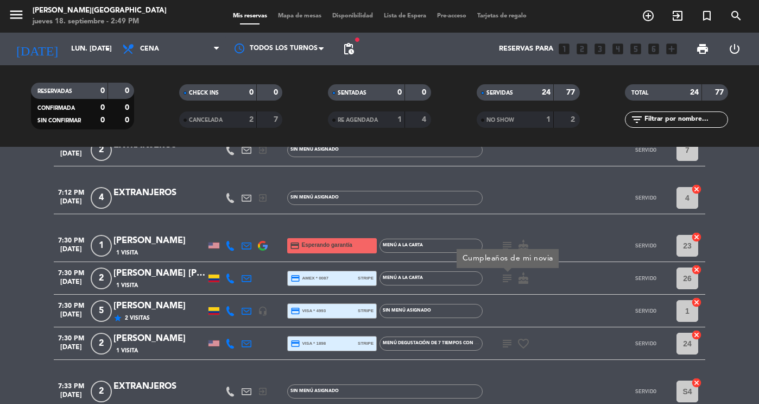
scroll to position [272, 0]
click at [505, 340] on icon "subject" at bounding box center [507, 342] width 13 height 13
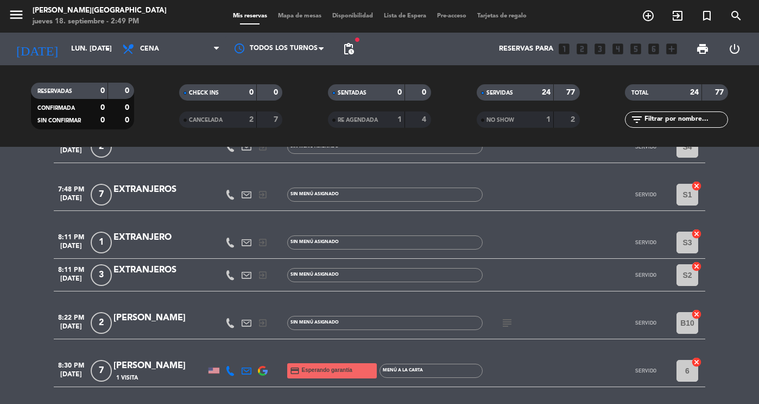
scroll to position [523, 0]
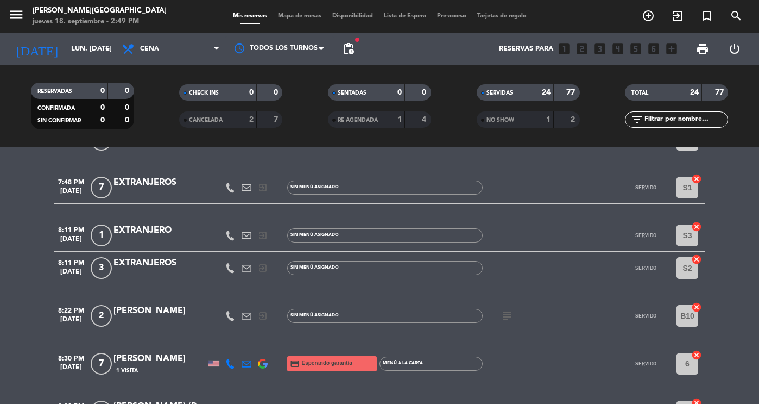
click at [507, 316] on icon "subject" at bounding box center [507, 315] width 13 height 13
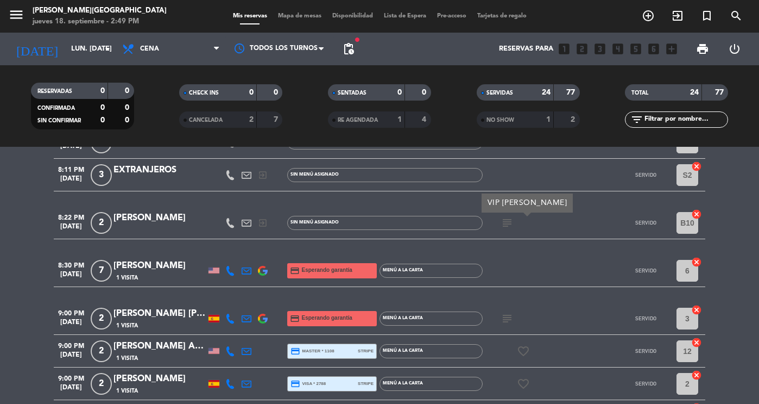
scroll to position [617, 0]
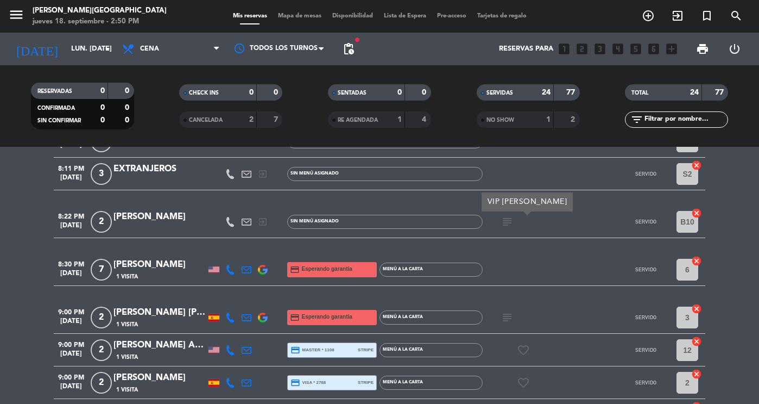
click at [507, 316] on icon "subject" at bounding box center [507, 317] width 13 height 13
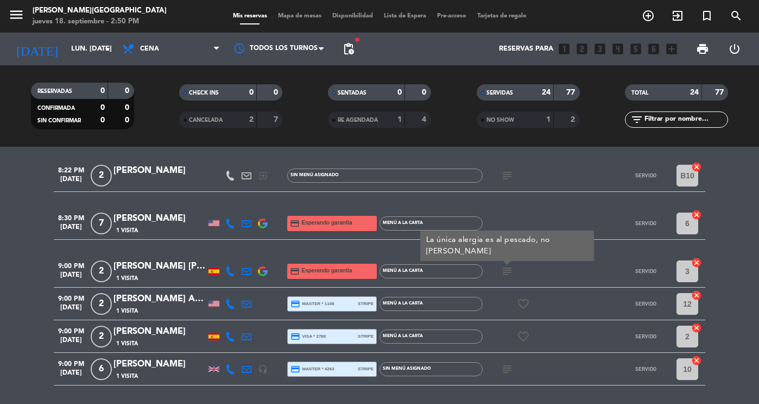
scroll to position [664, 0]
click at [507, 371] on icon "subject" at bounding box center [507, 368] width 13 height 13
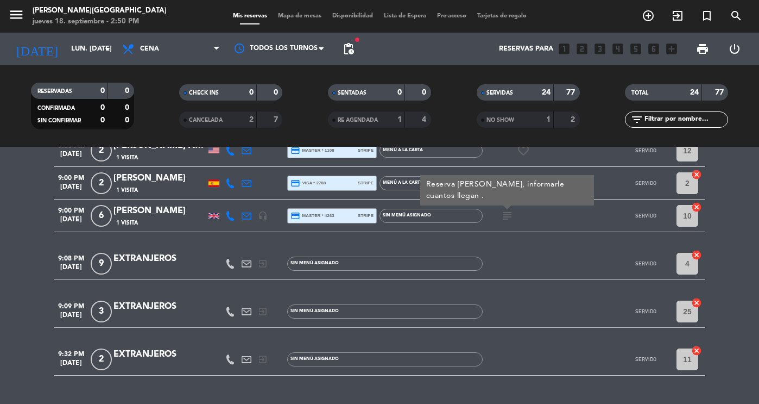
scroll to position [842, 0]
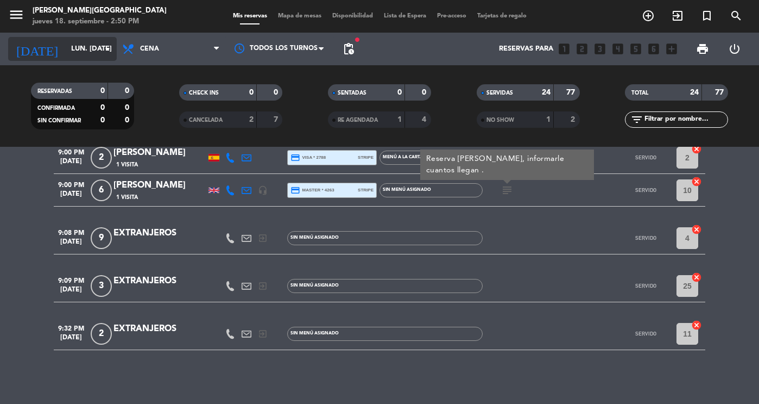
click at [66, 51] on input "lun. [DATE]" at bounding box center [112, 49] width 93 height 20
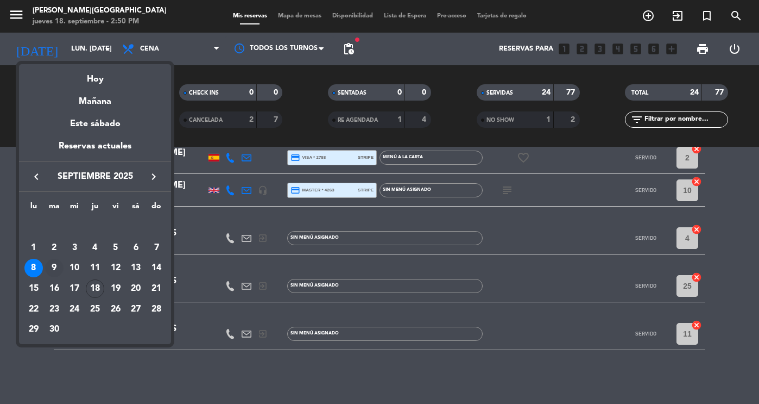
click at [51, 263] on div "9" at bounding box center [54, 268] width 18 height 18
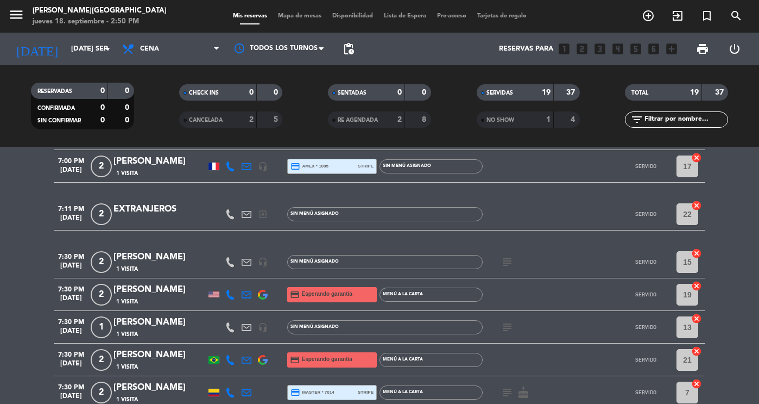
scroll to position [0, 0]
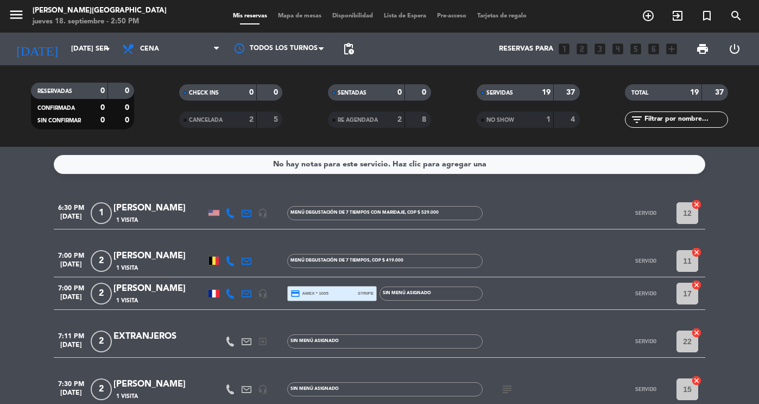
click at [506, 389] on icon "subject" at bounding box center [507, 388] width 13 height 13
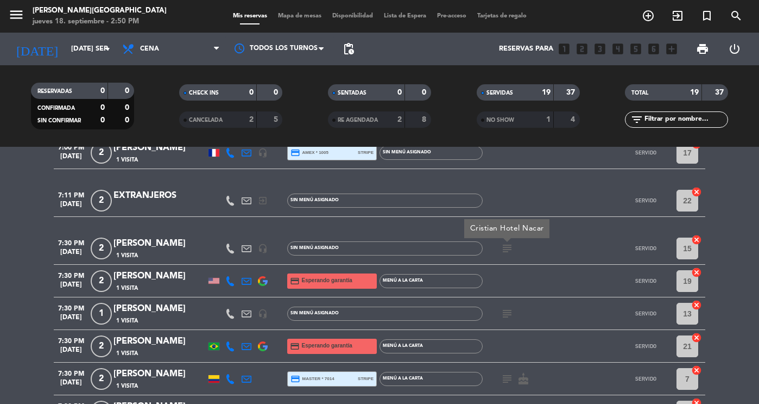
scroll to position [142, 0]
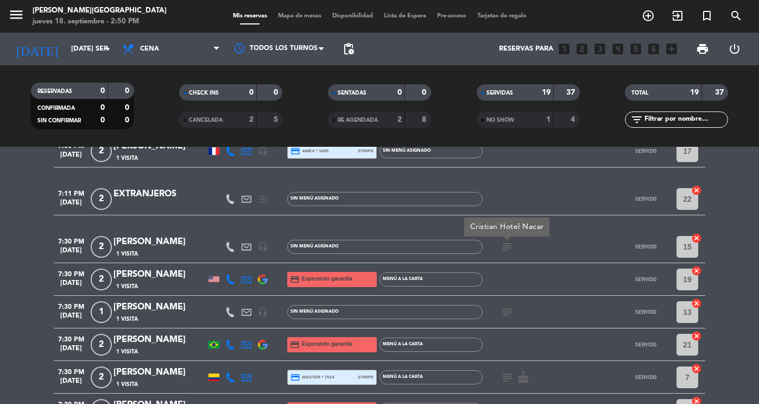
click at [504, 312] on icon "subject" at bounding box center [507, 311] width 13 height 13
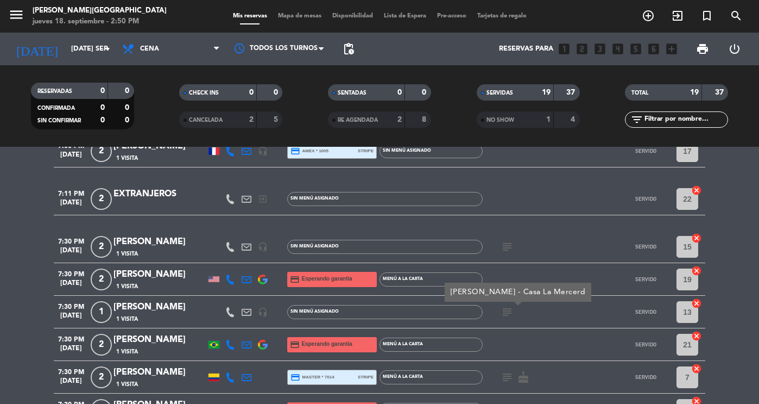
click at [504, 312] on icon "subject" at bounding box center [507, 311] width 13 height 13
click at [503, 373] on icon "subject" at bounding box center [507, 376] width 13 height 13
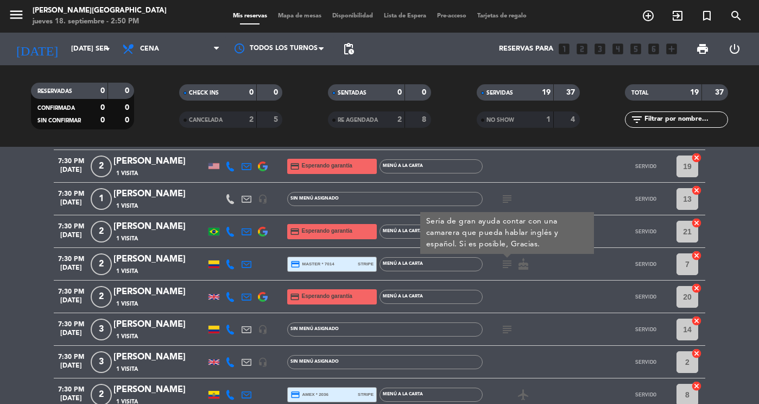
scroll to position [262, 0]
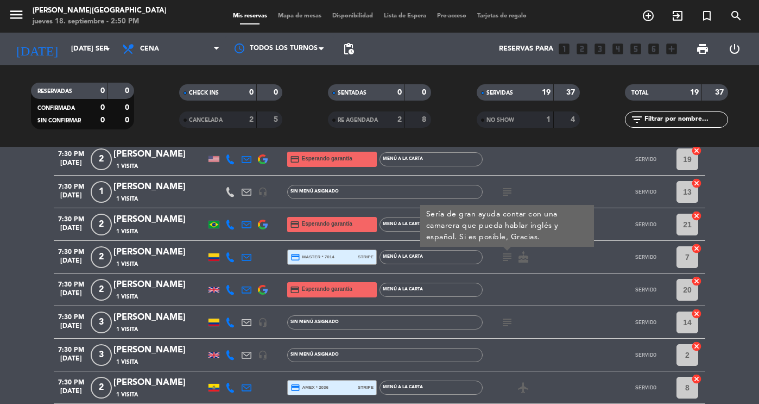
click at [507, 317] on icon "subject" at bounding box center [507, 322] width 13 height 13
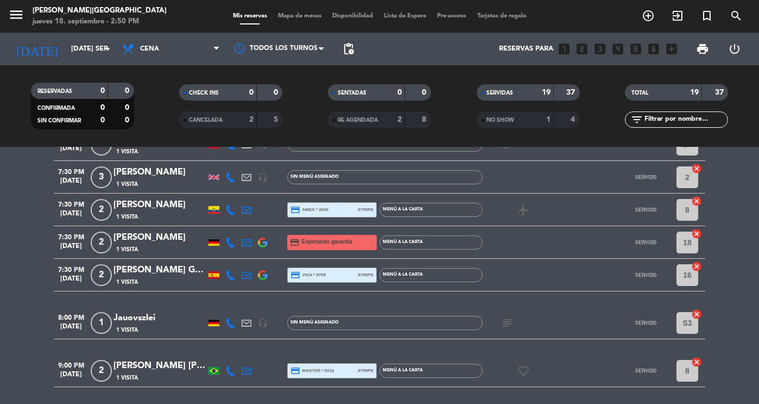
scroll to position [440, 0]
click at [507, 317] on icon "subject" at bounding box center [507, 322] width 13 height 13
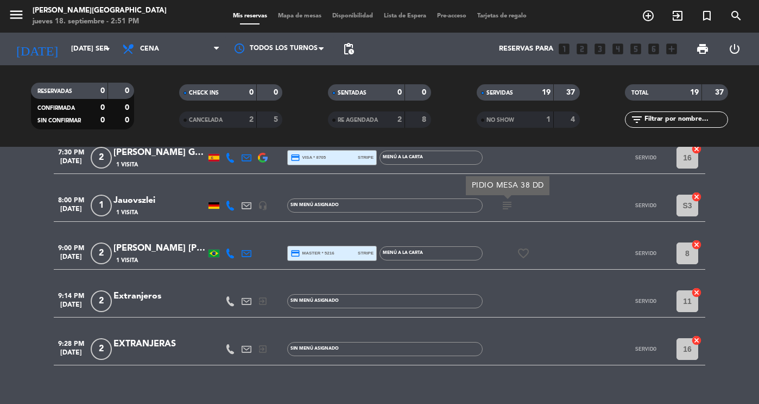
scroll to position [572, 0]
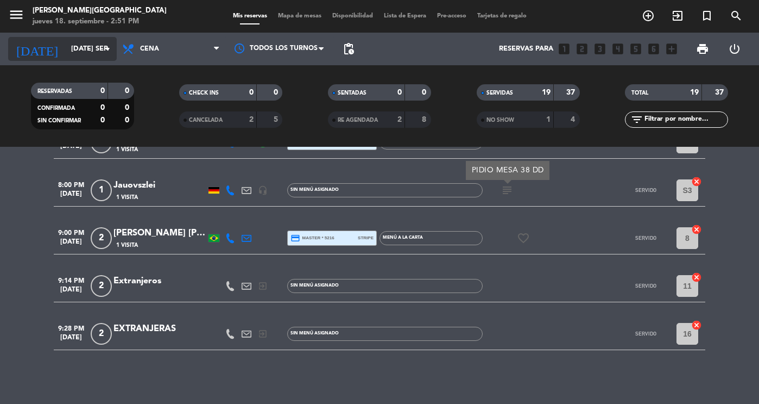
click at [66, 57] on input "[DATE] sep." at bounding box center [112, 49] width 93 height 20
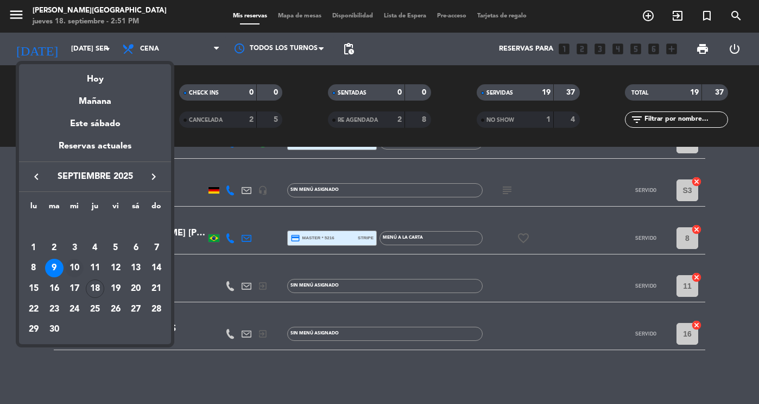
click at [74, 261] on div "10" at bounding box center [74, 268] width 18 height 18
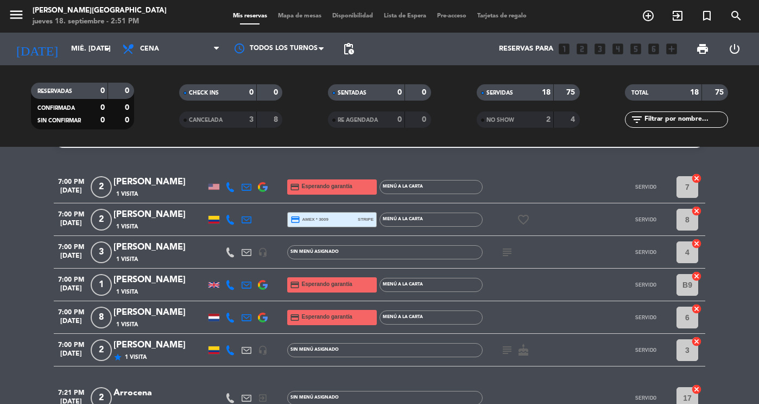
scroll to position [0, 0]
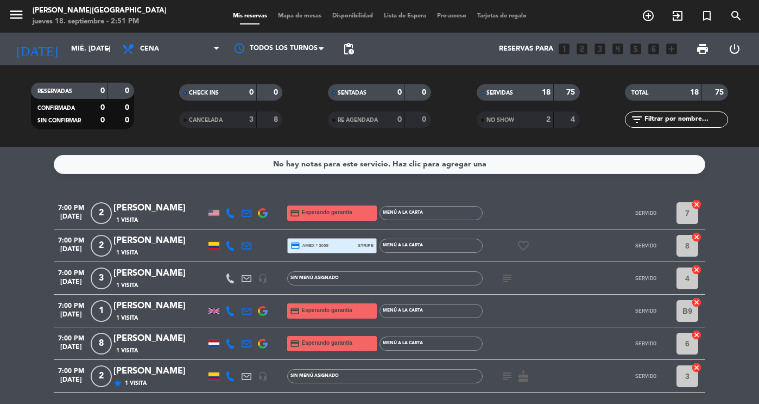
click at [507, 279] on icon "subject" at bounding box center [507, 278] width 13 height 13
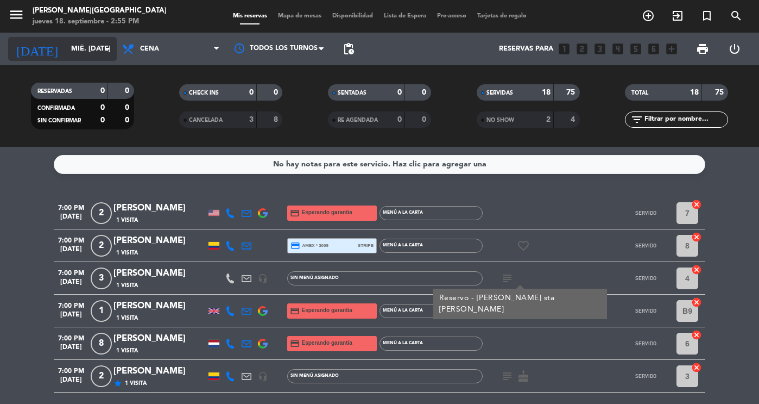
click at [74, 52] on input "mié. [DATE]" at bounding box center [112, 49] width 93 height 20
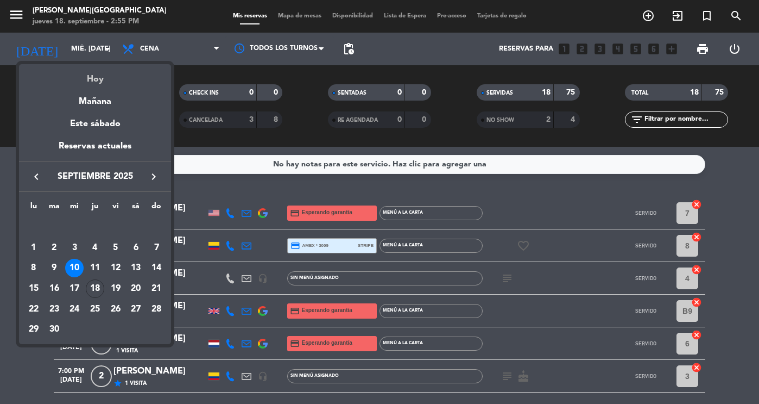
click at [94, 79] on div "Hoy" at bounding box center [95, 75] width 152 height 22
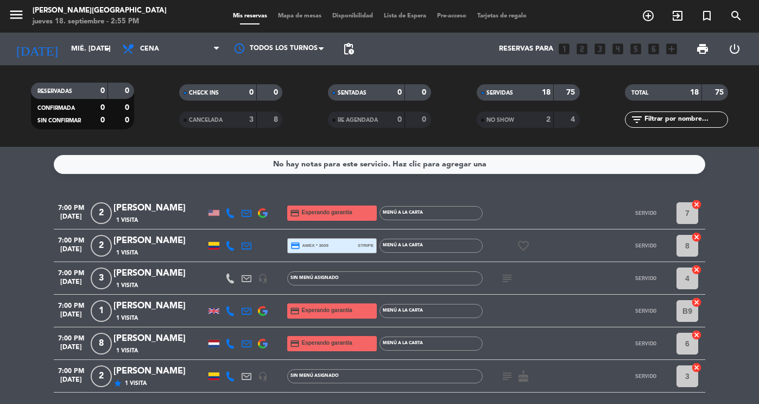
type input "[DEMOGRAPHIC_DATA] [DATE]"
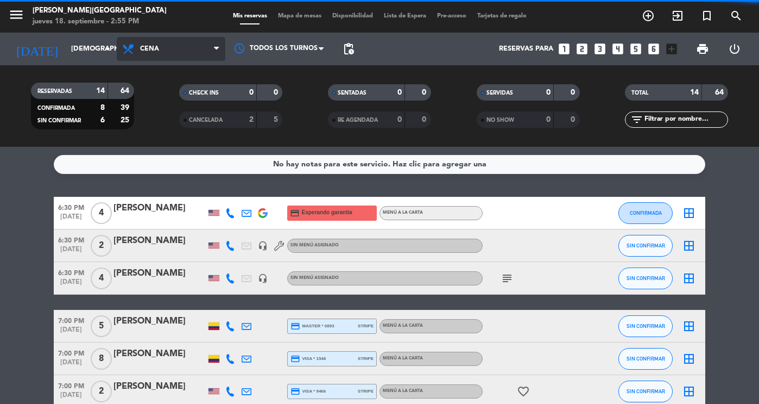
click at [190, 48] on span "Cena" at bounding box center [171, 49] width 109 height 24
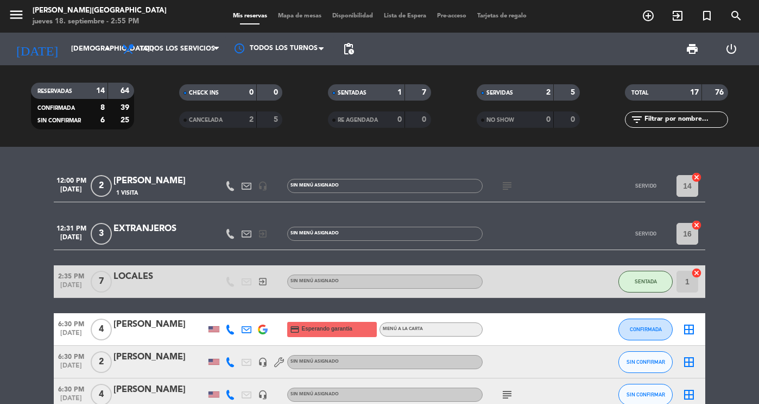
click at [647, 269] on div "SENTADA" at bounding box center [646, 281] width 54 height 32
click at [647, 278] on span "SENTADA" at bounding box center [646, 281] width 22 height 6
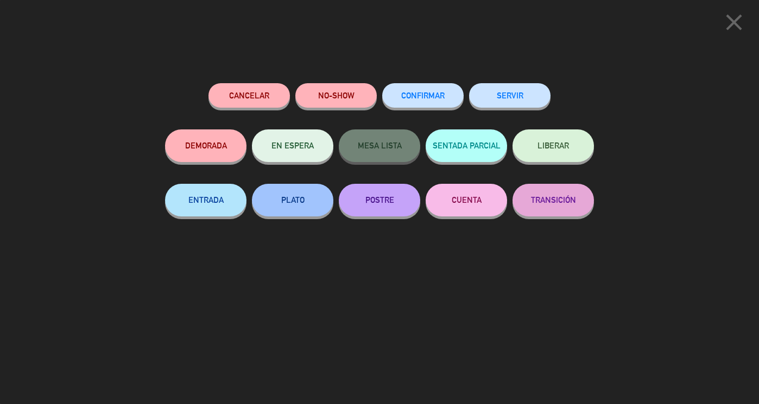
click at [495, 98] on button "SERVIR" at bounding box center [509, 95] width 81 height 24
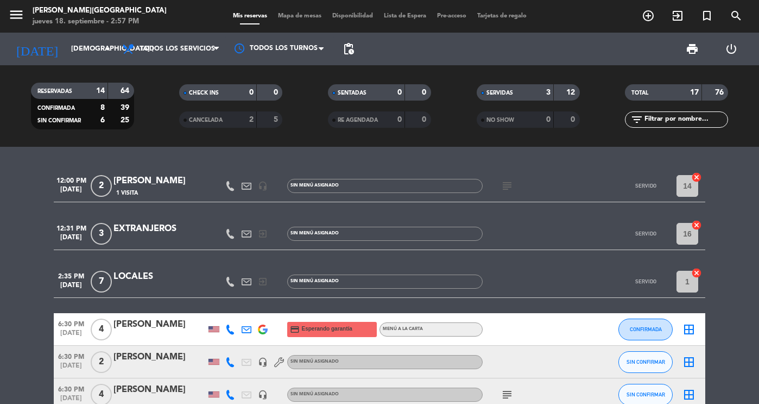
click at [500, 98] on div "SERVIDAS" at bounding box center [505, 92] width 50 height 12
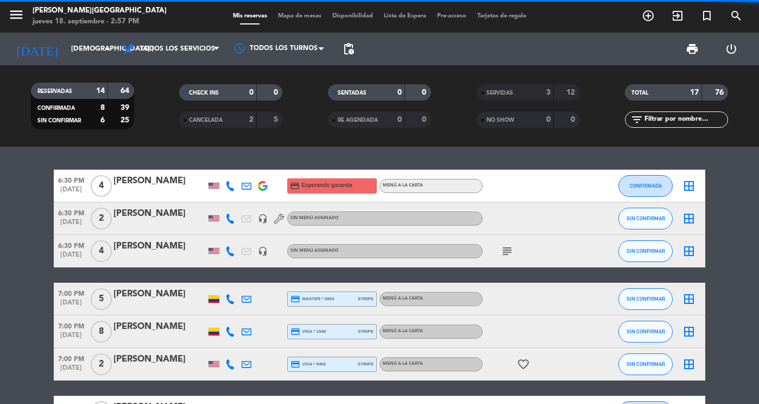
click at [369, 89] on div "SENTADAS" at bounding box center [356, 92] width 50 height 12
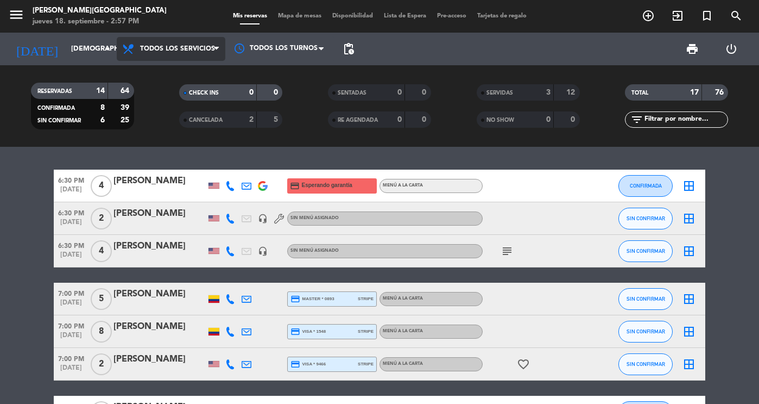
click at [161, 49] on span "Todos los servicios" at bounding box center [177, 49] width 75 height 8
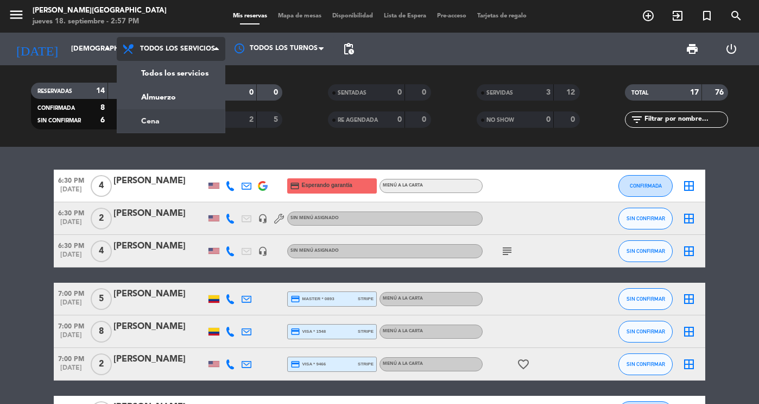
click at [165, 122] on div "menu [PERSON_NAME][GEOGRAPHIC_DATA] jueves 18. septiembre - 2:57 PM Mis reserva…" at bounding box center [379, 73] width 759 height 147
